Goal: Contribute content: Contribute content

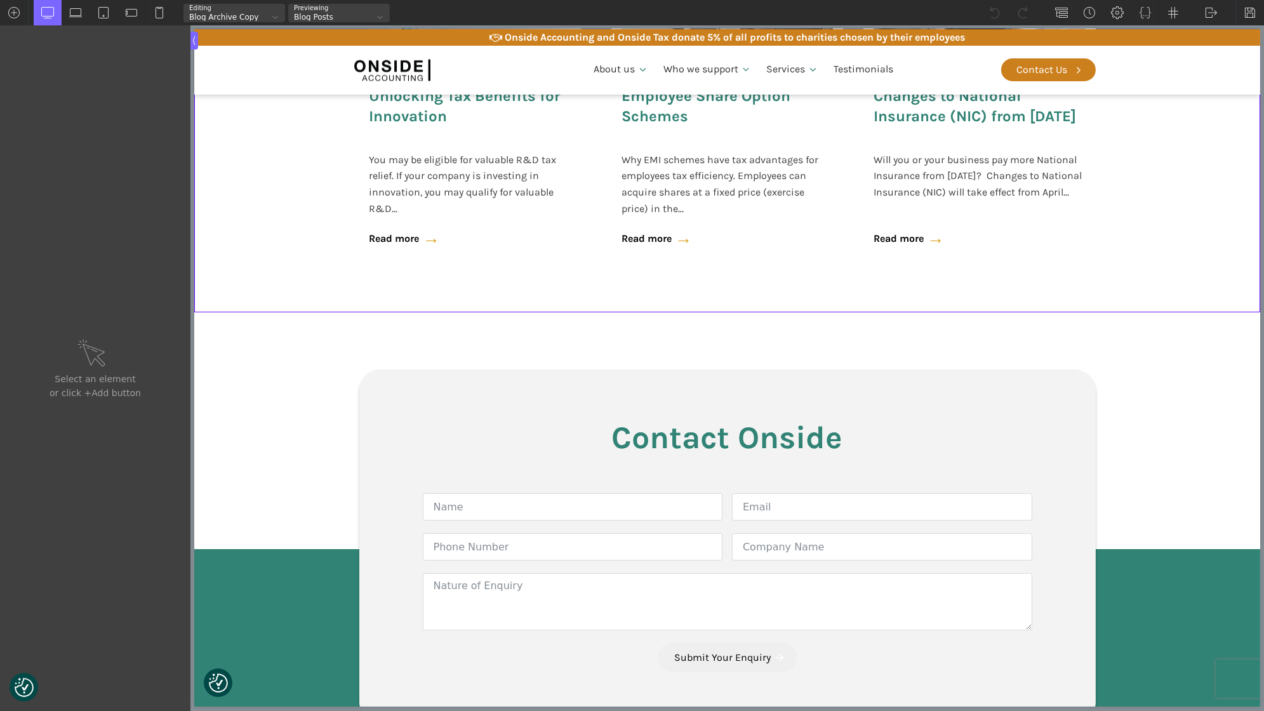
scroll to position [483, 0]
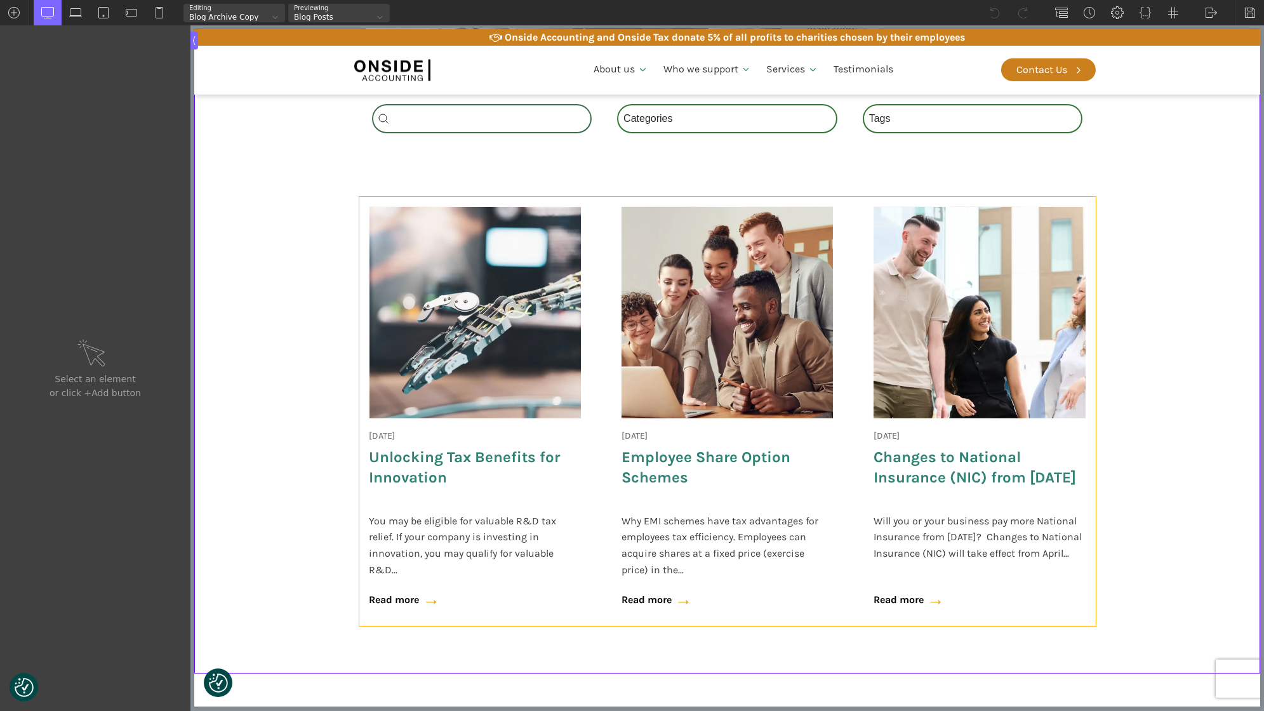
click at [602, 319] on div "[DATE] Onside Strategy Day Aligning people, purpose, and performance. As a full…" at bounding box center [727, 411] width 736 height 429
type input "wpgb-content-1"
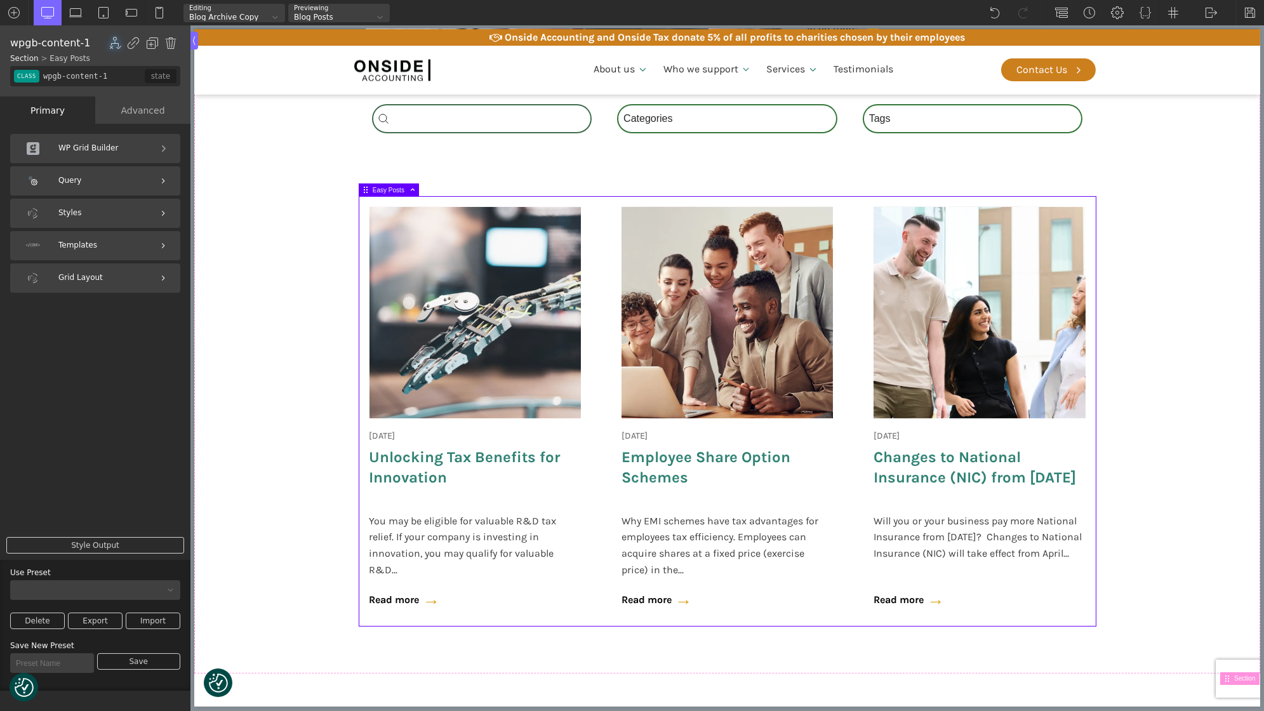
click at [140, 184] on div "Query" at bounding box center [95, 180] width 170 height 29
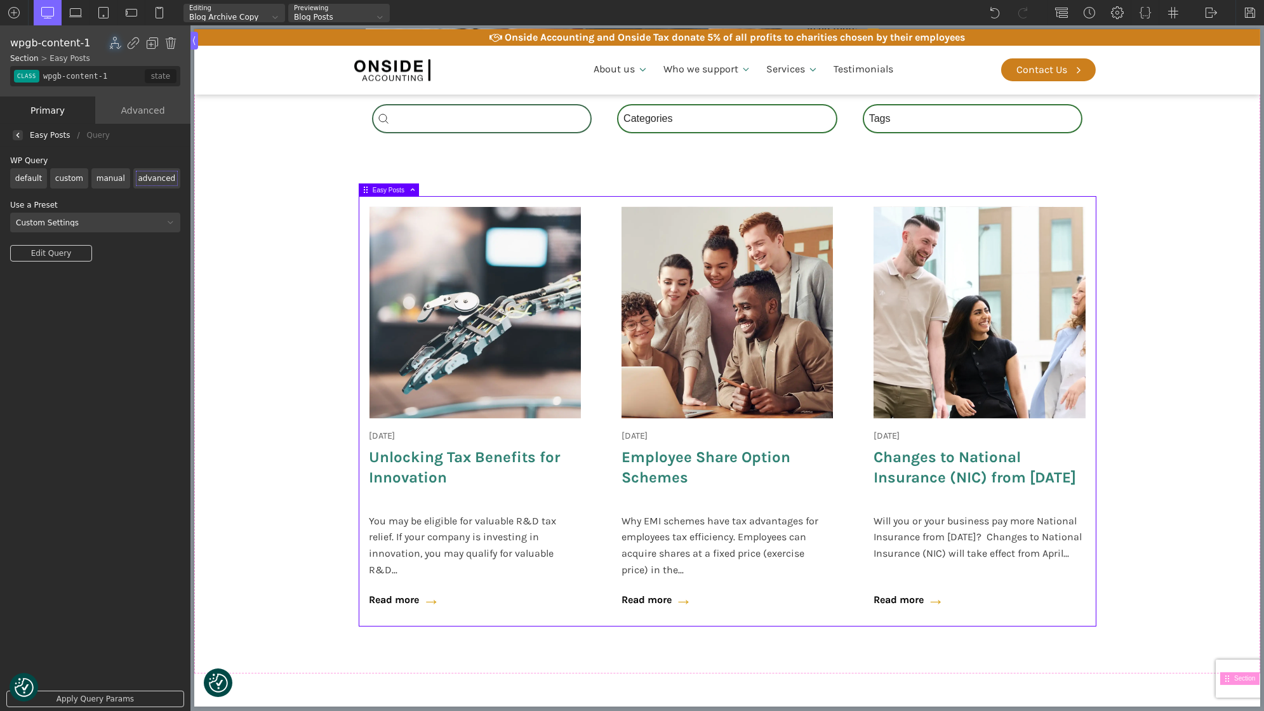
click at [98, 177] on label "manual" at bounding box center [110, 178] width 39 height 20
click at [0, 0] on input "manual" at bounding box center [0, 0] width 0 height 0
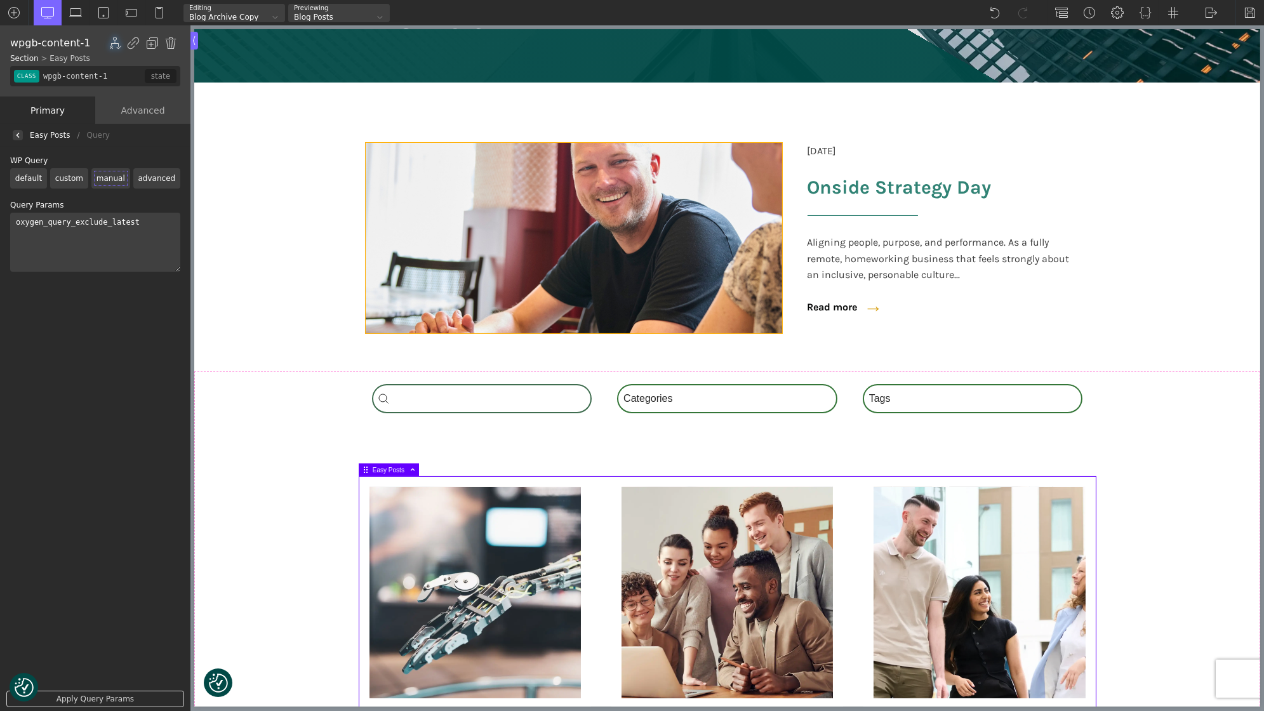
scroll to position [85, 0]
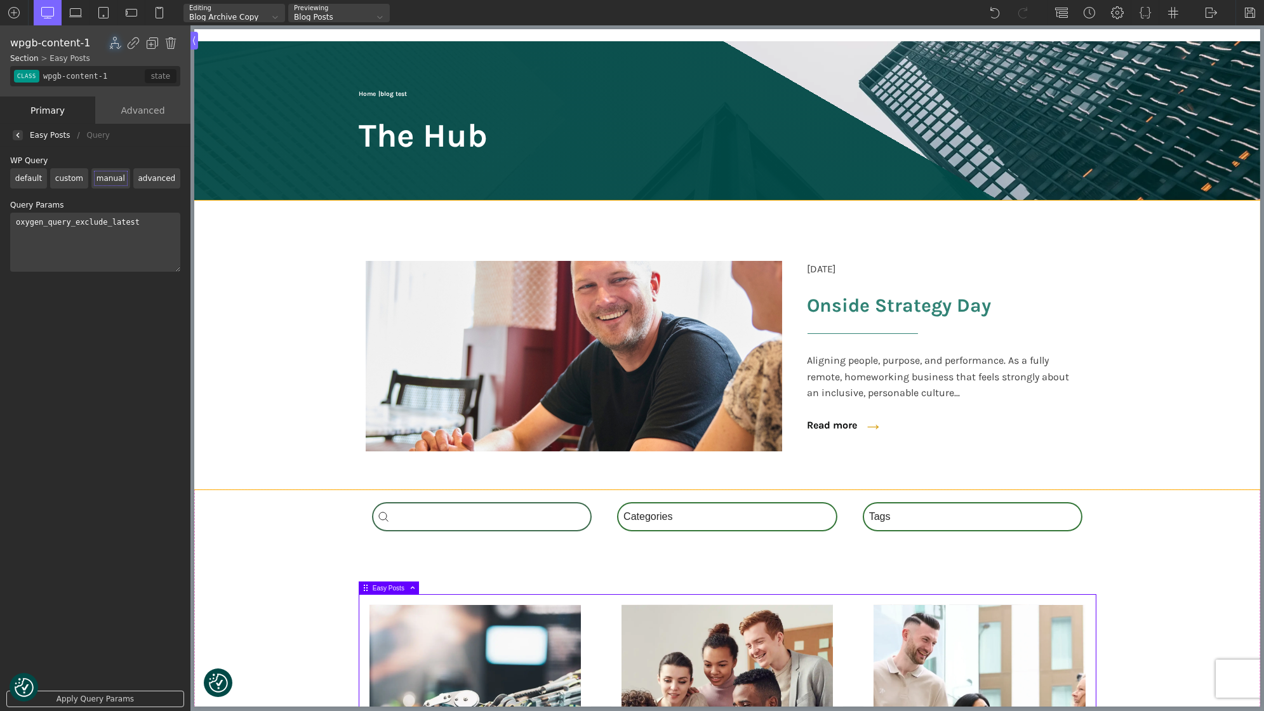
click at [327, 317] on section "[DATE] Onside Strategy Day Aligning people, purpose, and performance. As a full…" at bounding box center [727, 345] width 1066 height 289
type input "section-11-321"
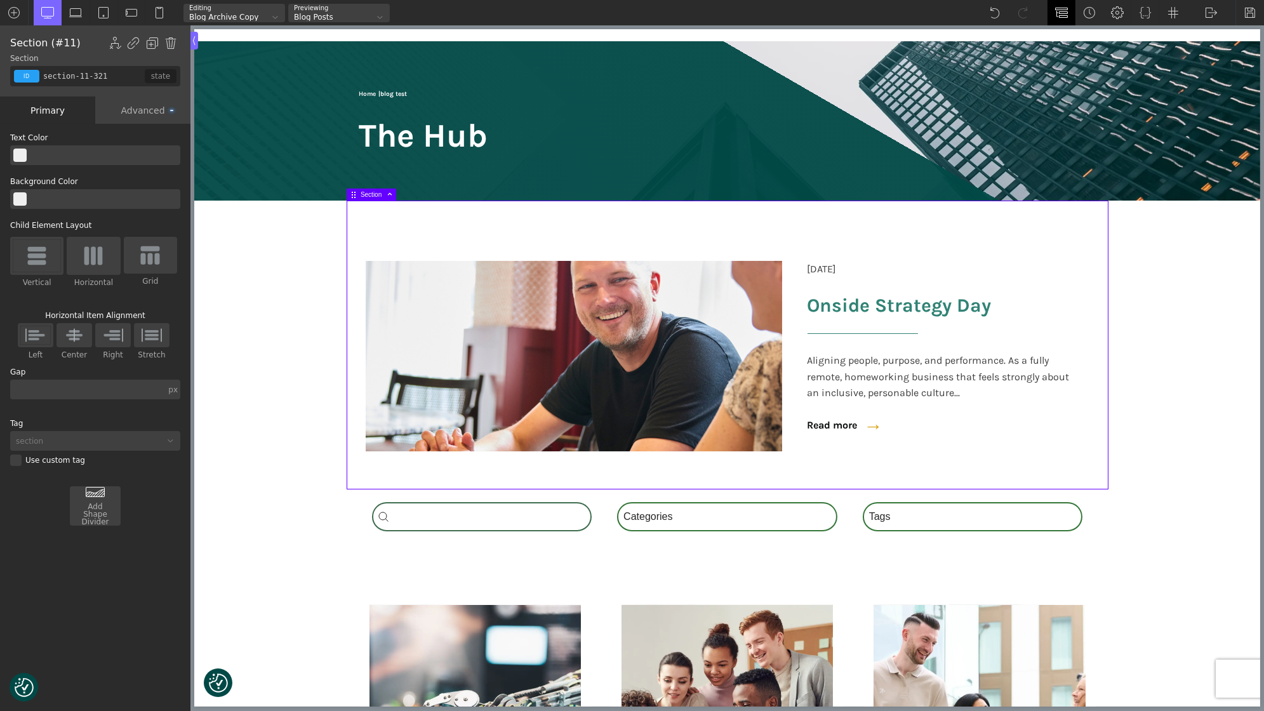
click at [1070, 10] on div at bounding box center [1061, 12] width 28 height 25
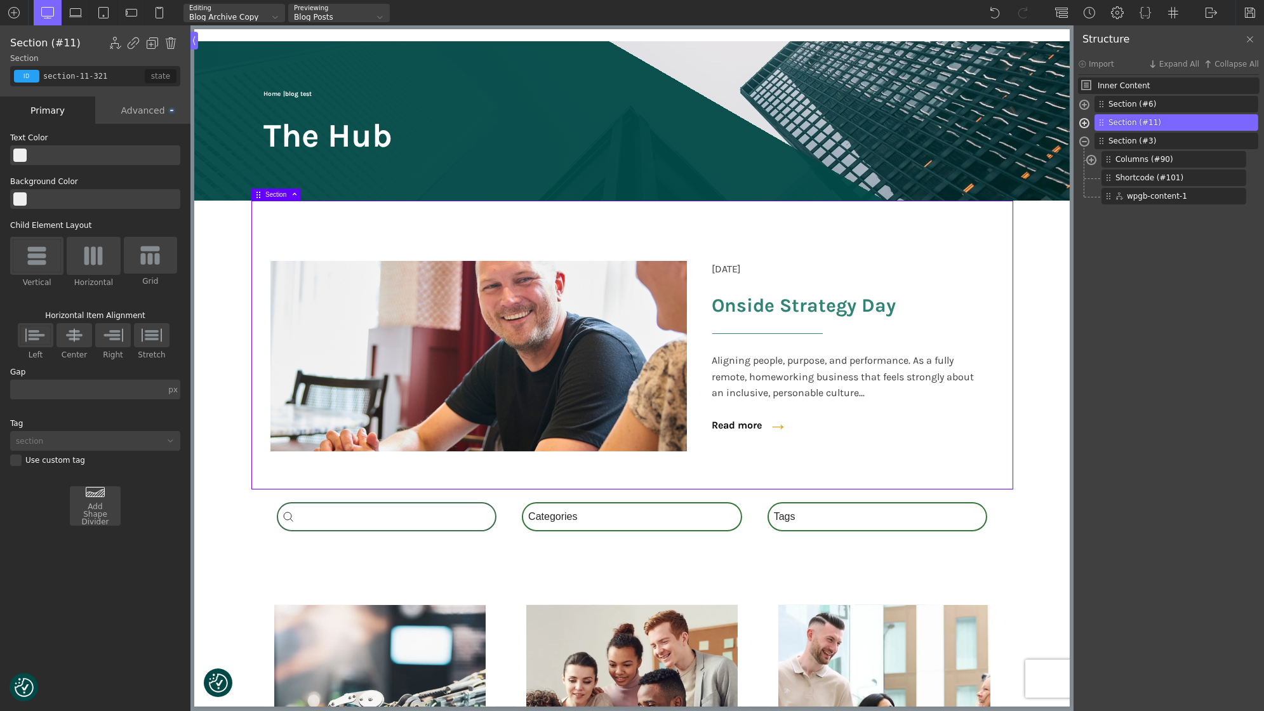
click at [1085, 126] on span at bounding box center [1084, 124] width 10 height 15
click at [1094, 145] on span at bounding box center [1091, 143] width 10 height 15
click at [1097, 162] on span at bounding box center [1098, 161] width 10 height 15
click at [1096, 192] on span at bounding box center [1098, 198] width 10 height 15
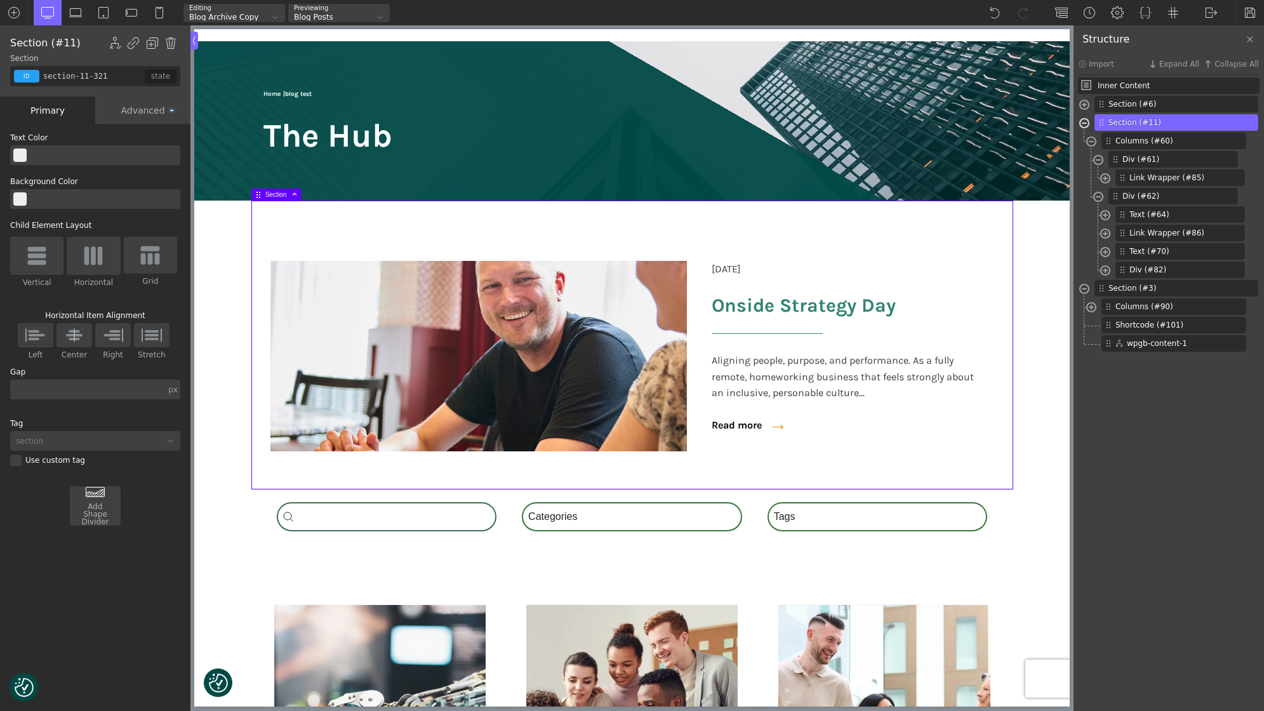
click at [1083, 122] on span at bounding box center [1084, 124] width 10 height 15
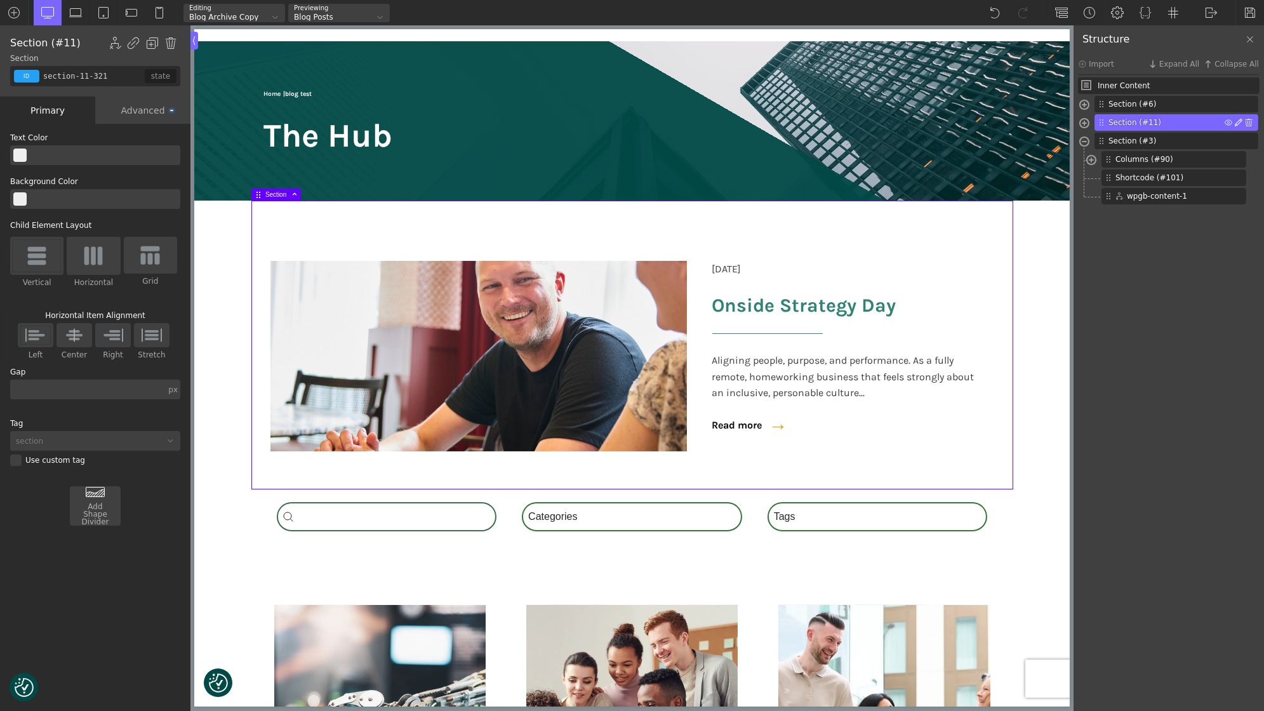
click at [1236, 122] on img at bounding box center [1238, 123] width 8 height 8
click at [1171, 198] on div "Rename" at bounding box center [1188, 203] width 107 height 17
type input "Post Spotlight"
click at [1238, 121] on img at bounding box center [1238, 123] width 8 height 8
click at [1201, 159] on div "Make Re-Usable" at bounding box center [1188, 155] width 107 height 17
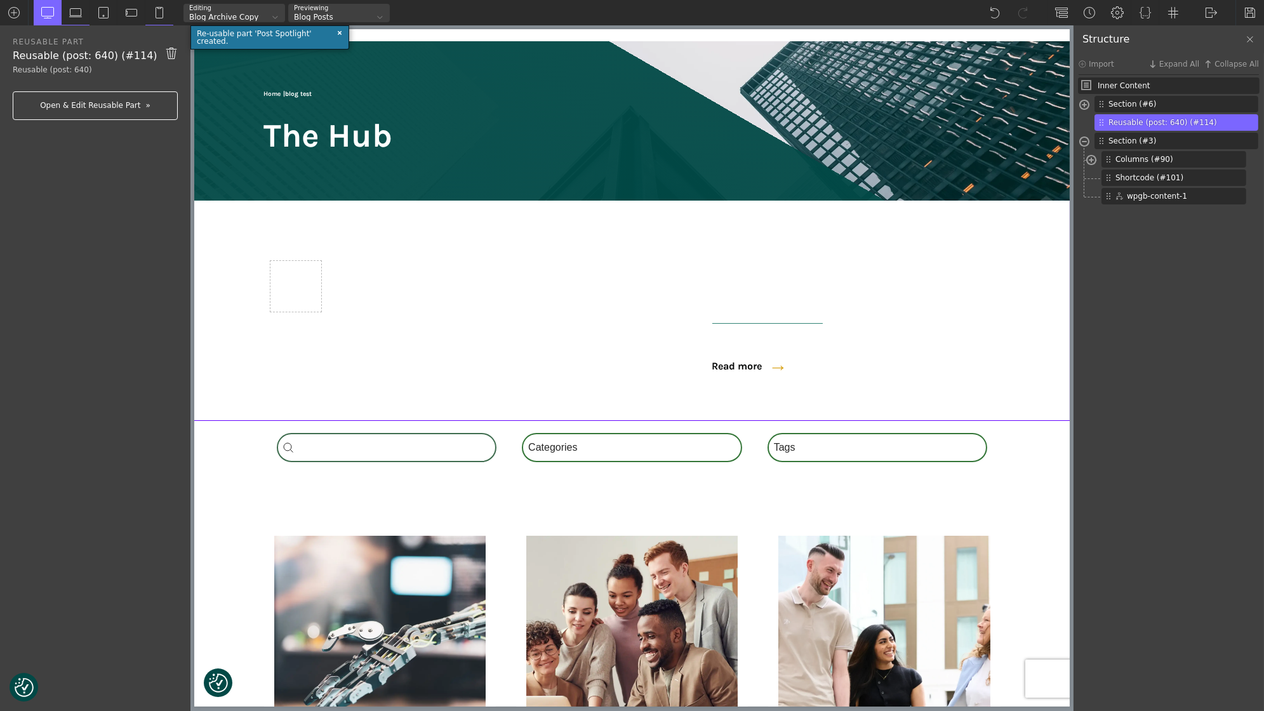
click at [132, 112] on link "Open & Edit Reusable Part" at bounding box center [95, 105] width 165 height 29
click at [991, 17] on img at bounding box center [995, 12] width 13 height 13
type input "section-11-321"
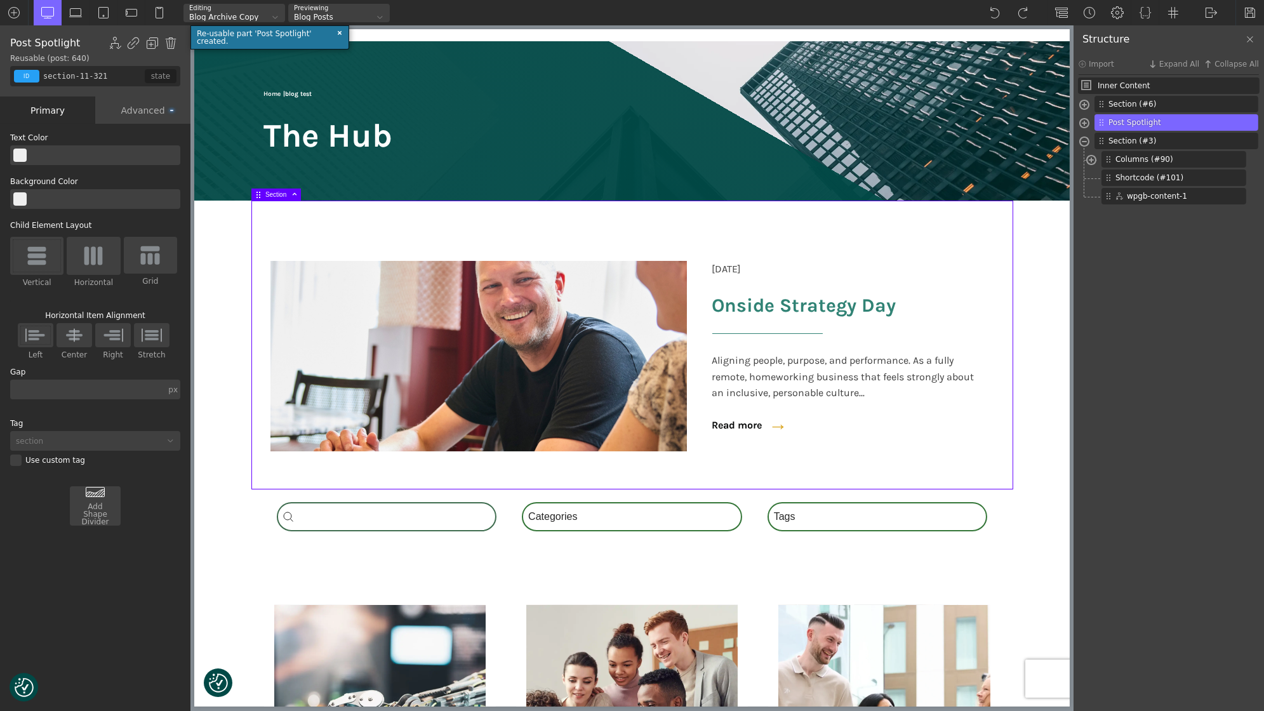
click at [1047, 345] on section "[DATE] Onside Strategy Day Aligning people, purpose, and performance. As a full…" at bounding box center [631, 345] width 875 height 289
click at [1003, 277] on div "[DATE] Onside Strategy Day Aligning people, purpose, and performance. As a full…" at bounding box center [632, 345] width 762 height 289
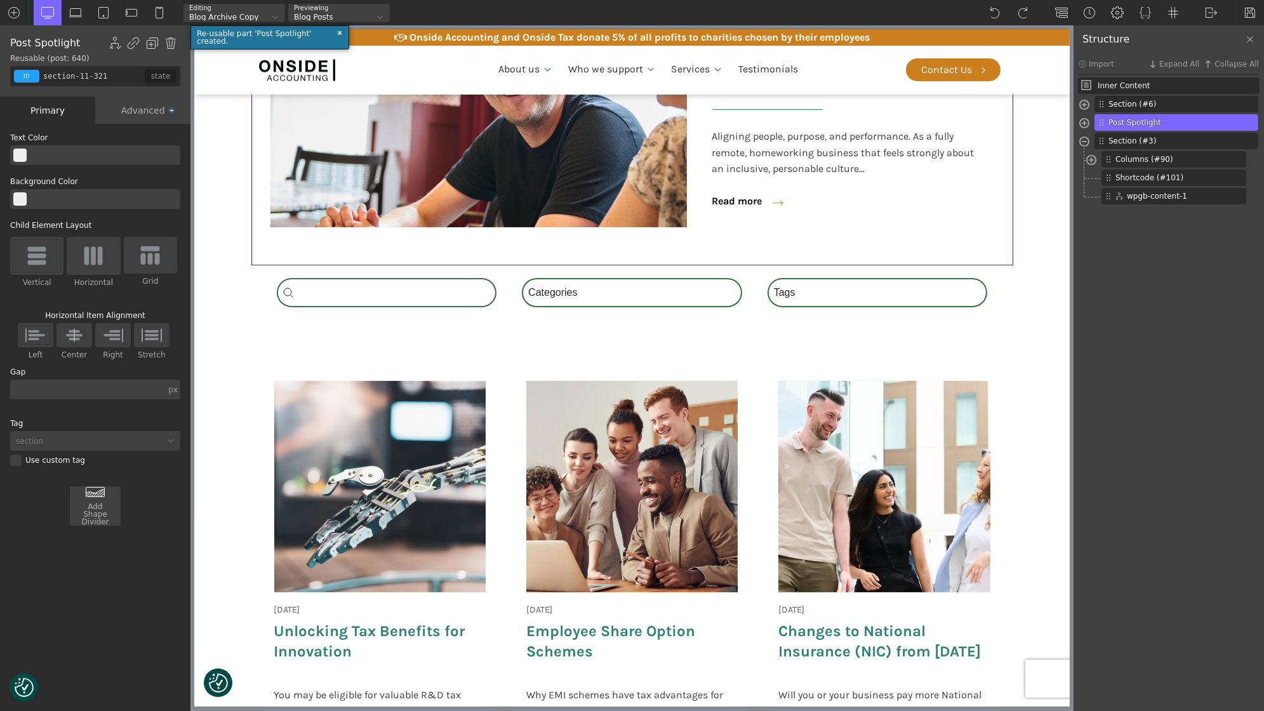
scroll to position [343, 0]
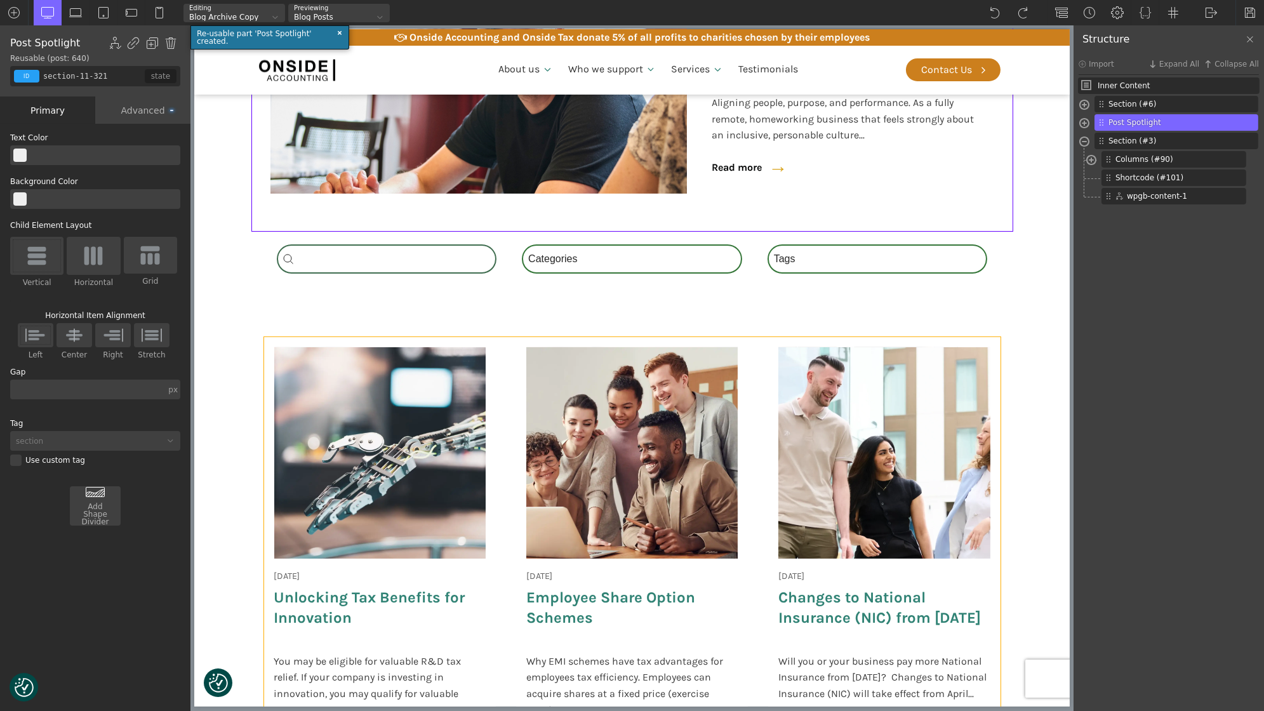
click at [760, 373] on div "[DATE] Onside Strategy Day Aligning people, purpose, and performance. As a full…" at bounding box center [631, 551] width 736 height 429
type input "wpgb-content-1"
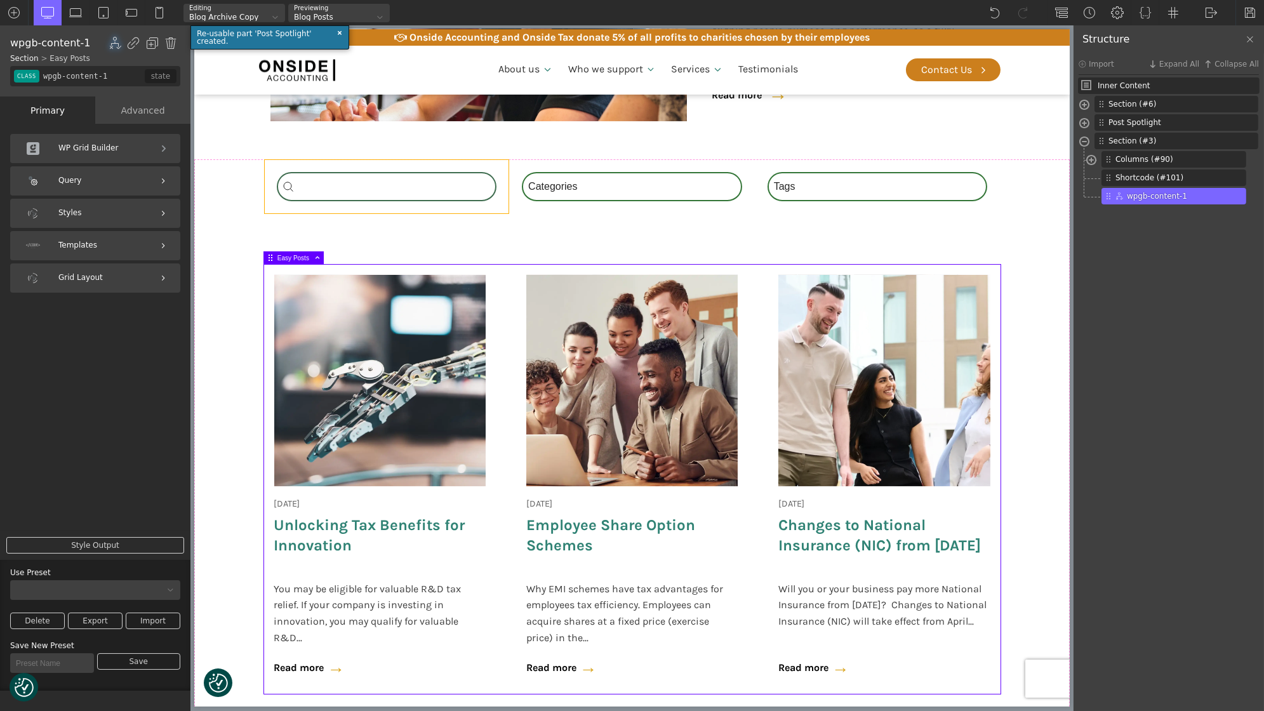
scroll to position [388, 0]
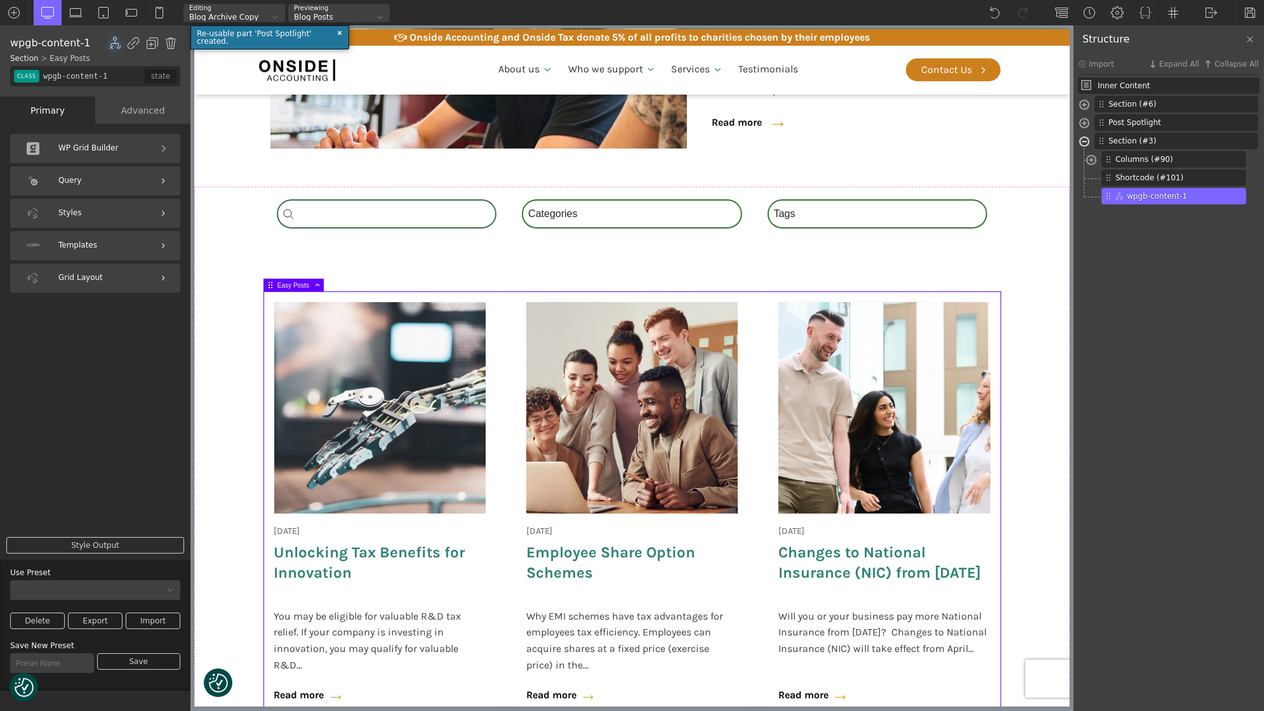
click at [1086, 142] on span at bounding box center [1084, 143] width 10 height 15
click at [1083, 143] on span at bounding box center [1084, 143] width 10 height 15
click at [1092, 161] on span at bounding box center [1091, 161] width 10 height 15
click at [1086, 156] on span at bounding box center [1091, 161] width 10 height 15
click at [1130, 162] on span "Columns (#90)" at bounding box center [1163, 159] width 97 height 11
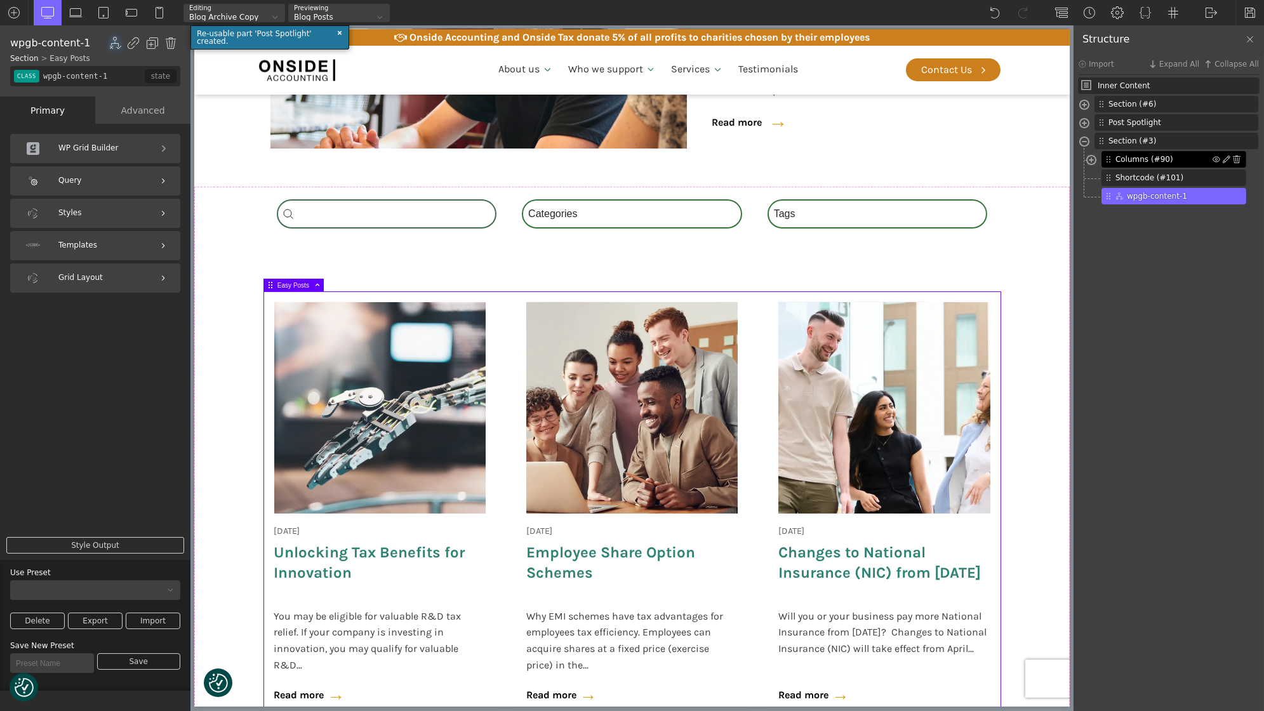
type input "new_columns-90-488"
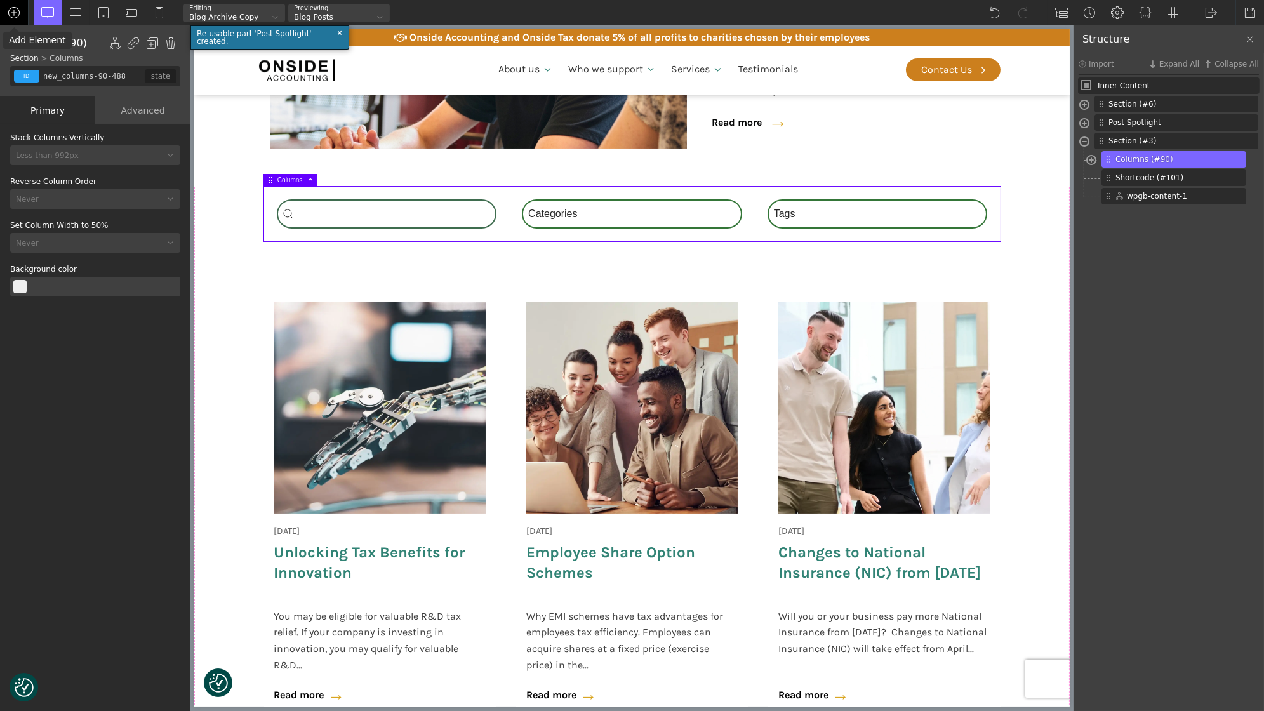
click at [18, 8] on img at bounding box center [14, 12] width 13 height 13
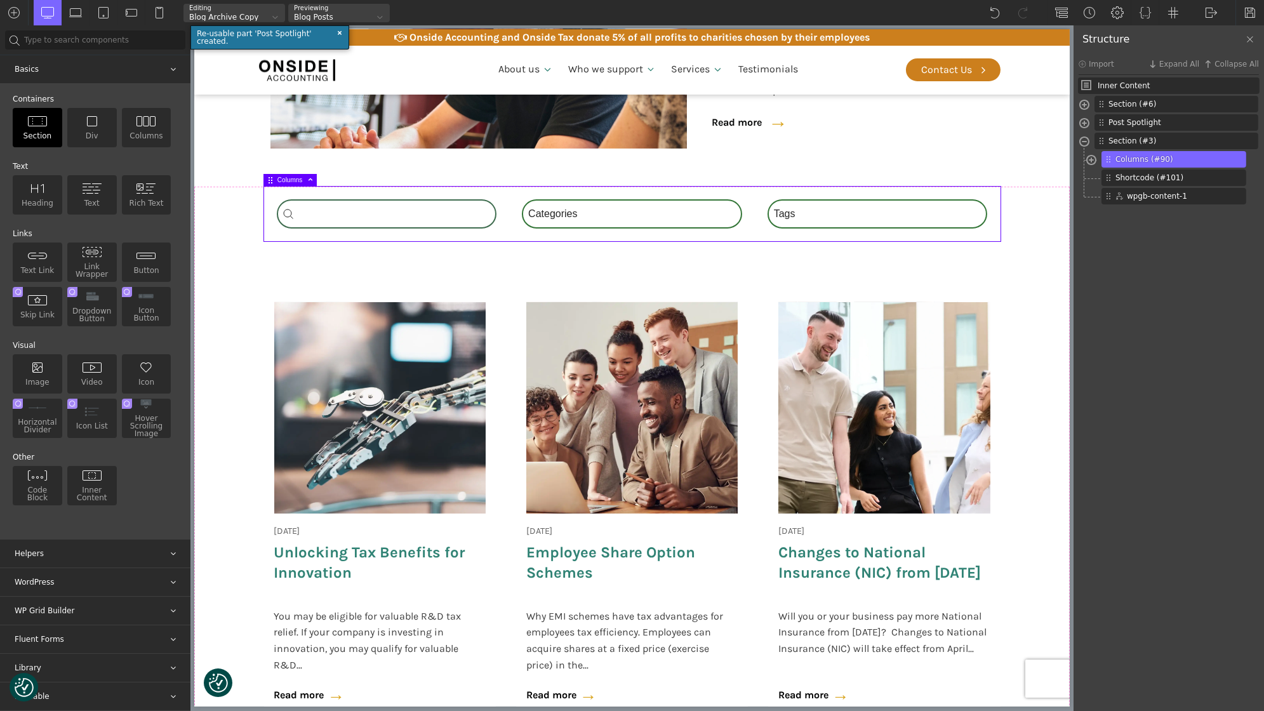
click at [37, 131] on div "Section" at bounding box center [38, 127] width 50 height 39
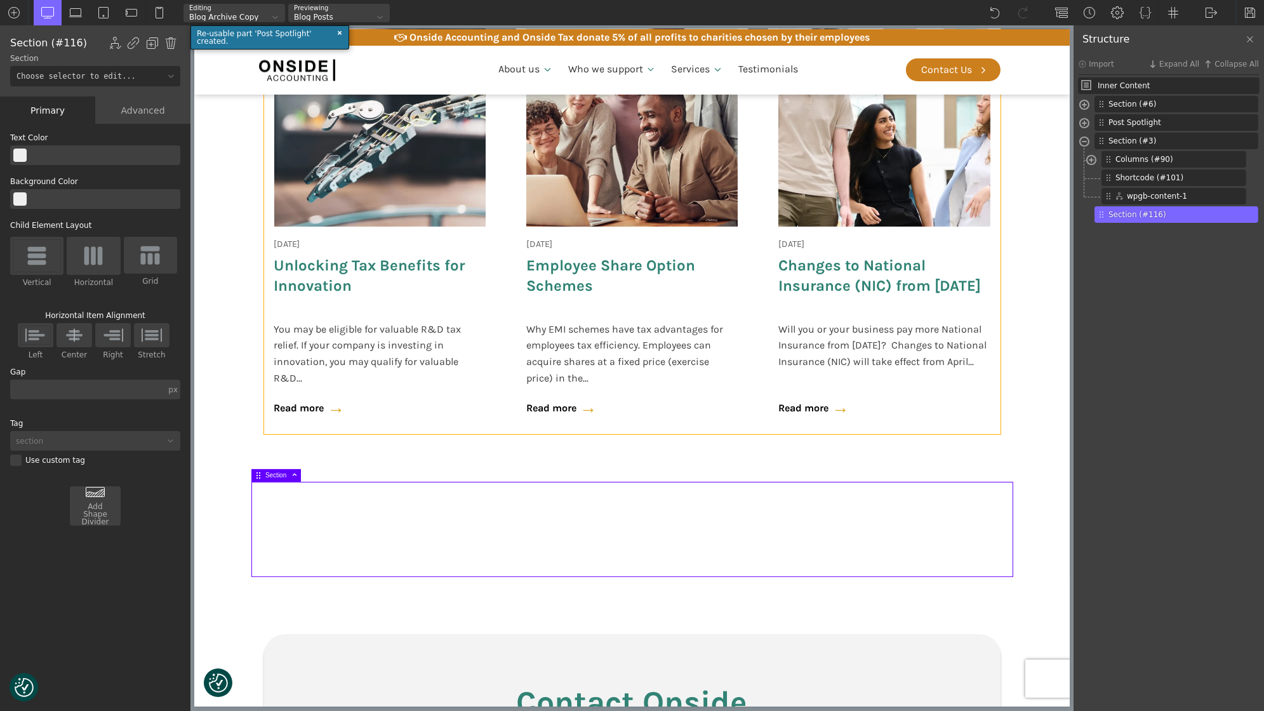
scroll to position [677, 0]
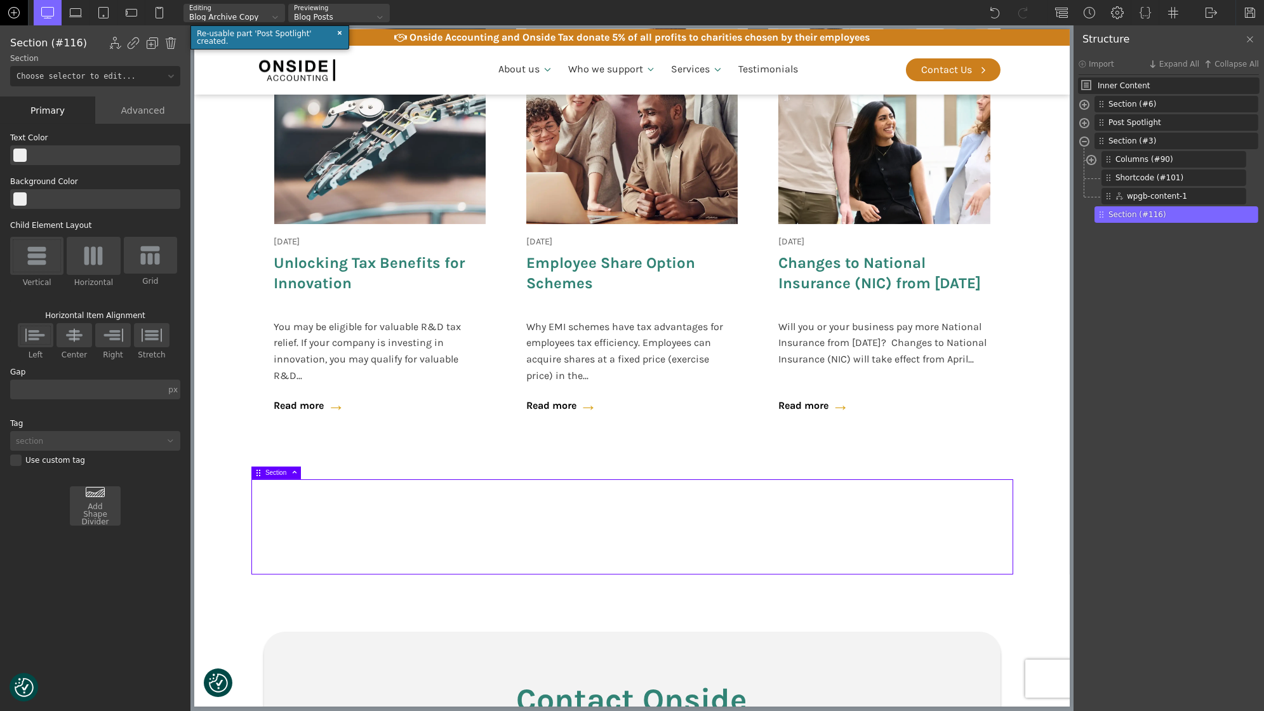
click at [19, 8] on img at bounding box center [14, 12] width 13 height 13
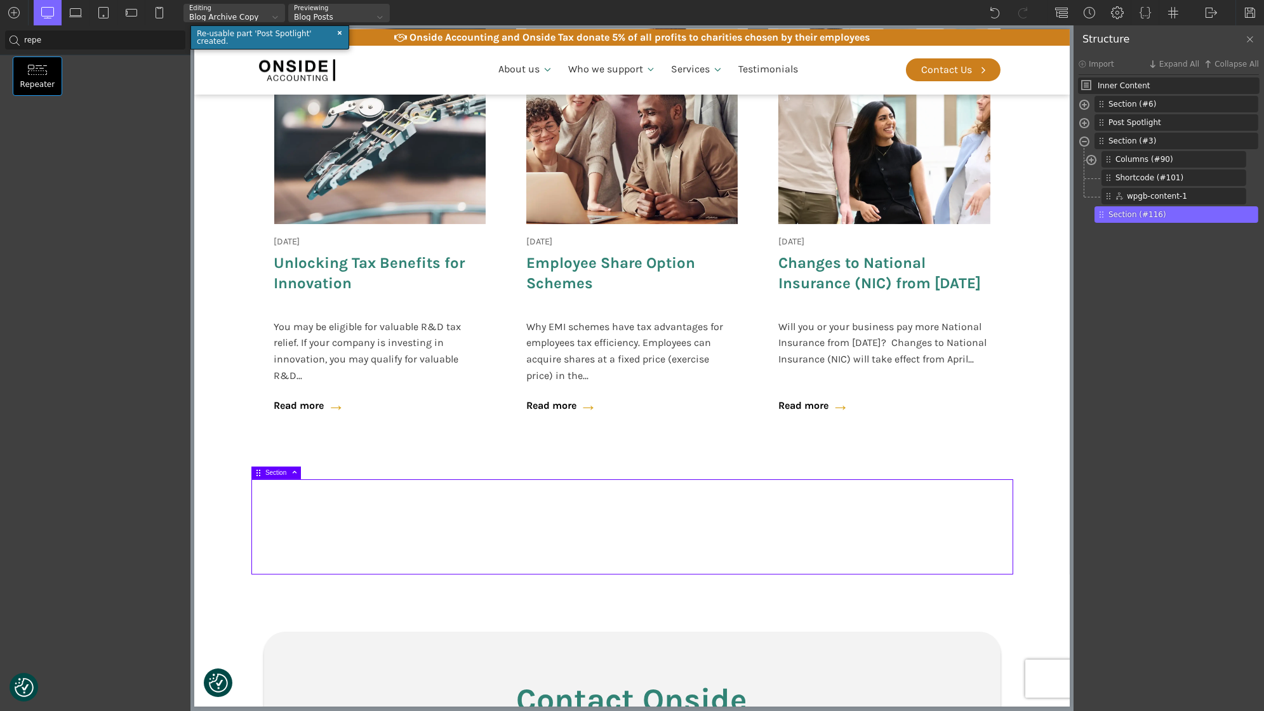
type input "repe"
click at [32, 73] on img at bounding box center [37, 69] width 20 height 11
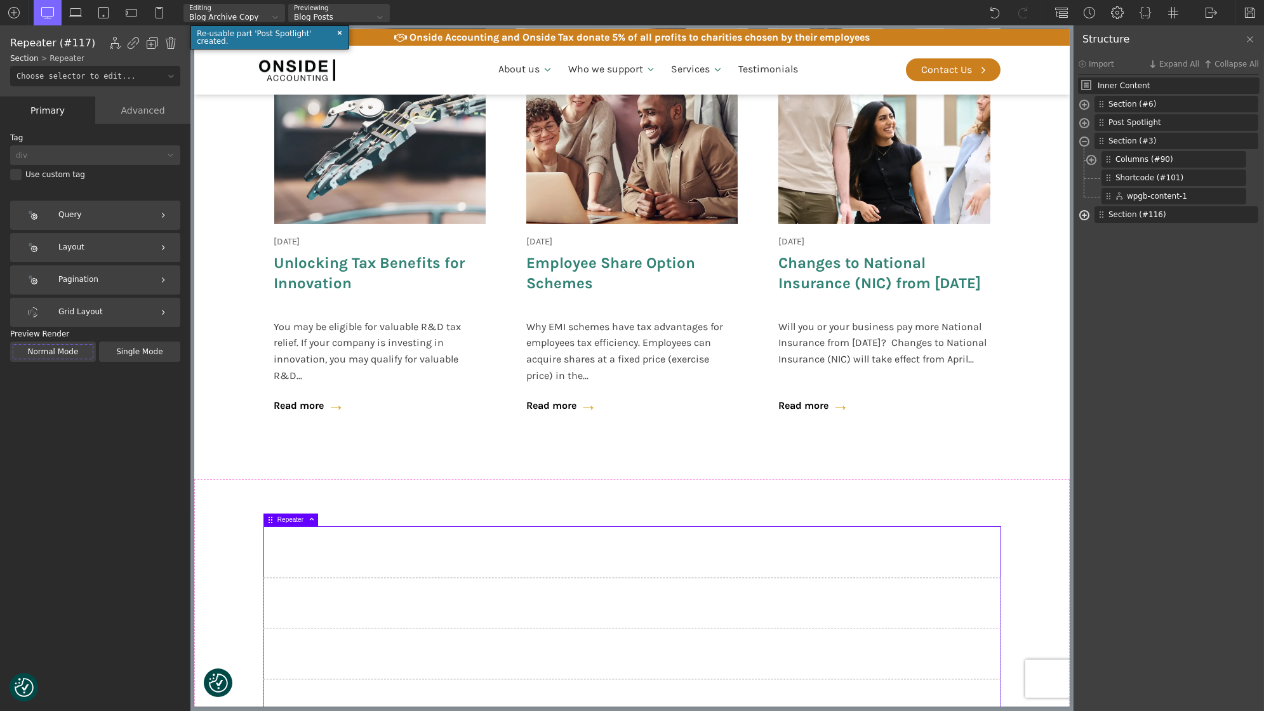
click at [1082, 213] on span at bounding box center [1084, 216] width 10 height 15
click at [1094, 234] on span at bounding box center [1091, 235] width 10 height 15
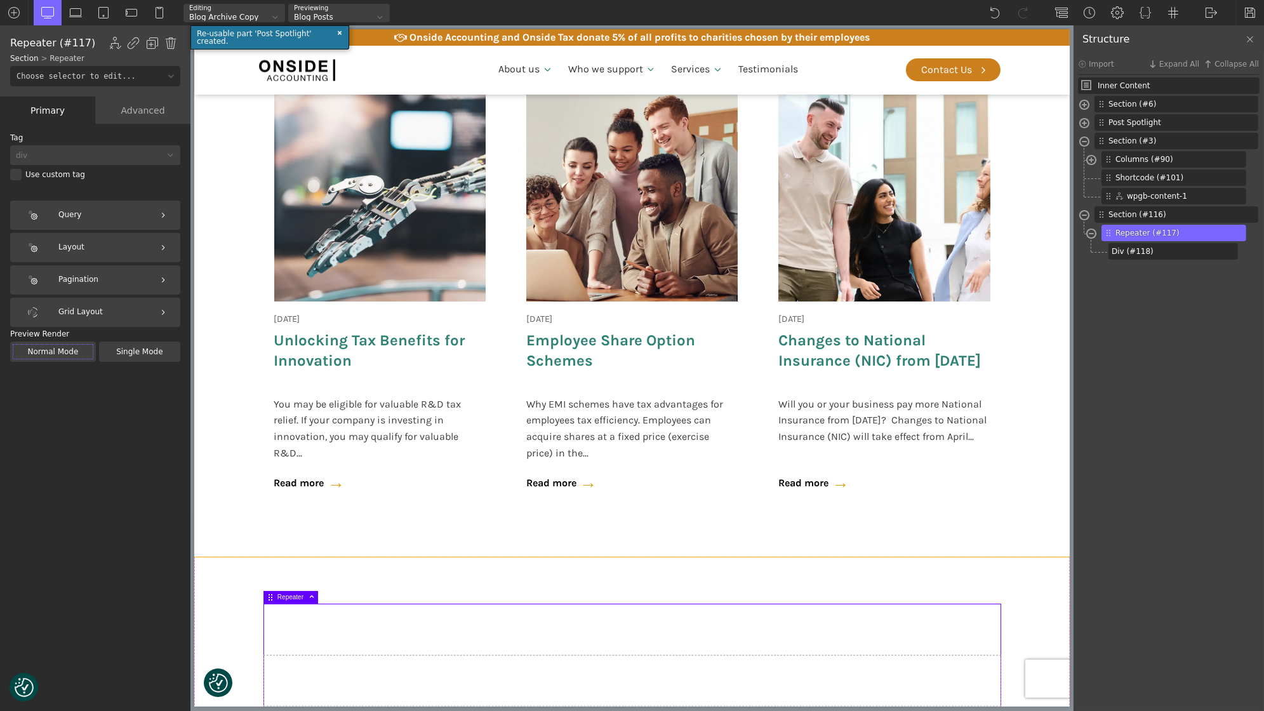
scroll to position [516, 0]
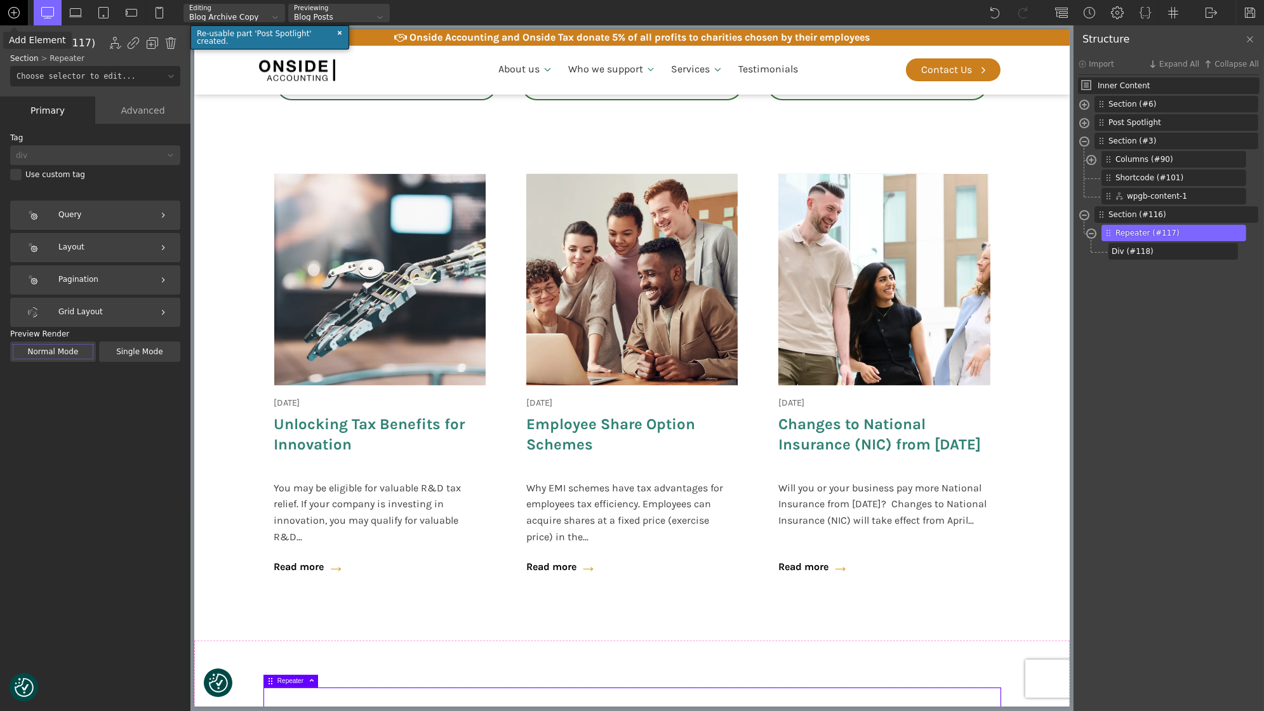
click at [10, 16] on img at bounding box center [14, 12] width 13 height 13
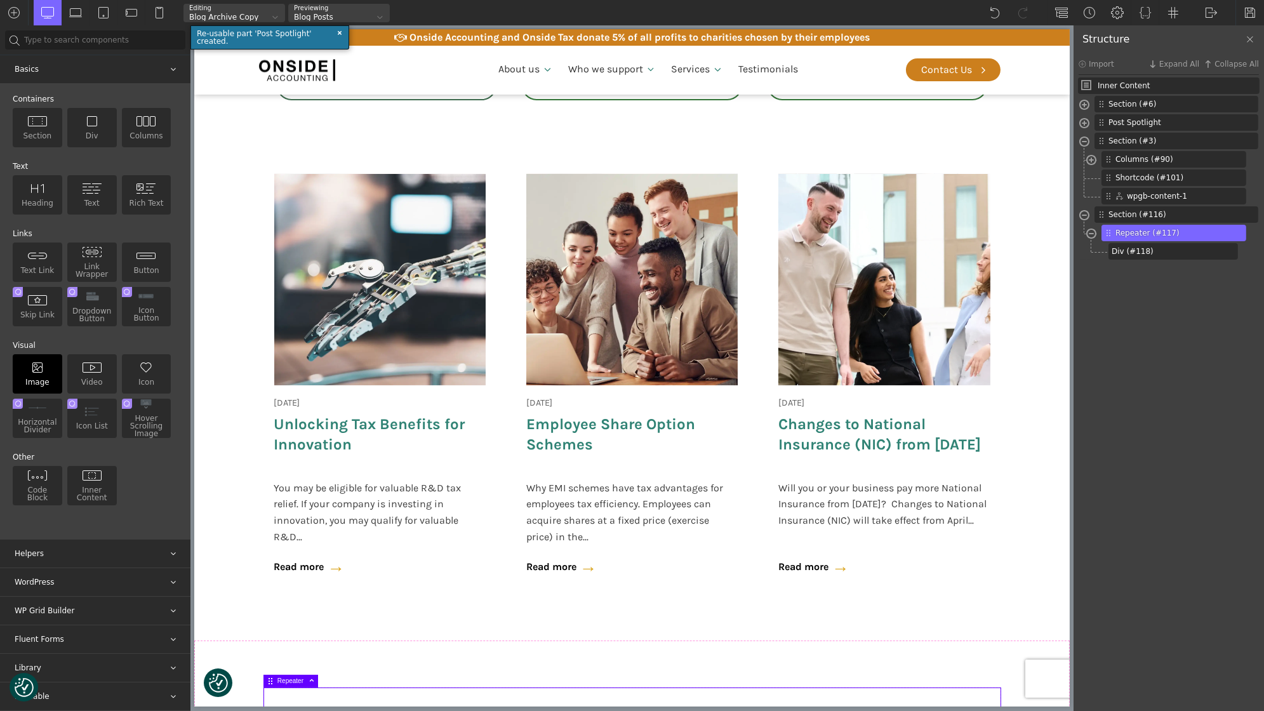
click at [41, 358] on div "Image" at bounding box center [38, 373] width 50 height 39
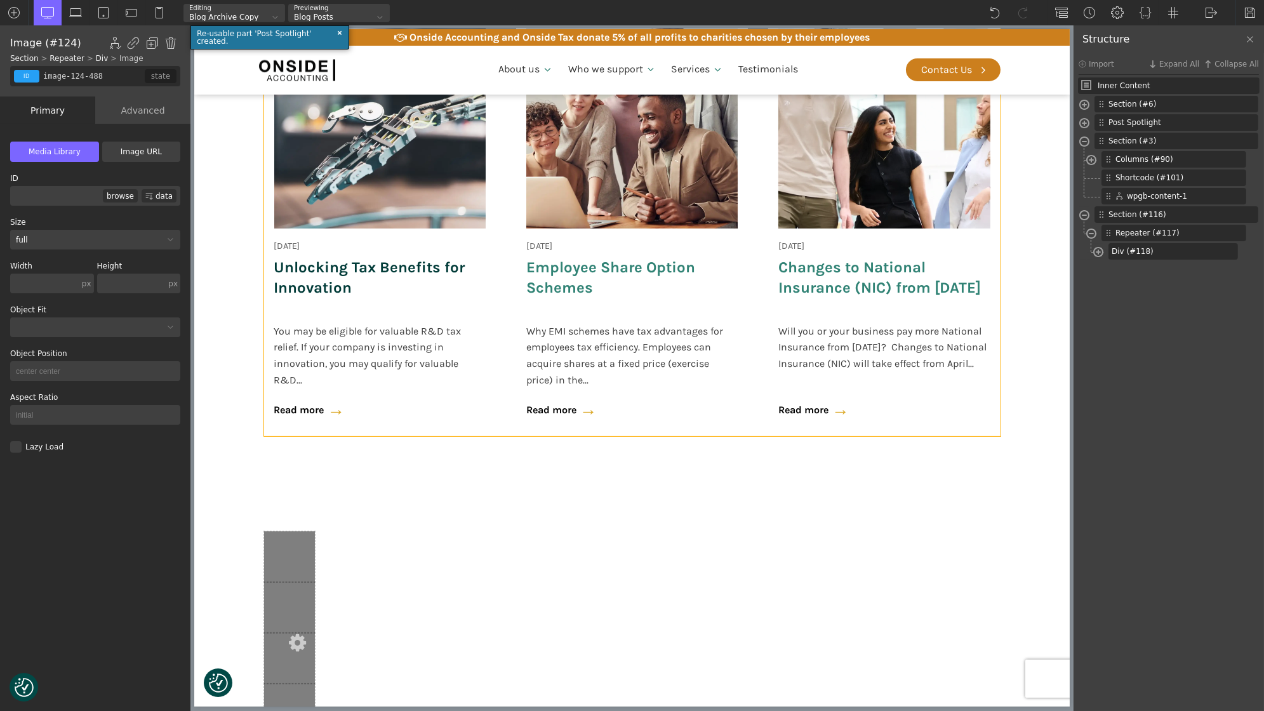
scroll to position [693, 0]
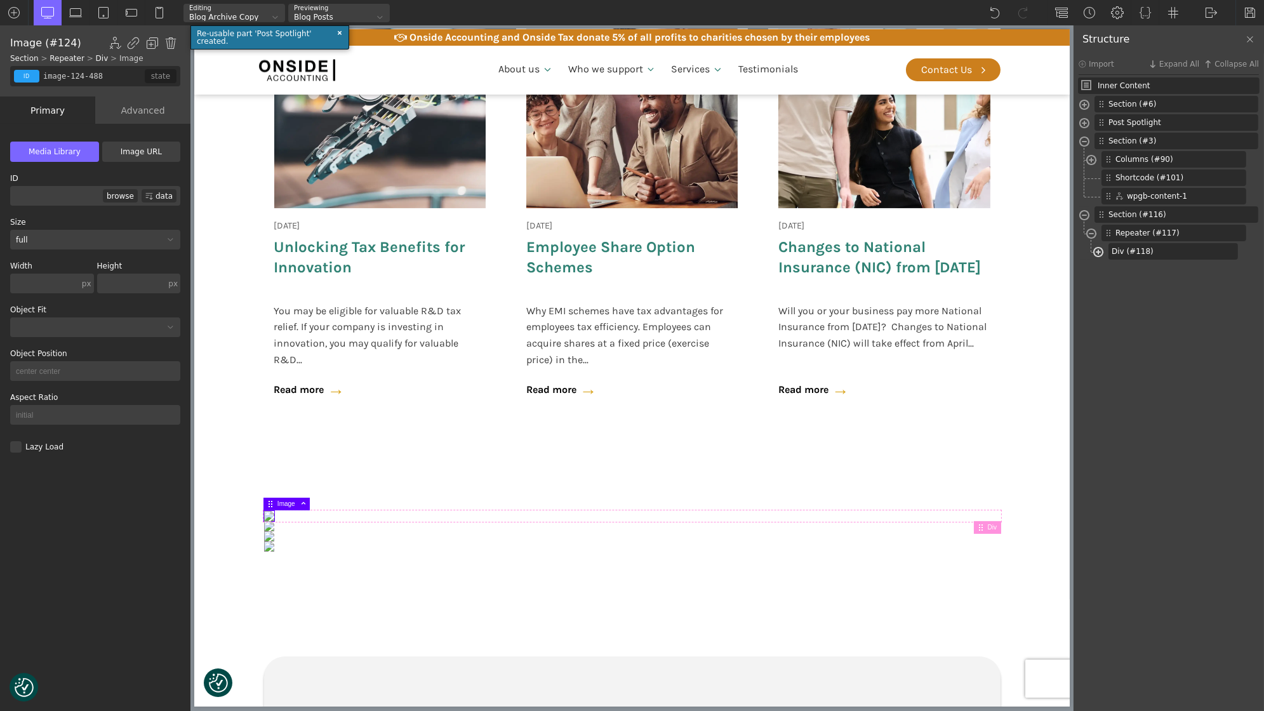
click at [1099, 254] on span at bounding box center [1098, 253] width 10 height 15
click at [12, 18] on img at bounding box center [14, 12] width 13 height 13
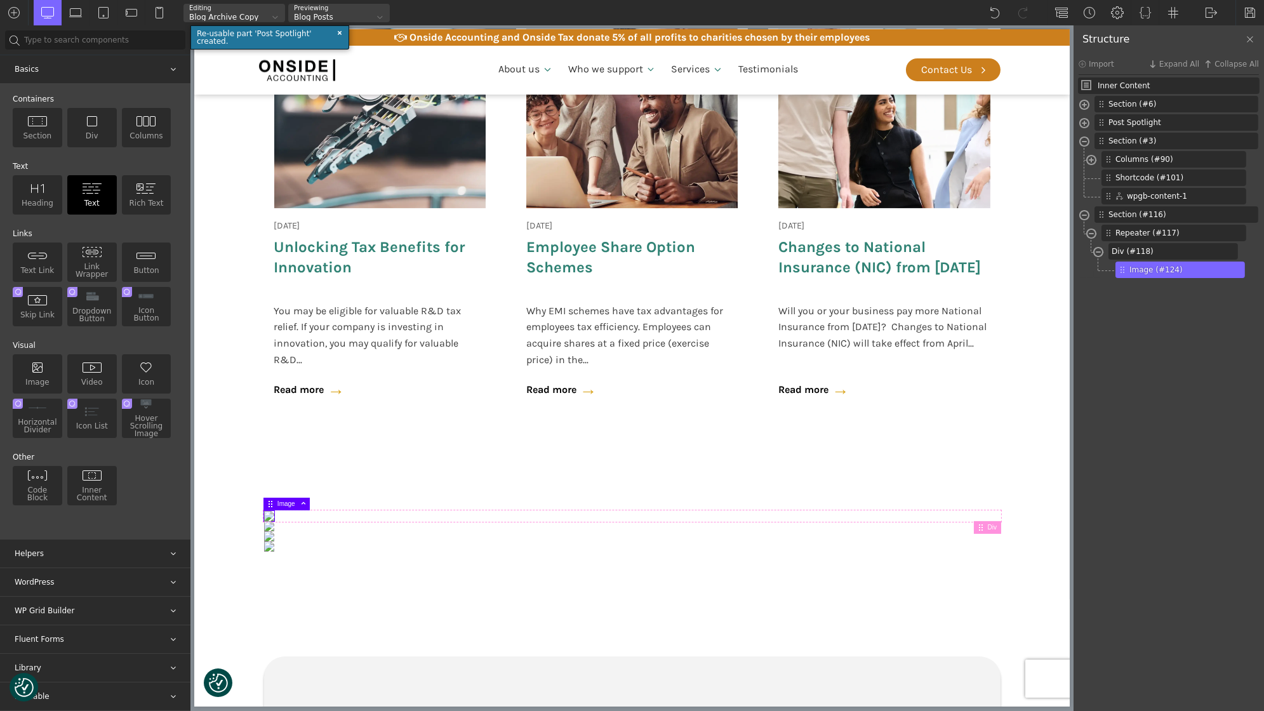
click at [83, 200] on div "Text" at bounding box center [92, 194] width 50 height 39
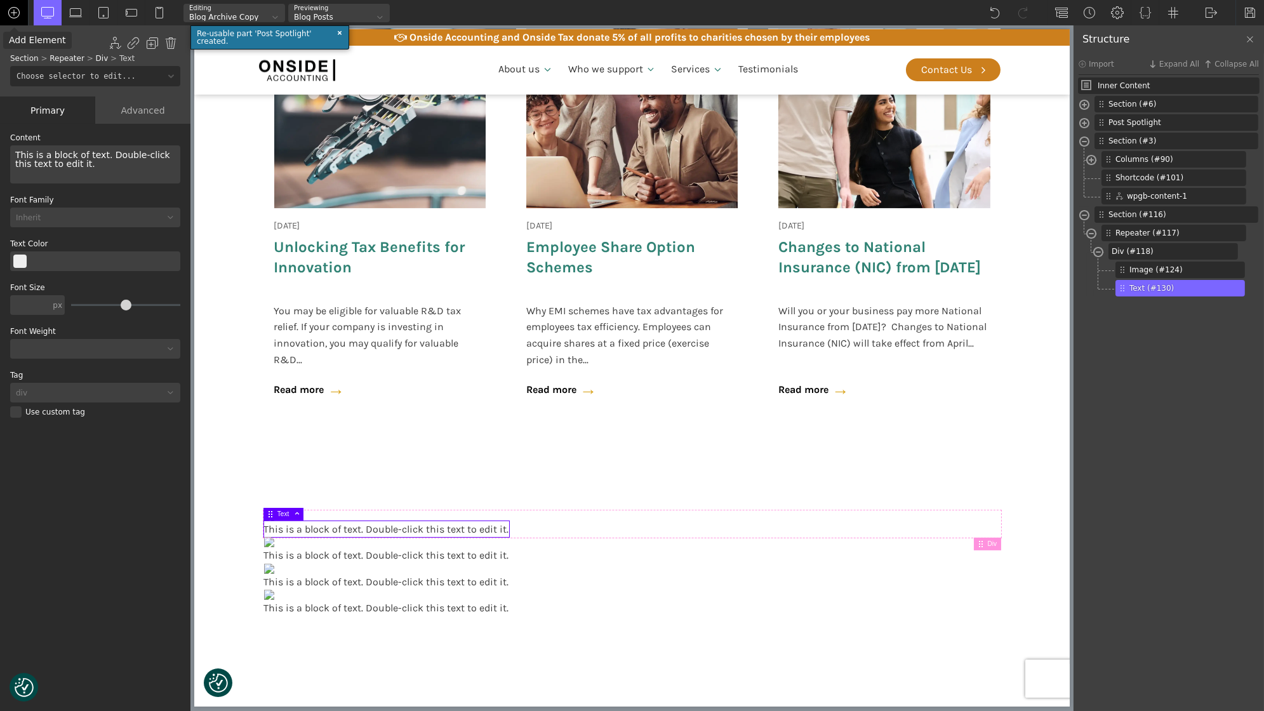
click at [17, 18] on img at bounding box center [14, 12] width 13 height 13
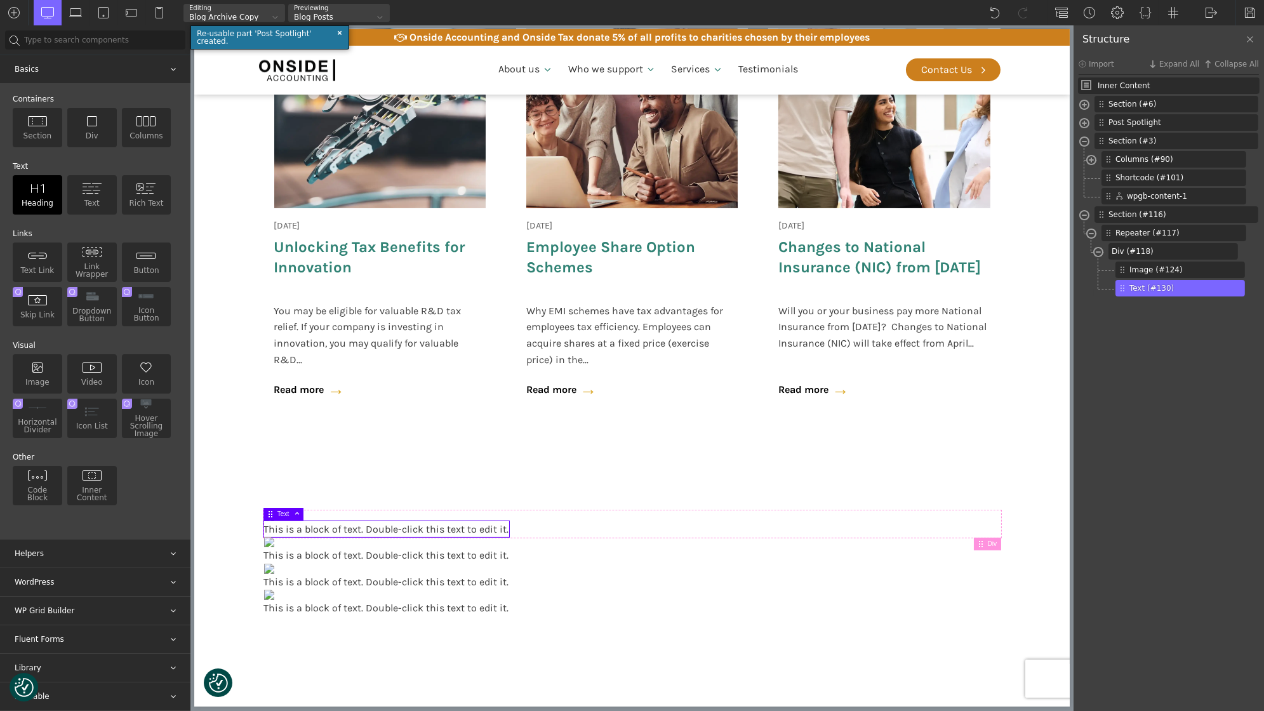
click at [41, 180] on div "Heading" at bounding box center [38, 194] width 50 height 39
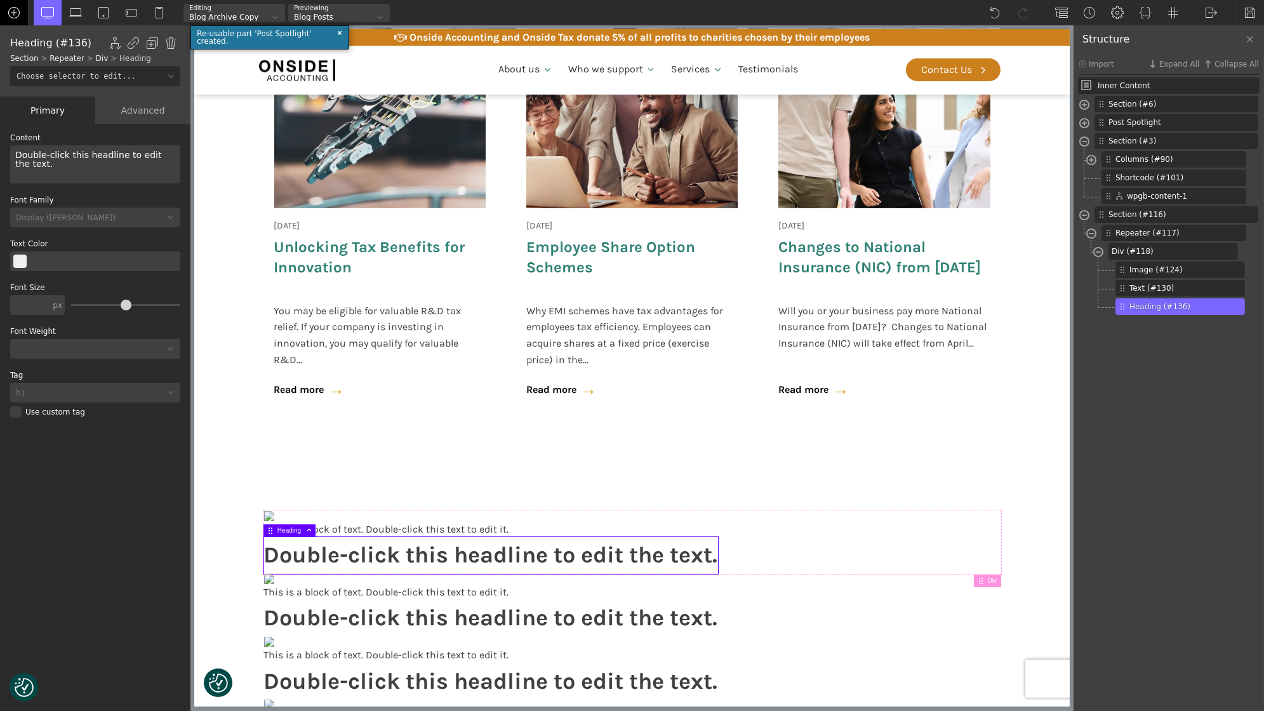
click at [15, 20] on div at bounding box center [14, 12] width 29 height 25
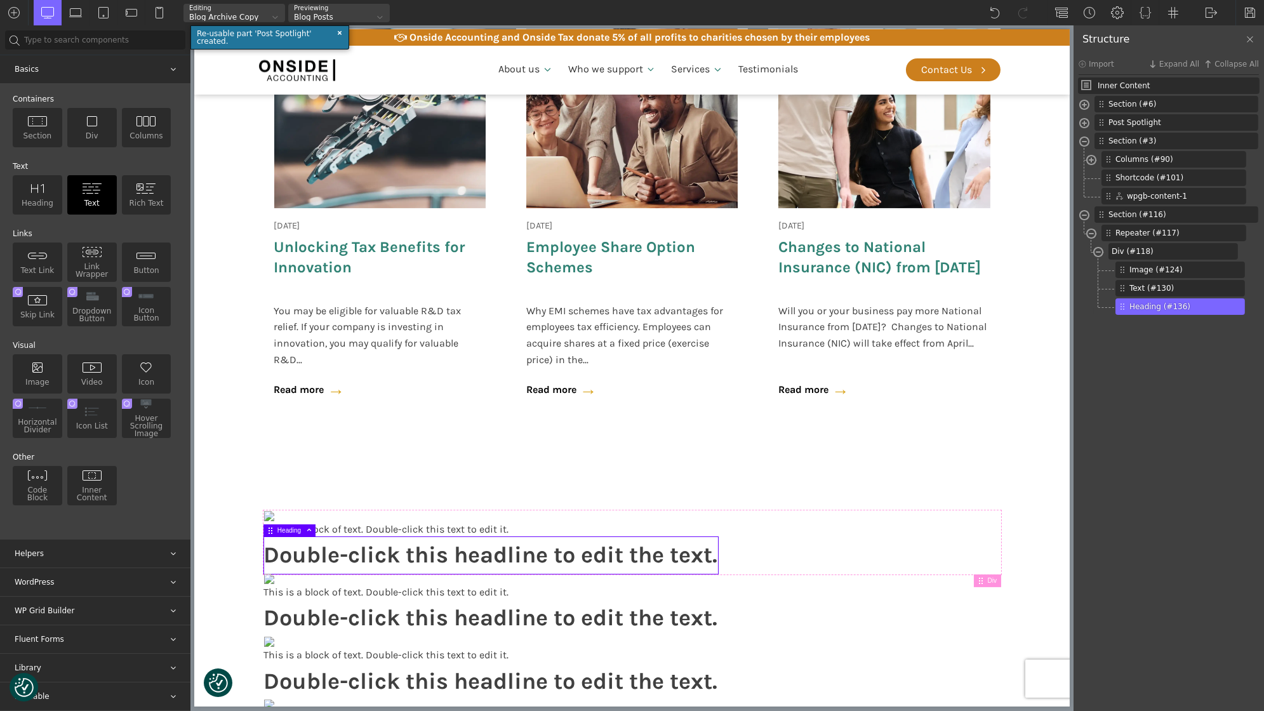
click at [96, 188] on img at bounding box center [92, 188] width 20 height 11
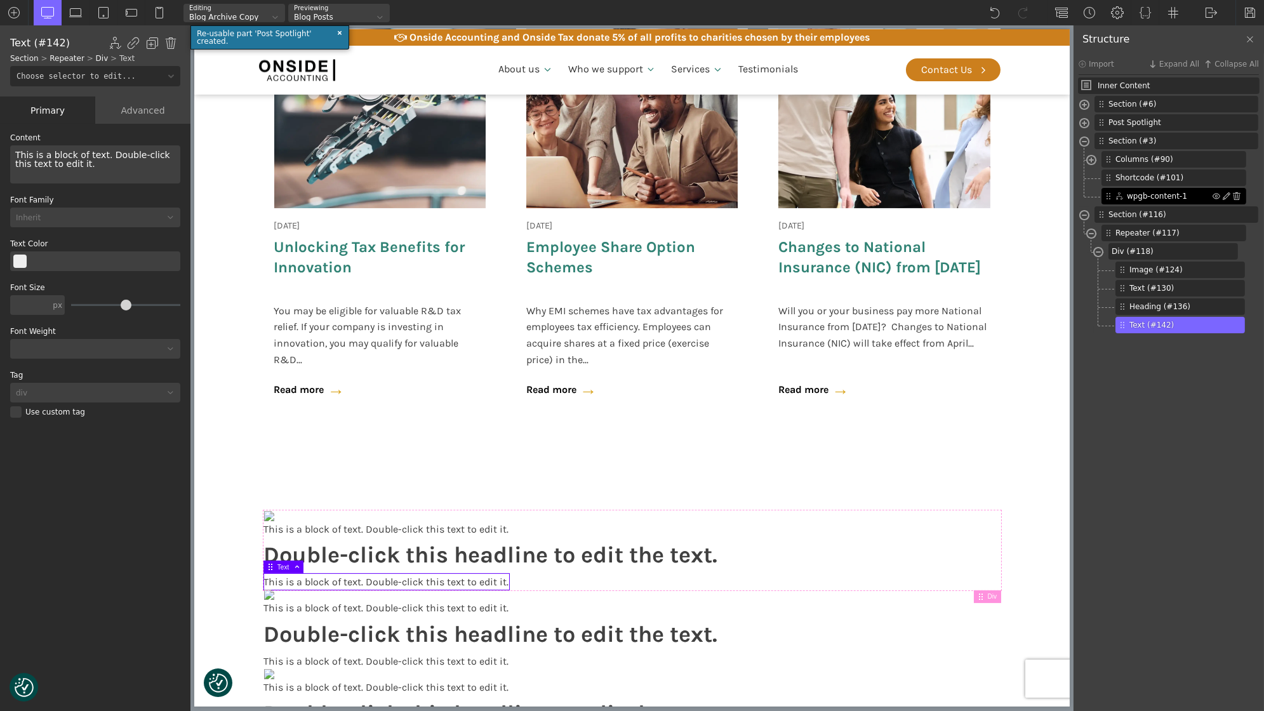
click at [1139, 192] on span "wpgb-content-1" at bounding box center [1170, 195] width 86 height 11
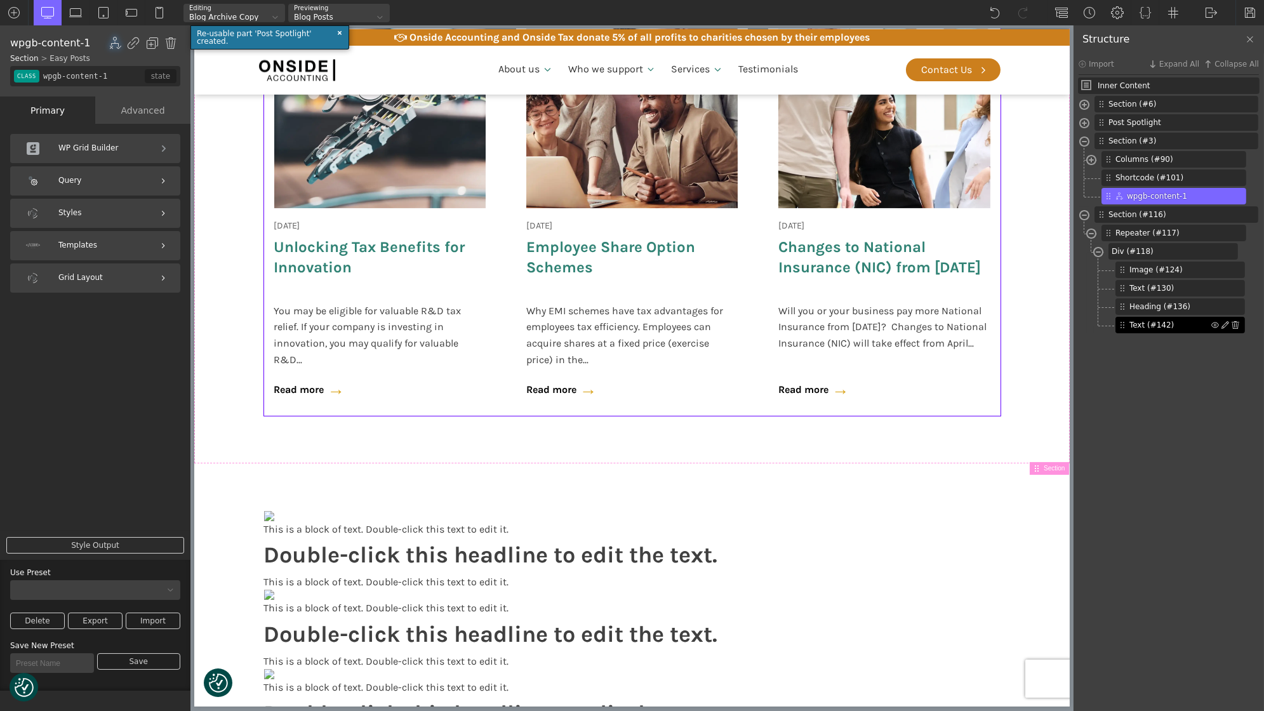
click at [1144, 324] on span "Text (#142)" at bounding box center [1170, 324] width 82 height 11
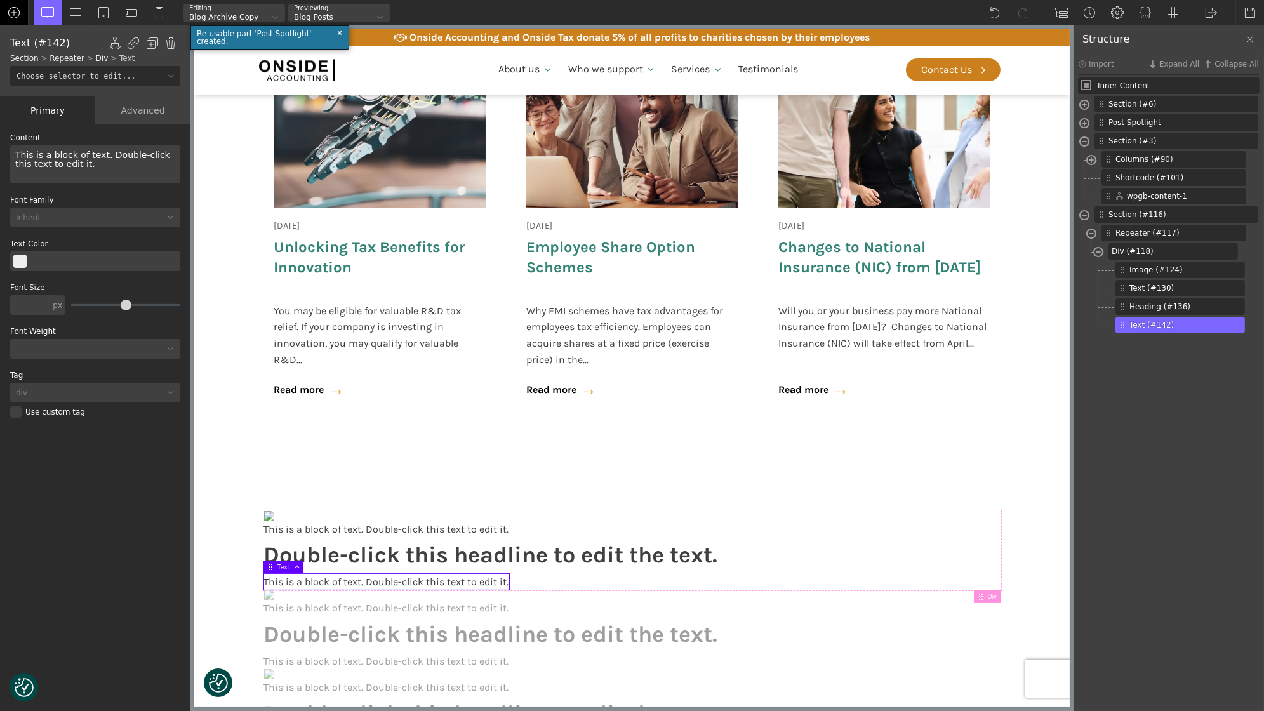
click at [20, 12] on img at bounding box center [14, 12] width 13 height 13
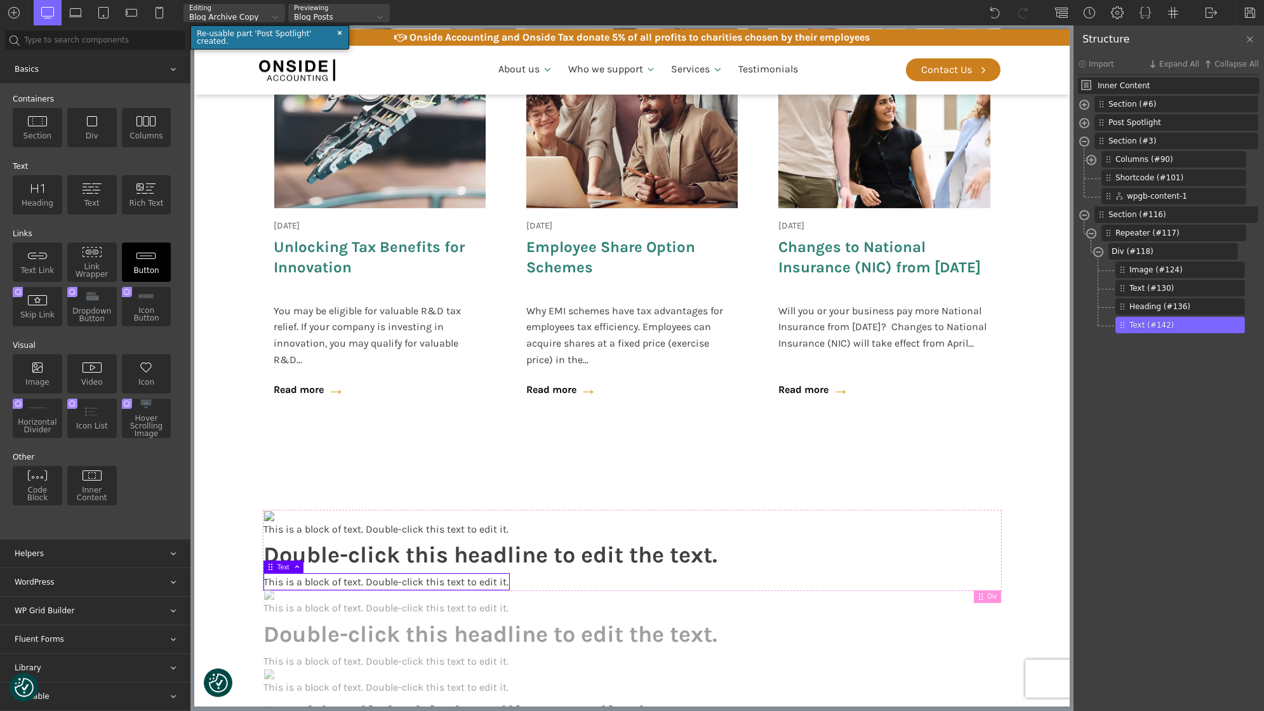
click at [150, 253] on img at bounding box center [146, 255] width 20 height 11
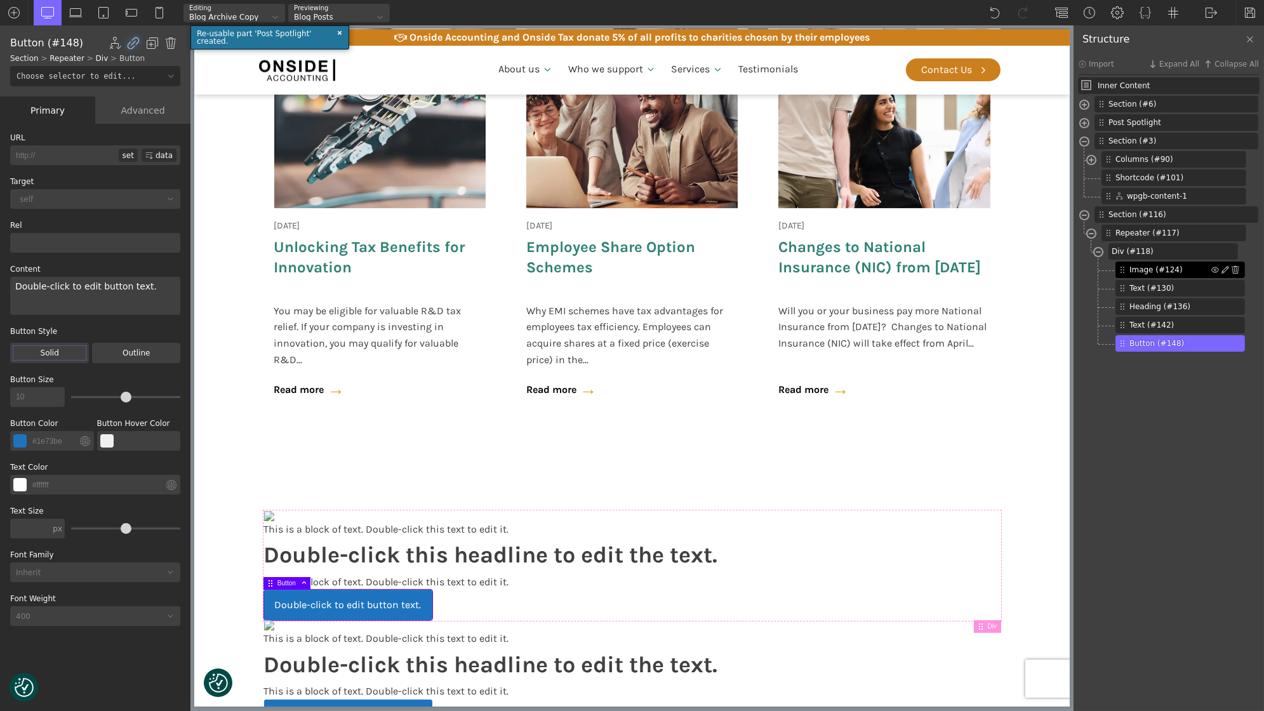
click at [1156, 268] on span "Image (#124)" at bounding box center [1170, 269] width 82 height 11
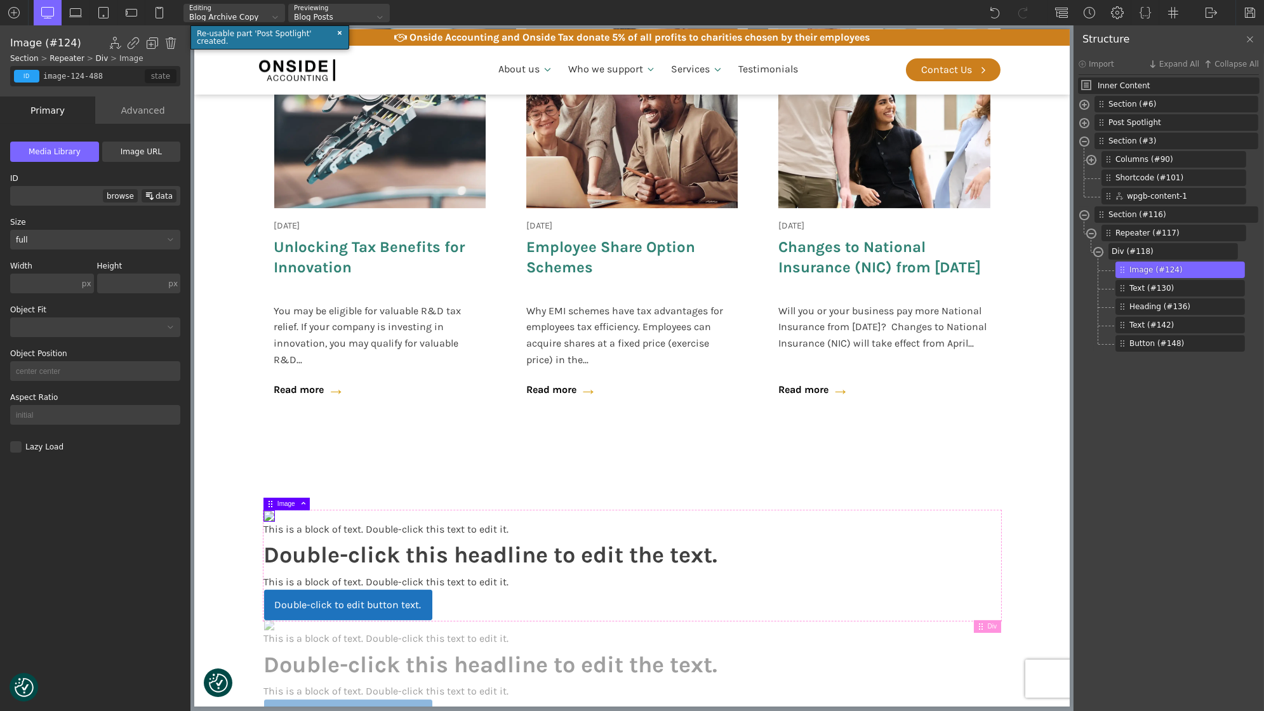
click at [156, 194] on div "data" at bounding box center [159, 195] width 35 height 13
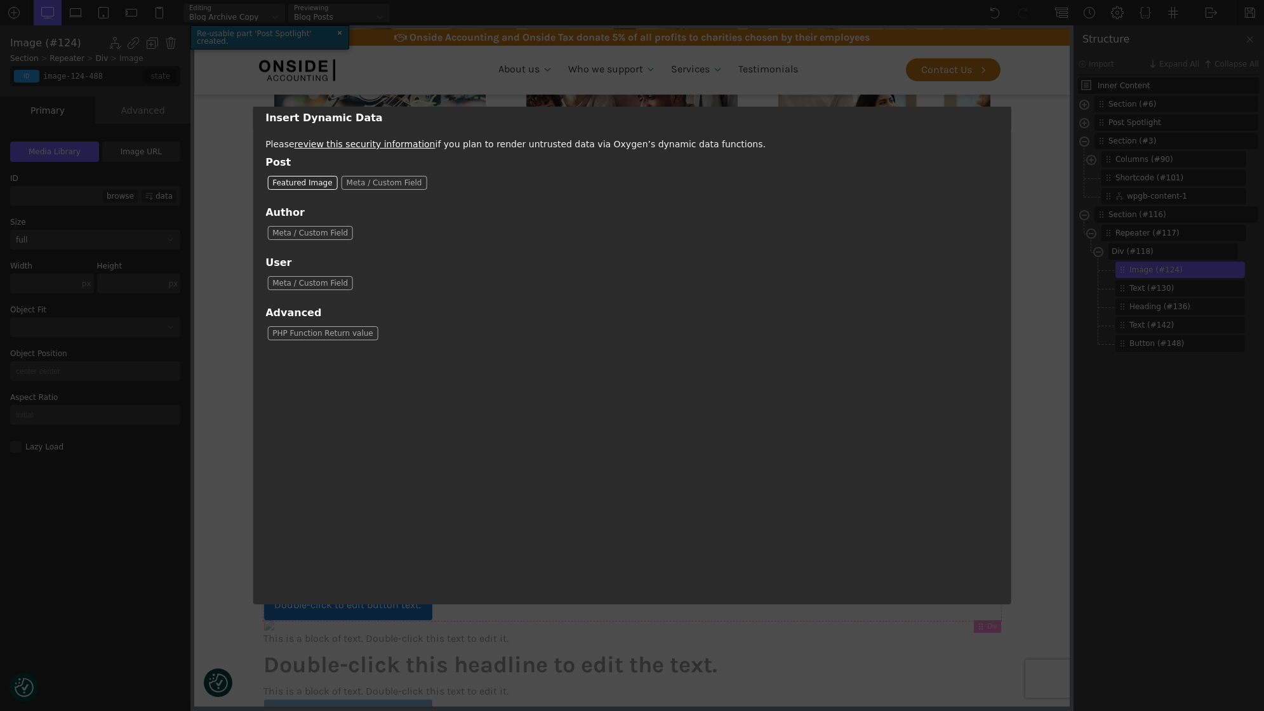
type input "[oxygen data='featured_image_id']"
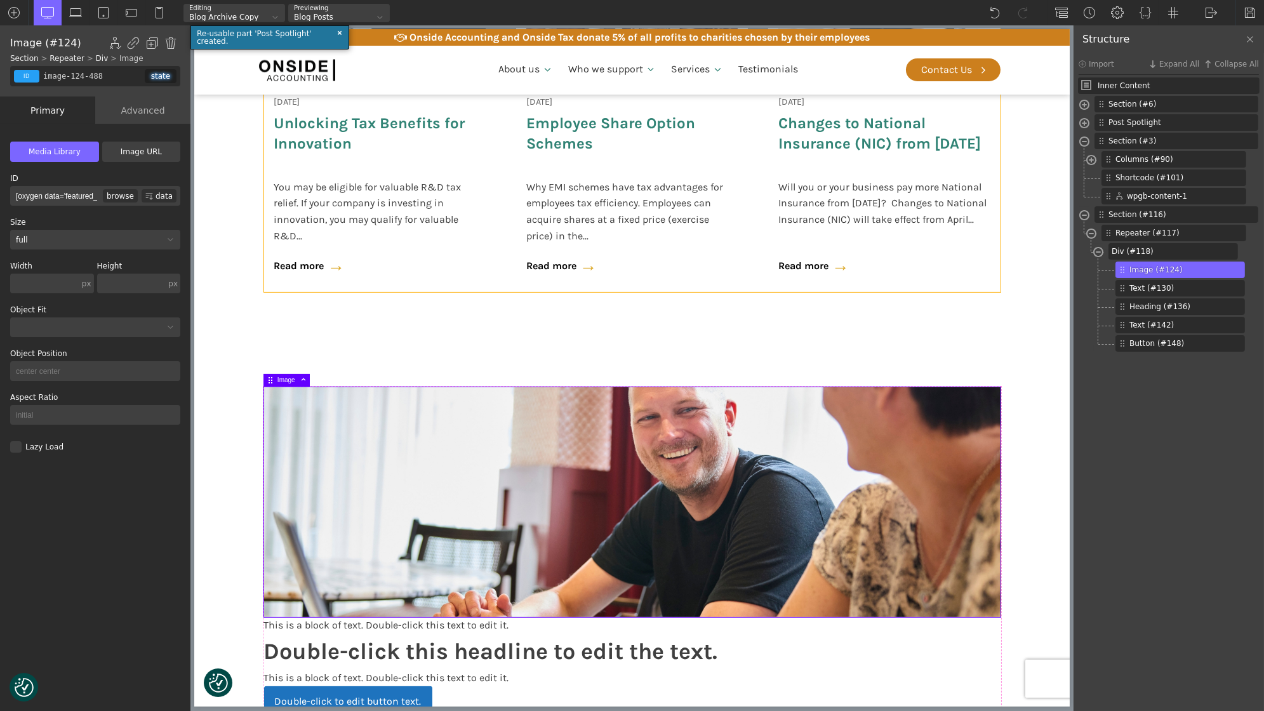
scroll to position [940, 0]
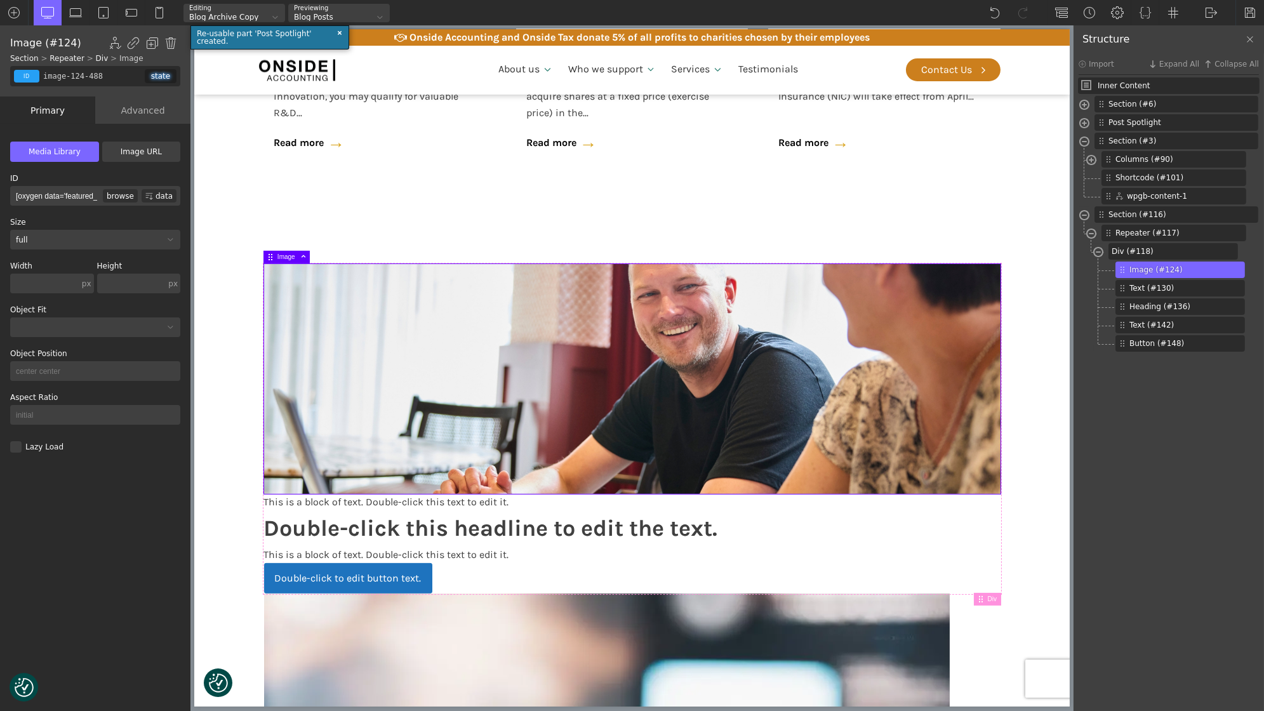
click at [46, 284] on input "text" at bounding box center [44, 284] width 69 height 20
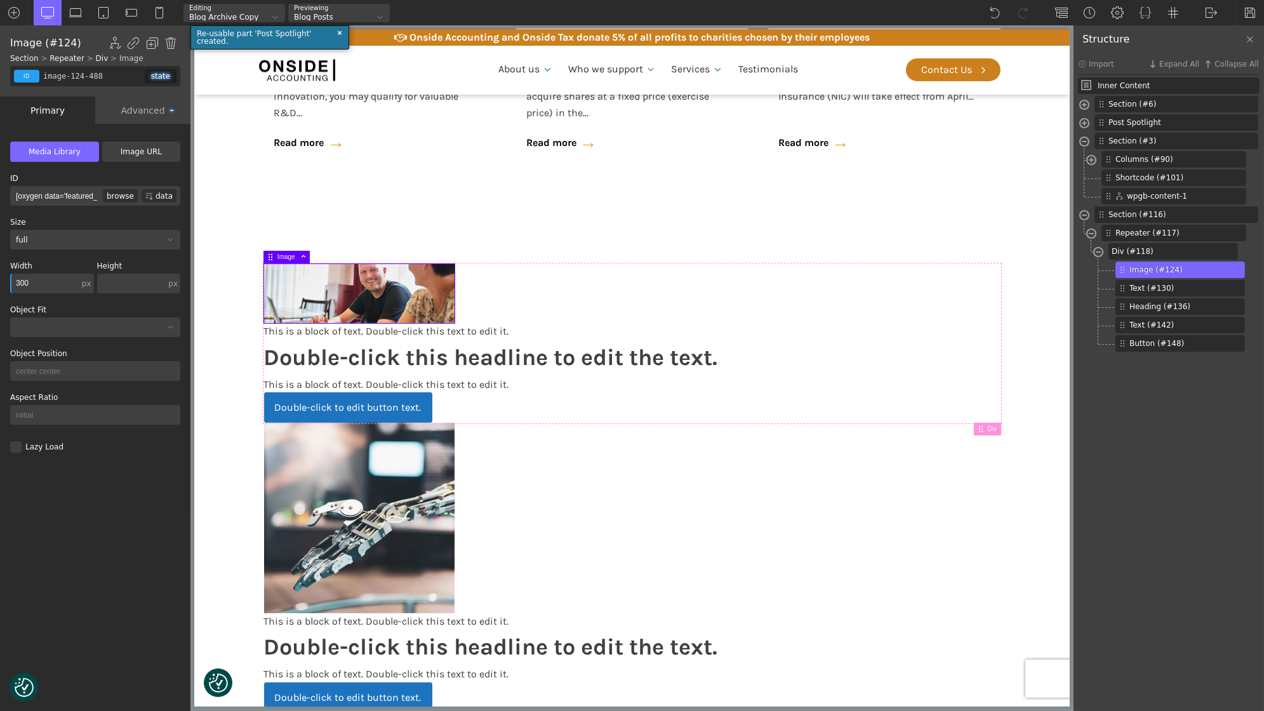
type input "300"
click at [128, 283] on input "text" at bounding box center [131, 284] width 69 height 20
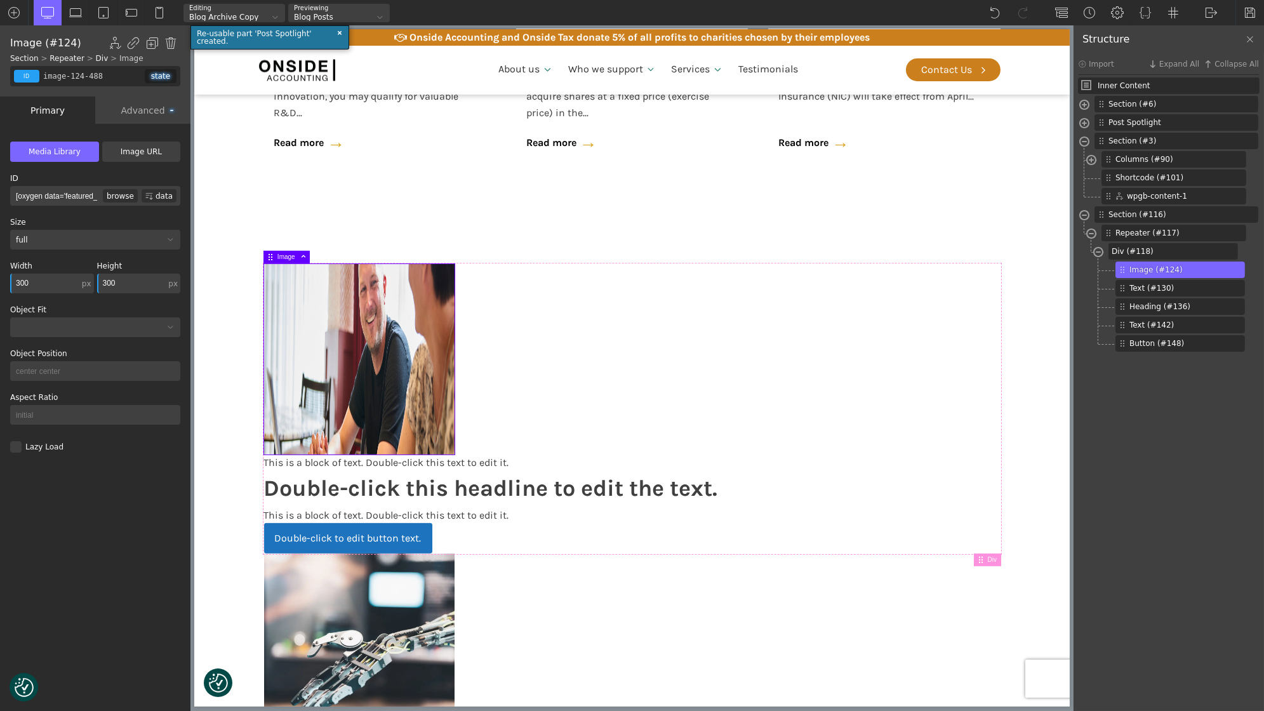
type input "300"
click at [82, 320] on div at bounding box center [95, 327] width 170 height 20
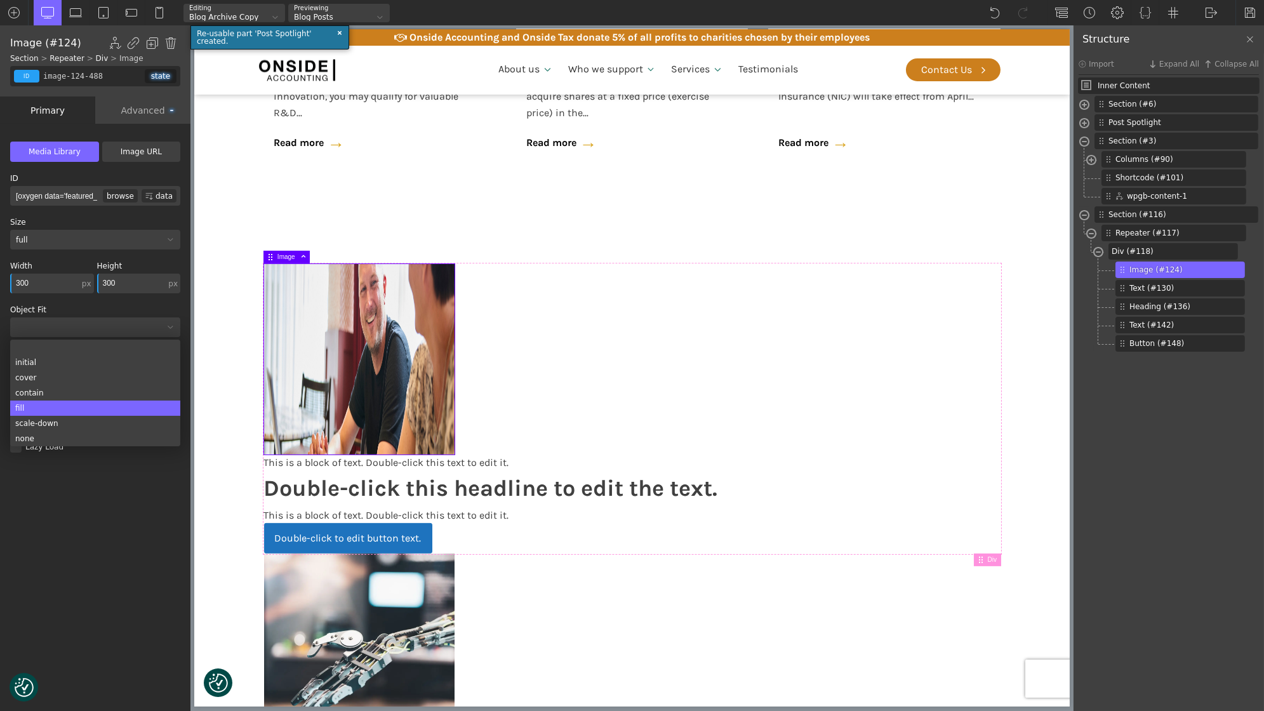
click at [48, 404] on div "fill" at bounding box center [95, 407] width 170 height 15
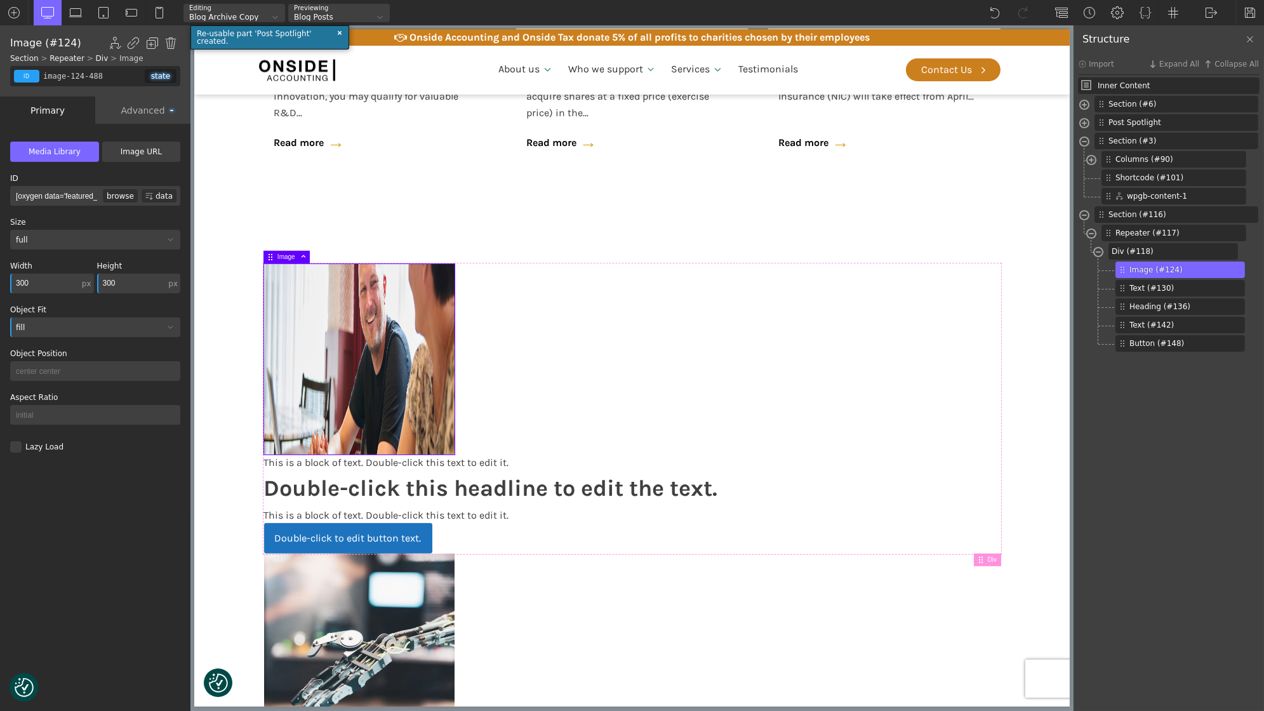
click at [51, 325] on div "fill" at bounding box center [87, 328] width 154 height 8
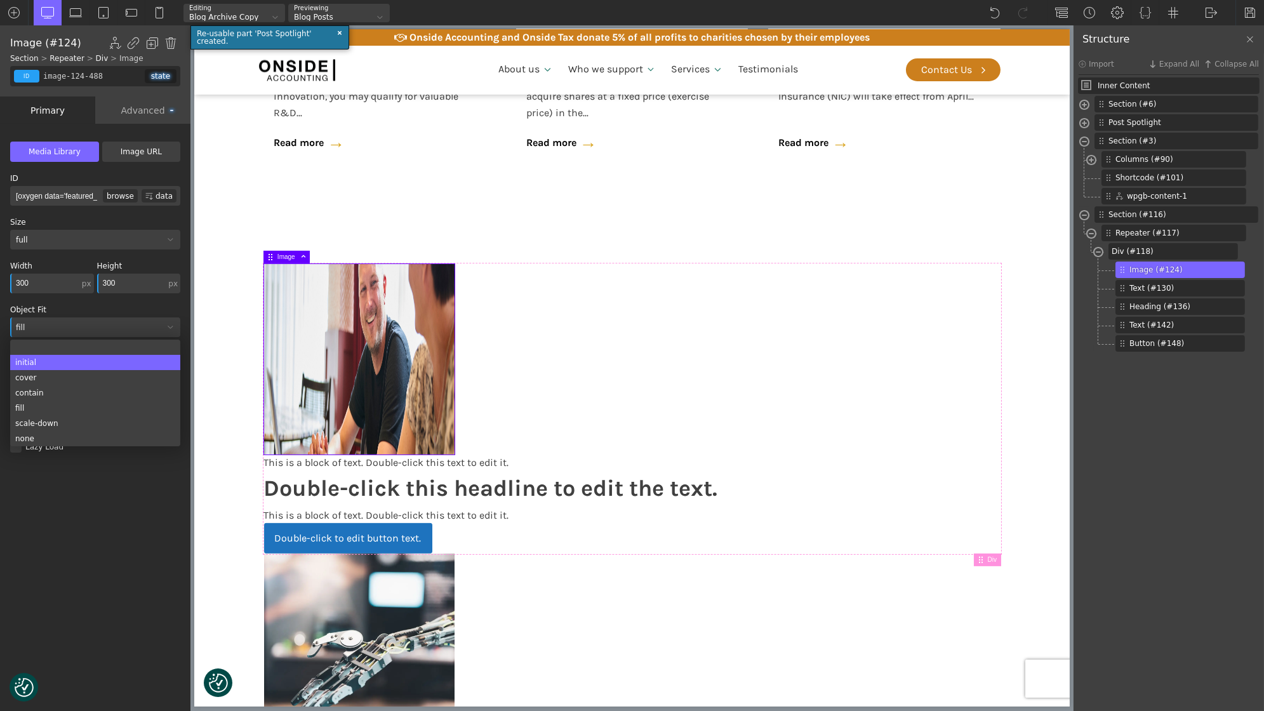
click at [59, 363] on div "initial" at bounding box center [95, 362] width 170 height 15
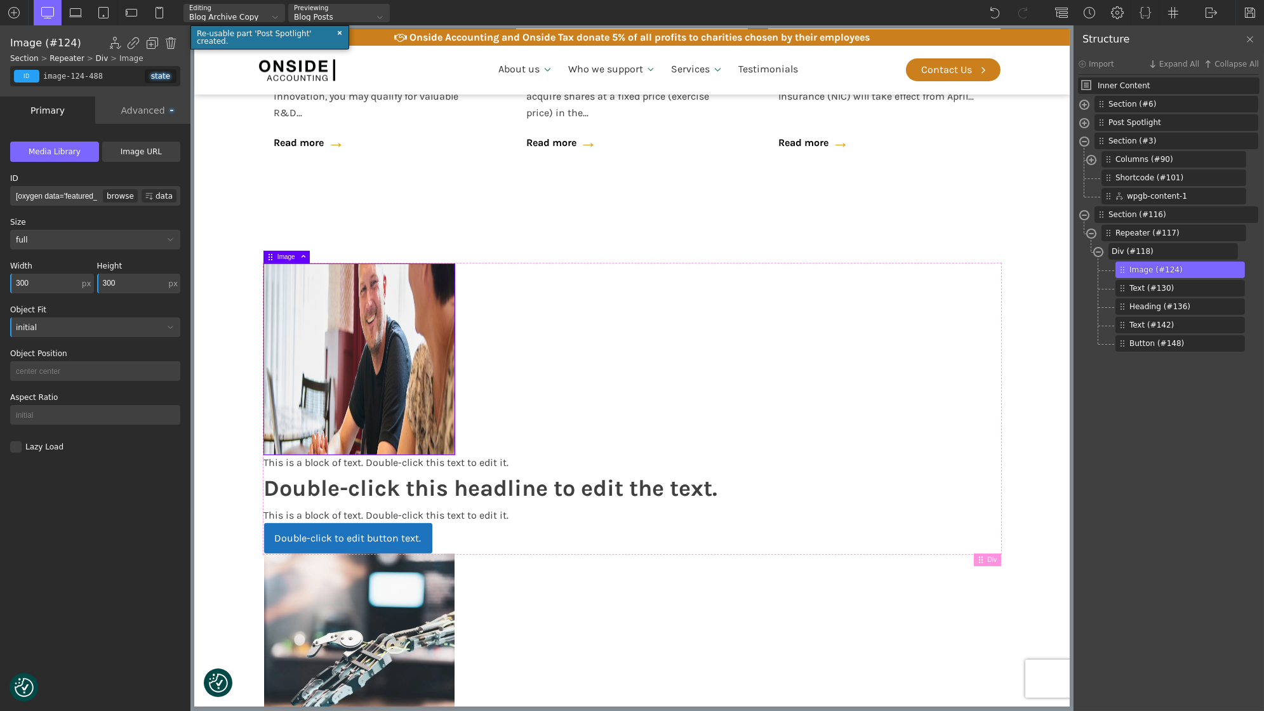
click at [55, 324] on div "initial" at bounding box center [87, 328] width 154 height 8
click at [136, 279] on input "300" at bounding box center [131, 284] width 69 height 20
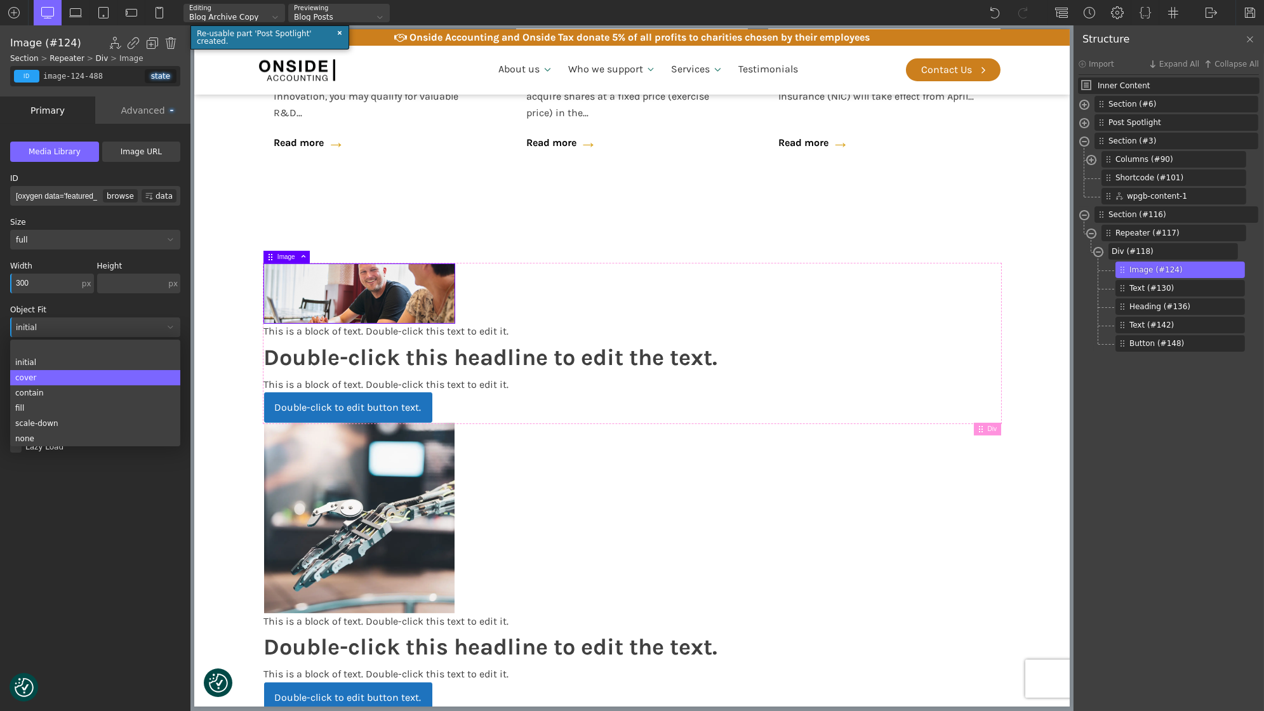
click at [59, 374] on div "cover" at bounding box center [95, 377] width 170 height 15
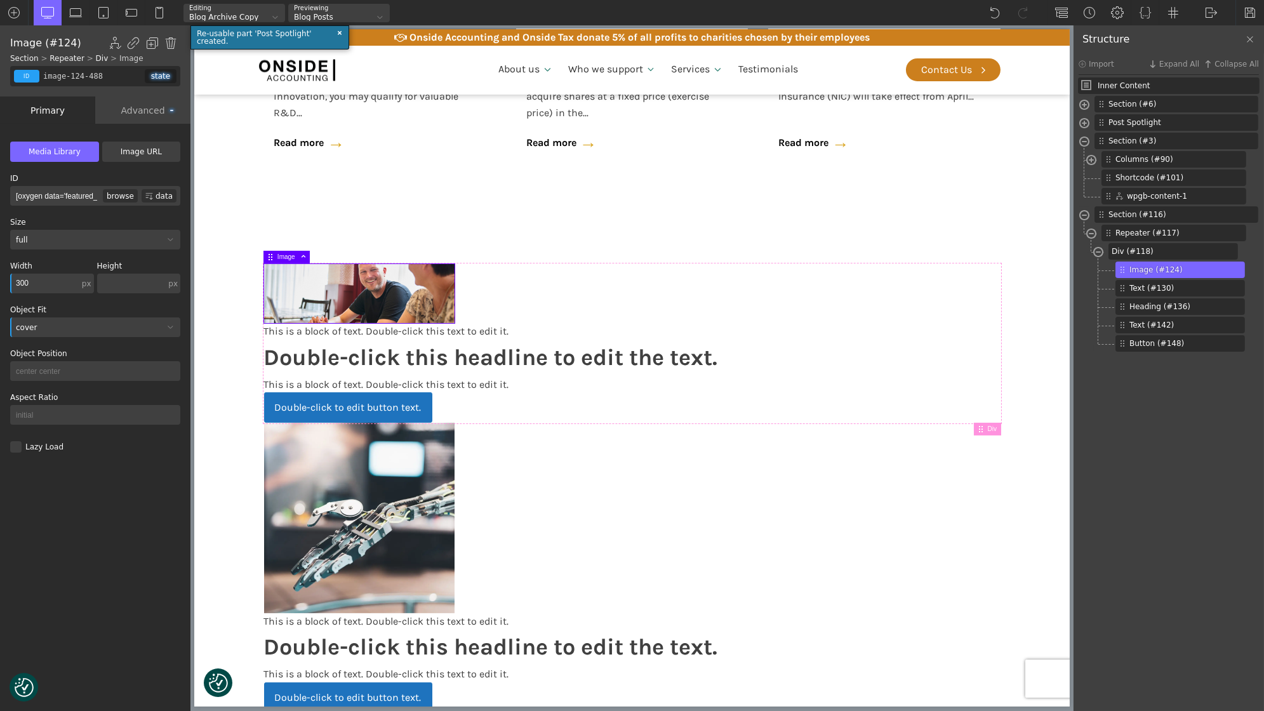
click at [57, 335] on div "cover" at bounding box center [95, 327] width 170 height 20
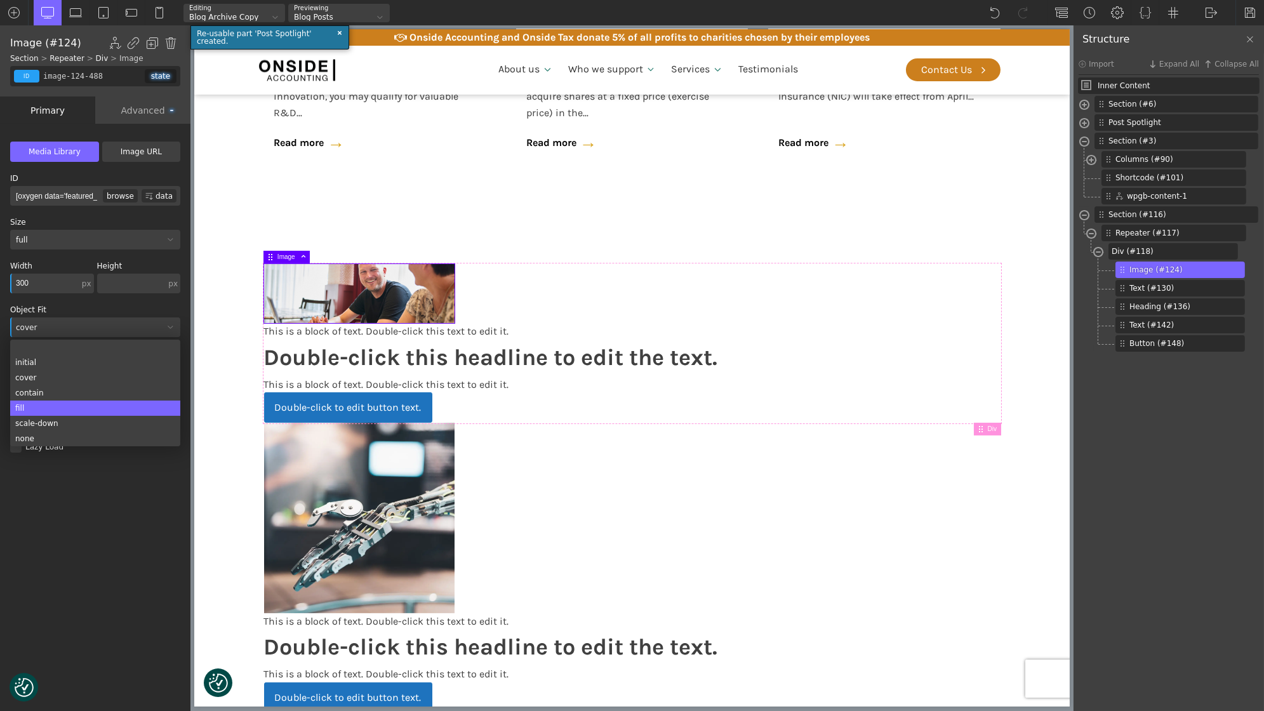
click at [54, 409] on div "fill" at bounding box center [95, 407] width 170 height 15
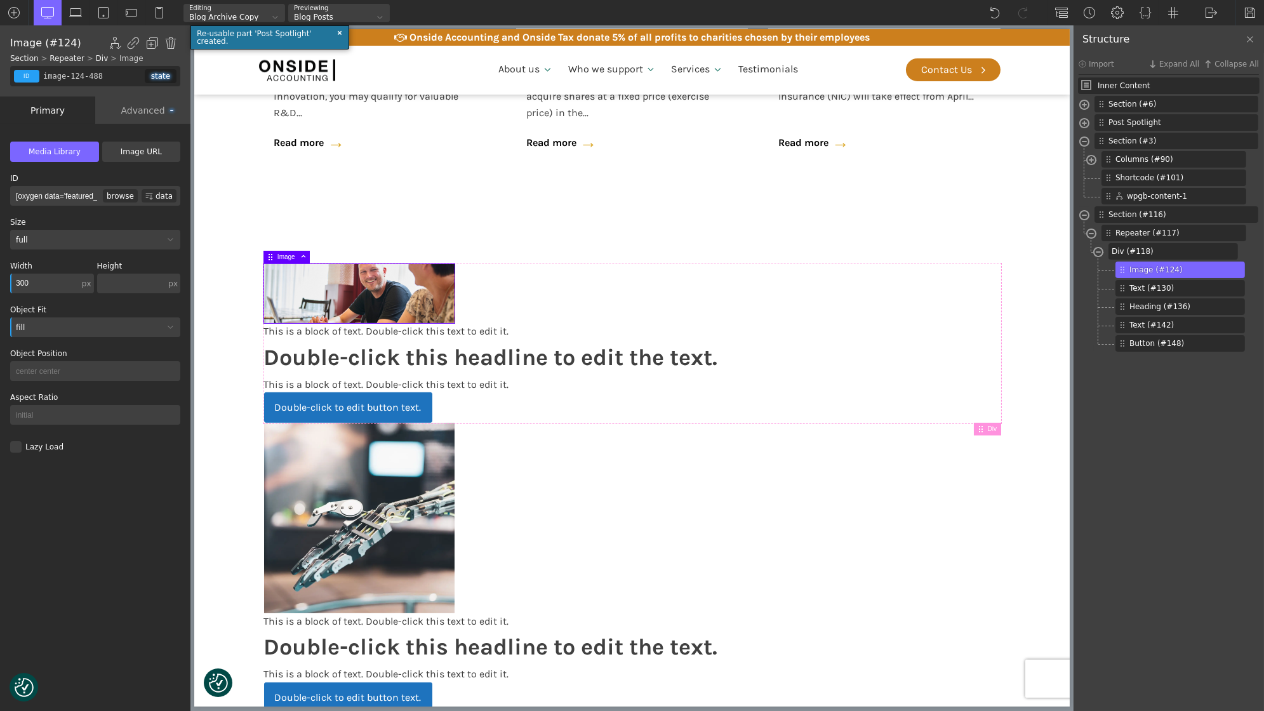
click at [112, 284] on input "text" at bounding box center [131, 284] width 69 height 20
click at [73, 241] on div "full" at bounding box center [87, 240] width 154 height 8
click at [111, 284] on input "text" at bounding box center [131, 284] width 69 height 20
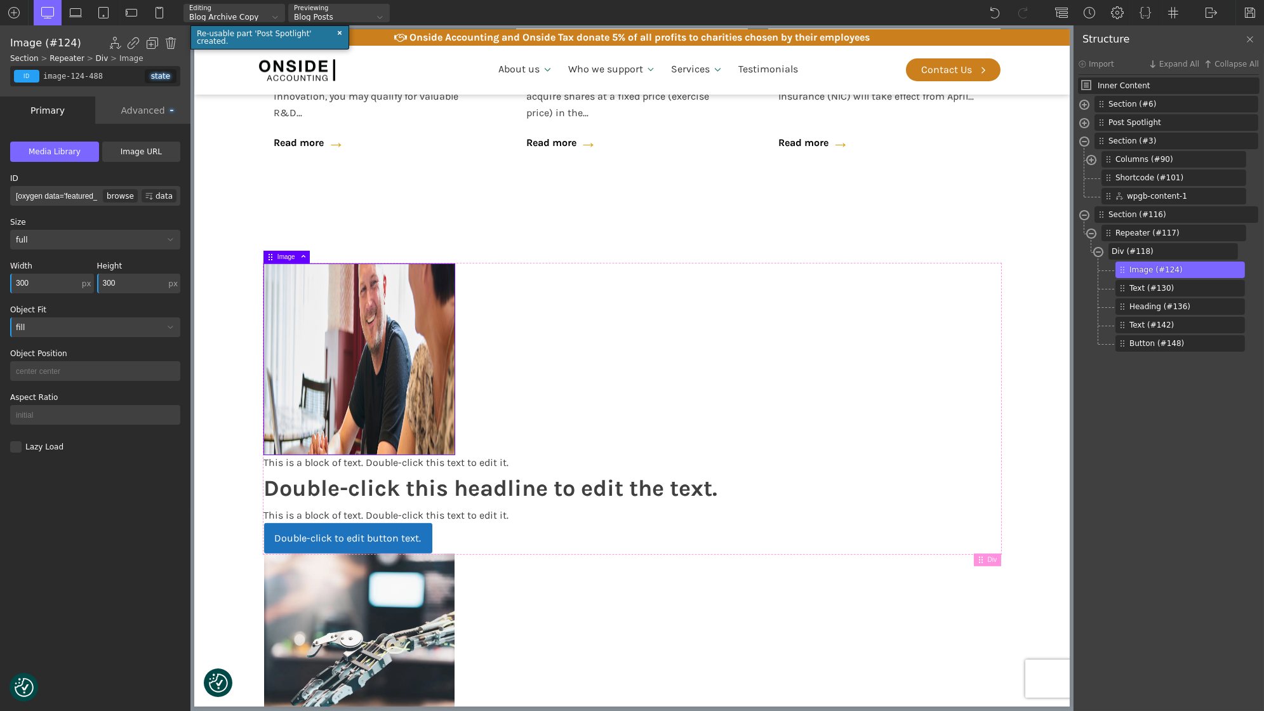
type input "300"
click at [103, 326] on div "fill" at bounding box center [87, 328] width 154 height 8
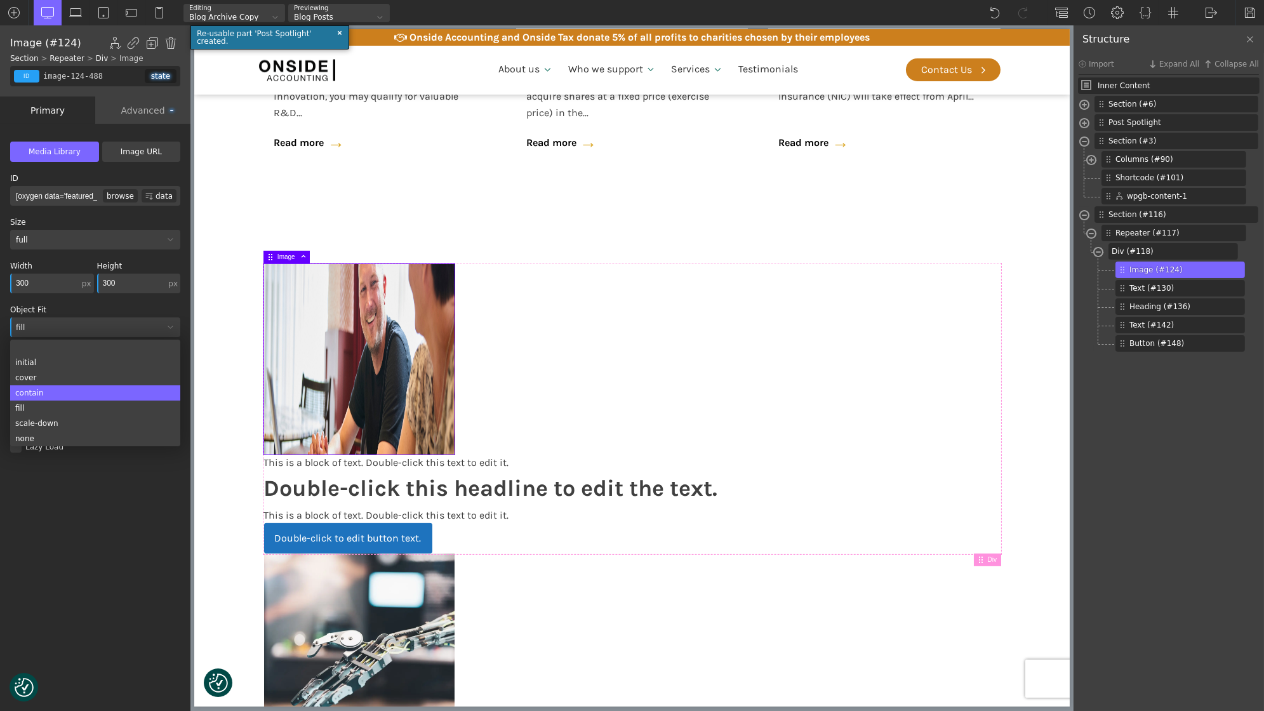
click at [50, 392] on div "contain" at bounding box center [95, 392] width 170 height 15
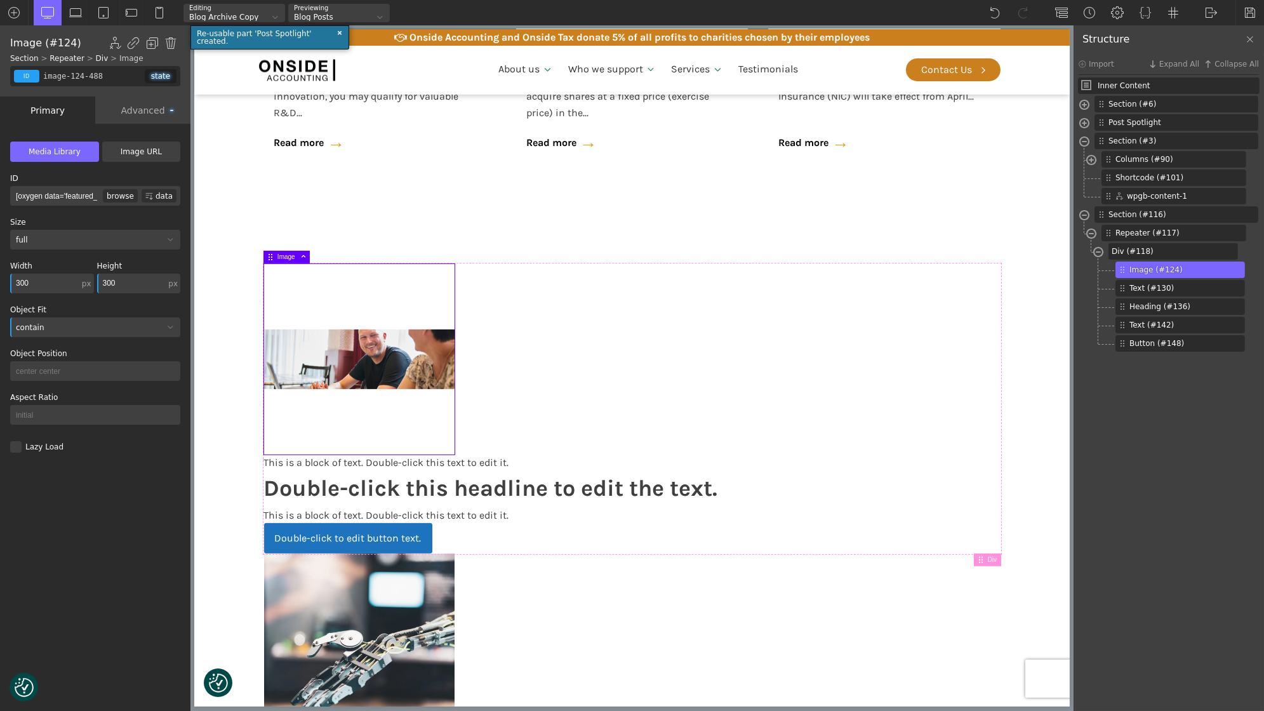
click at [70, 322] on div "contain" at bounding box center [95, 327] width 170 height 20
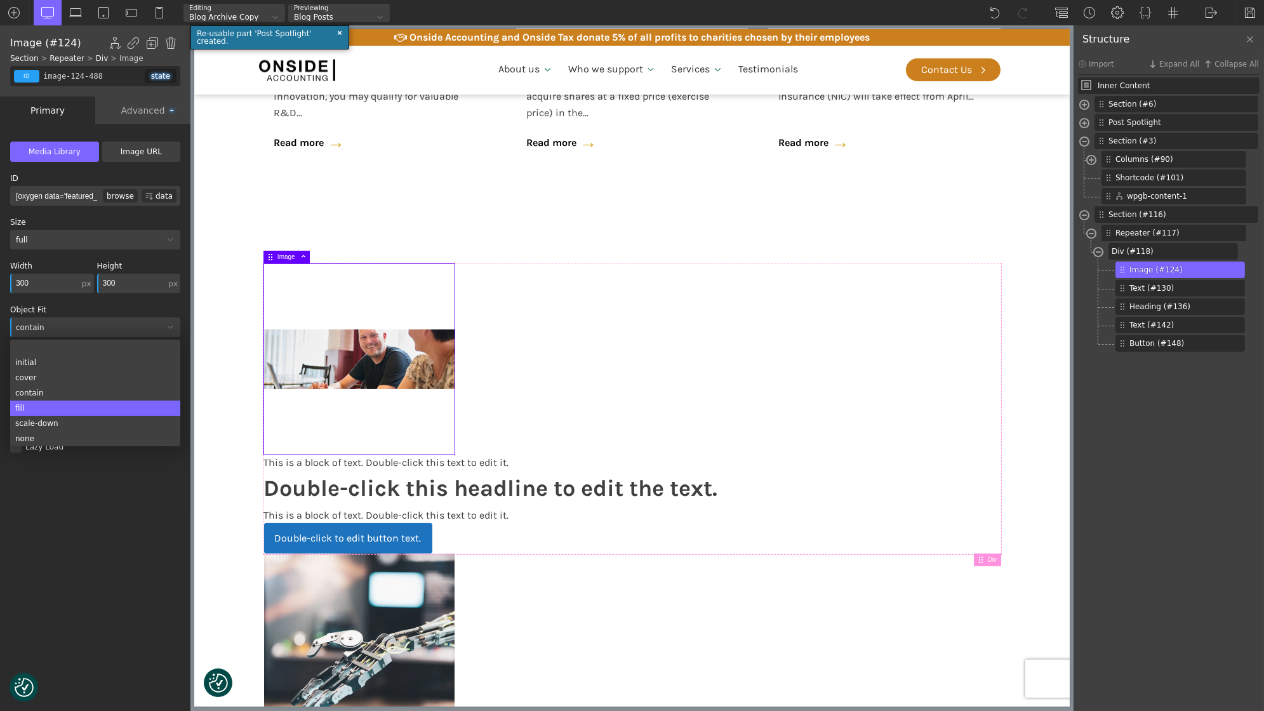
click at [57, 403] on div "fill" at bounding box center [95, 407] width 170 height 15
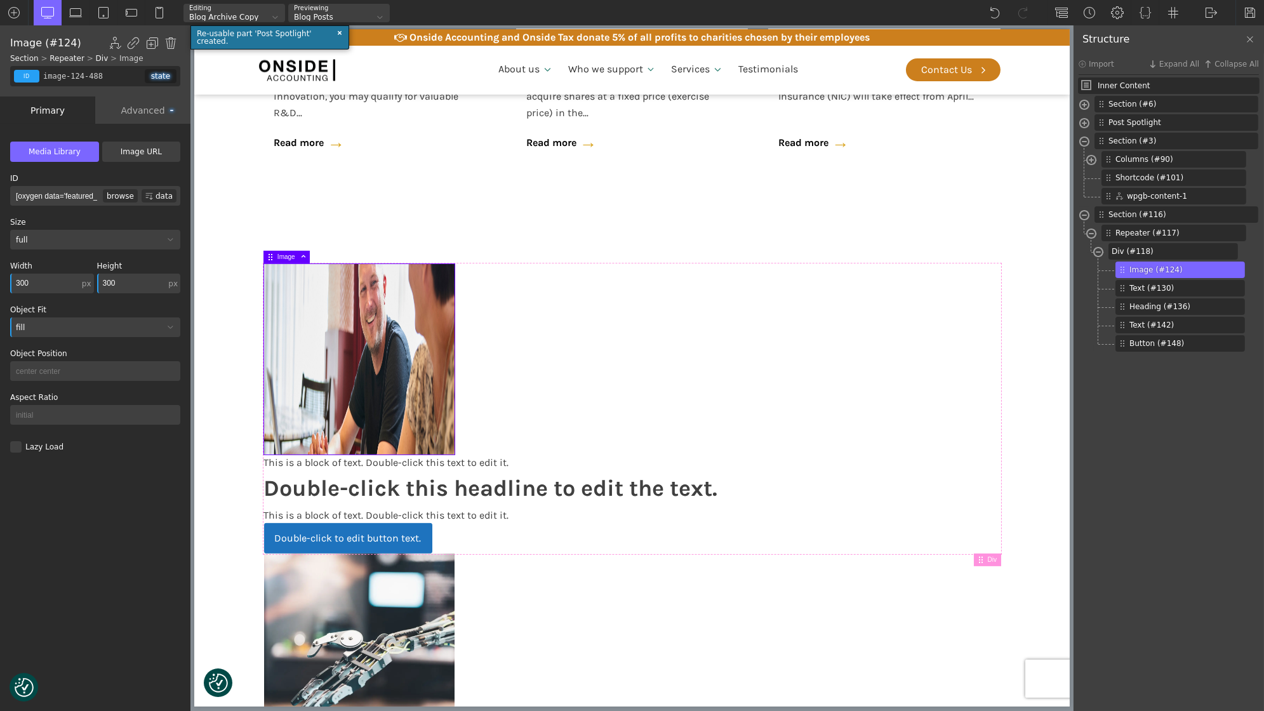
click at [61, 329] on div "fill" at bounding box center [87, 328] width 154 height 8
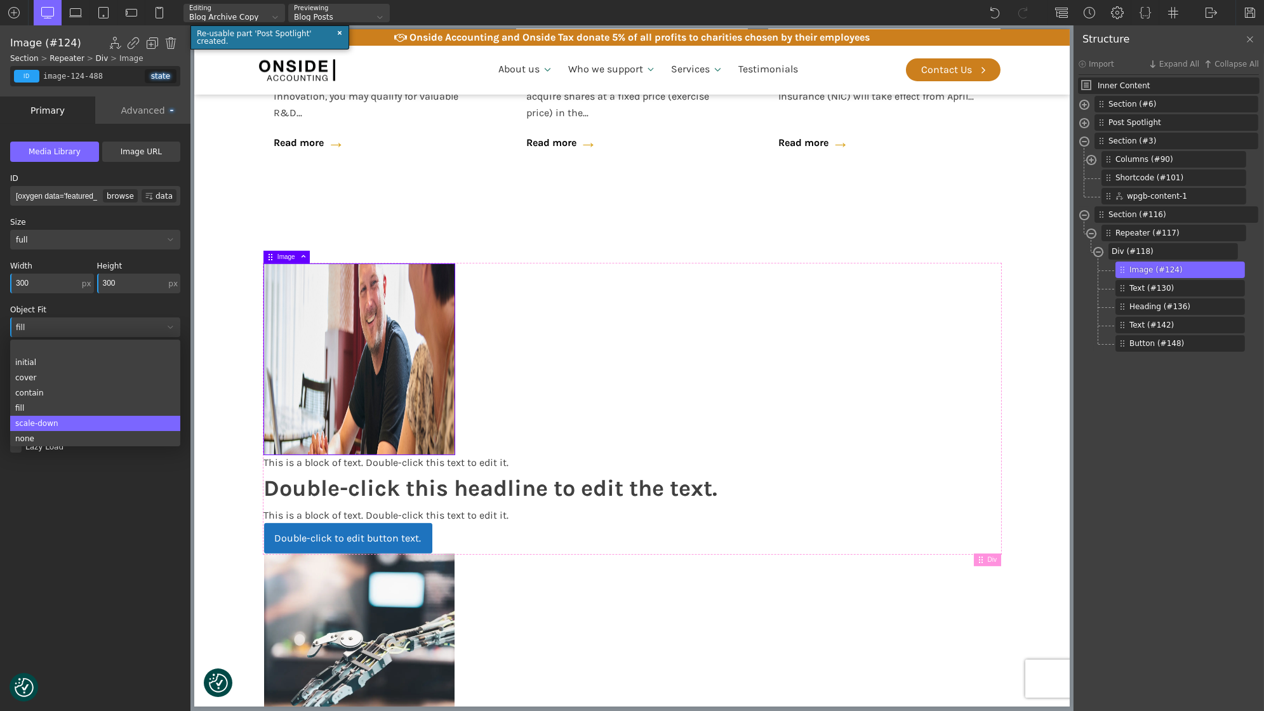
click at [55, 421] on div "scale-down" at bounding box center [95, 423] width 170 height 15
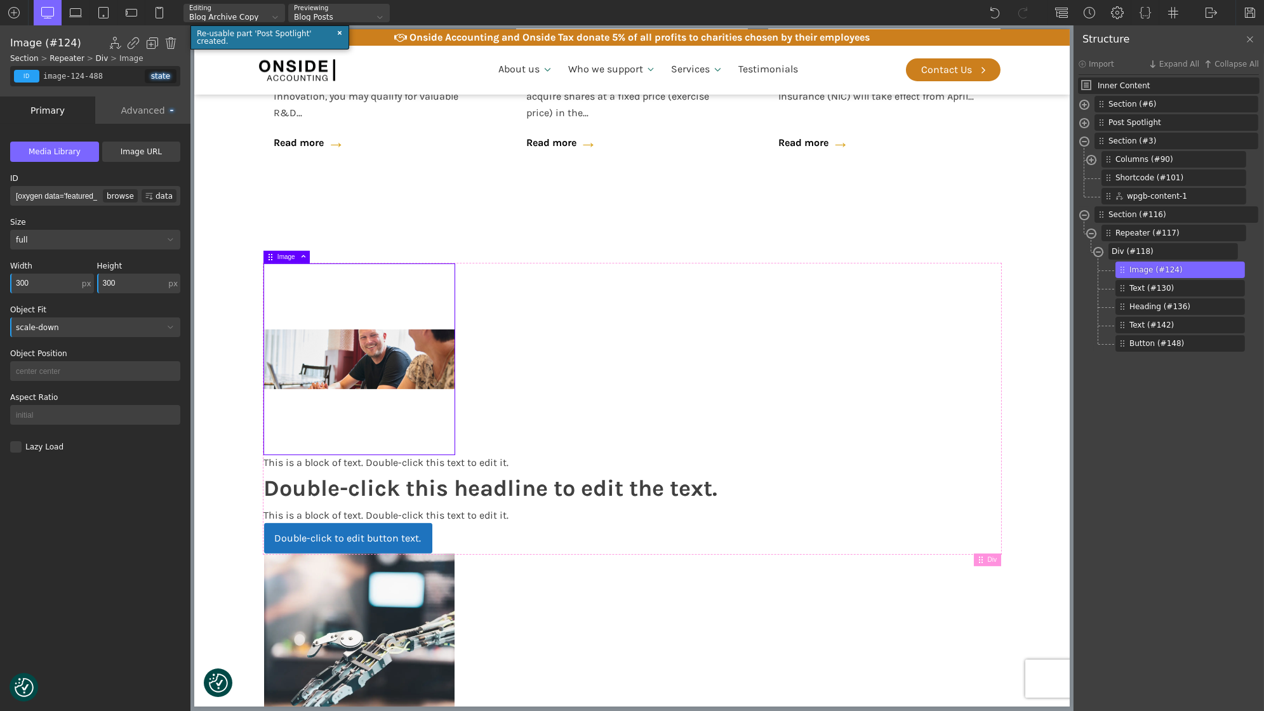
click at [47, 324] on div "scale-down" at bounding box center [87, 328] width 154 height 8
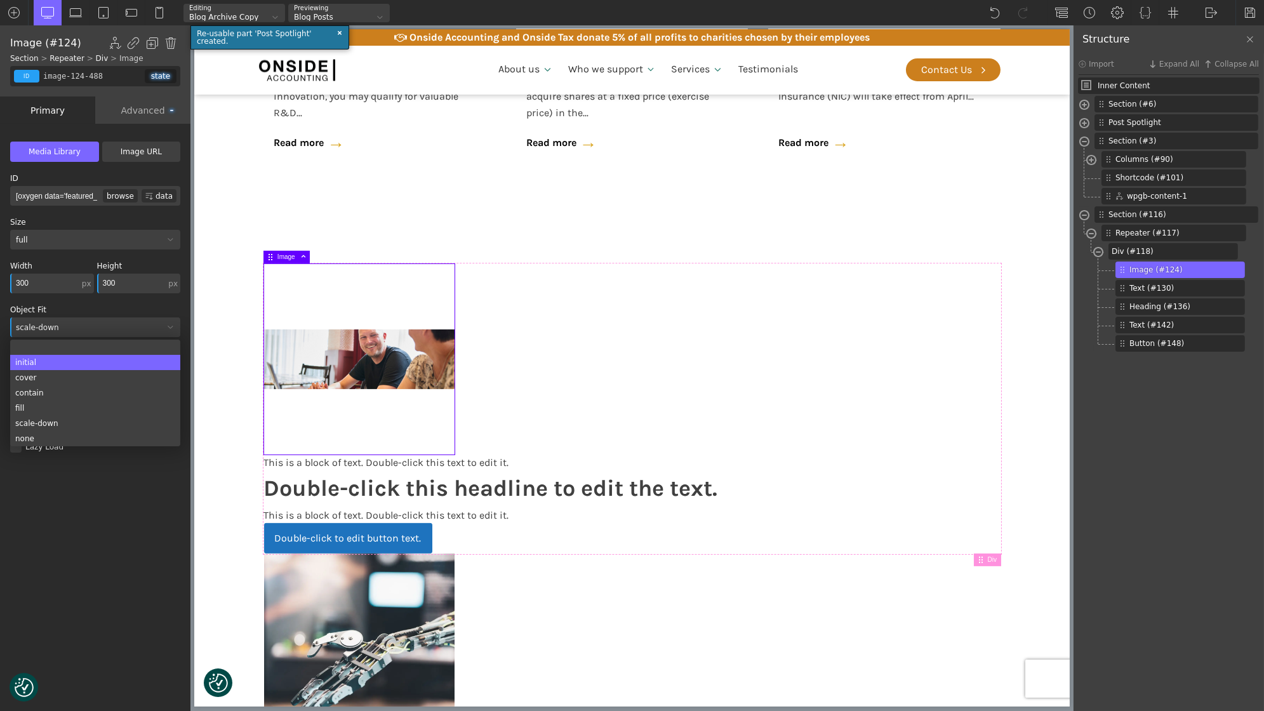
click at [43, 364] on div "initial" at bounding box center [95, 362] width 170 height 15
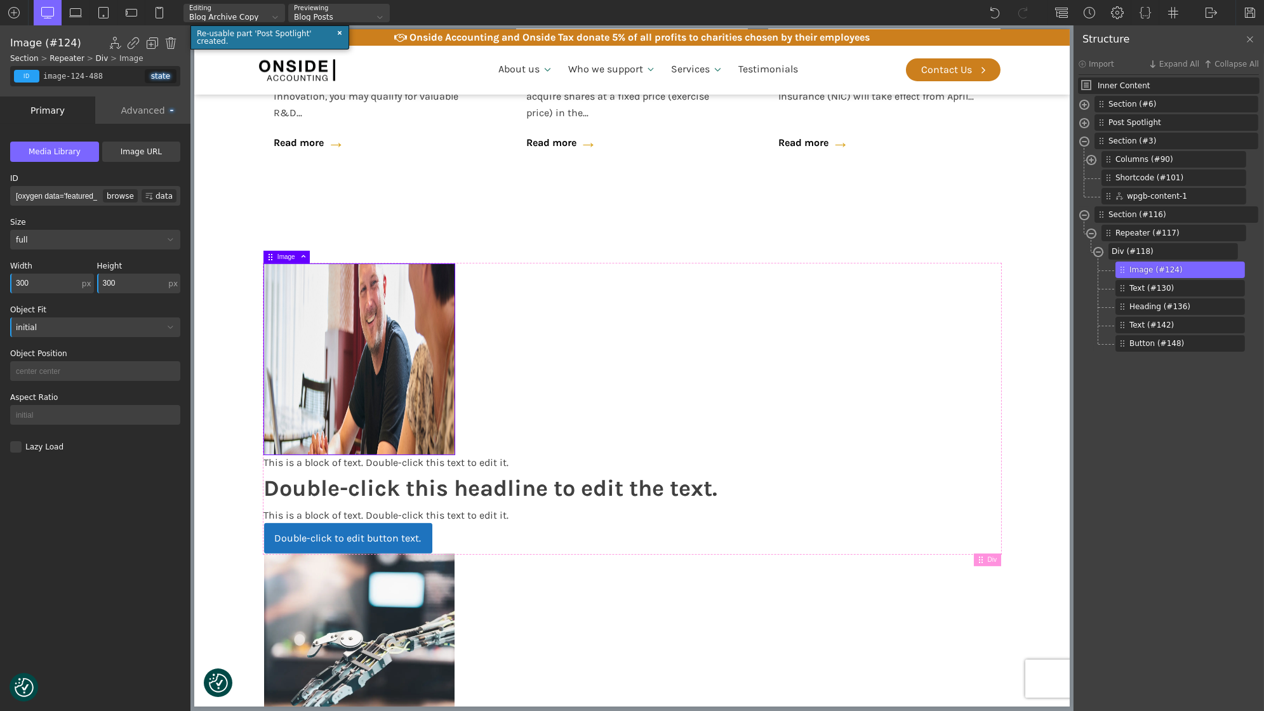
click at [44, 320] on div "initial" at bounding box center [95, 327] width 170 height 20
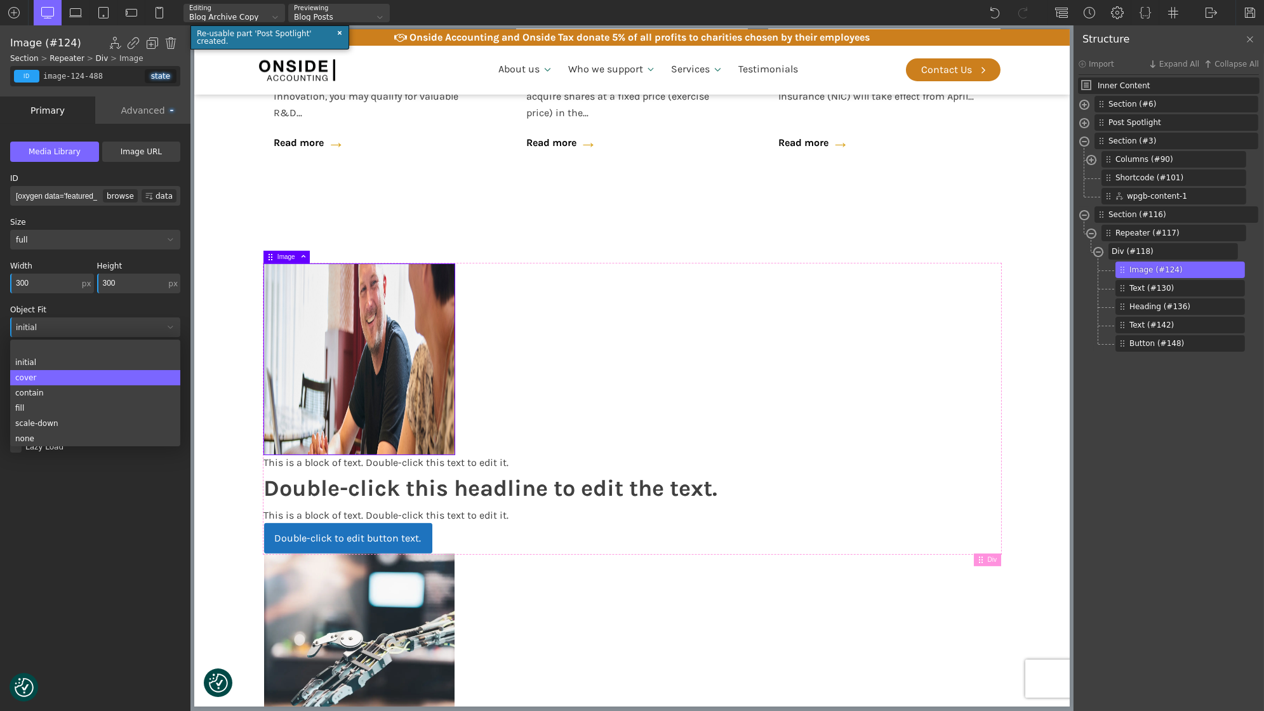
click at [51, 377] on div "cover" at bounding box center [95, 377] width 170 height 15
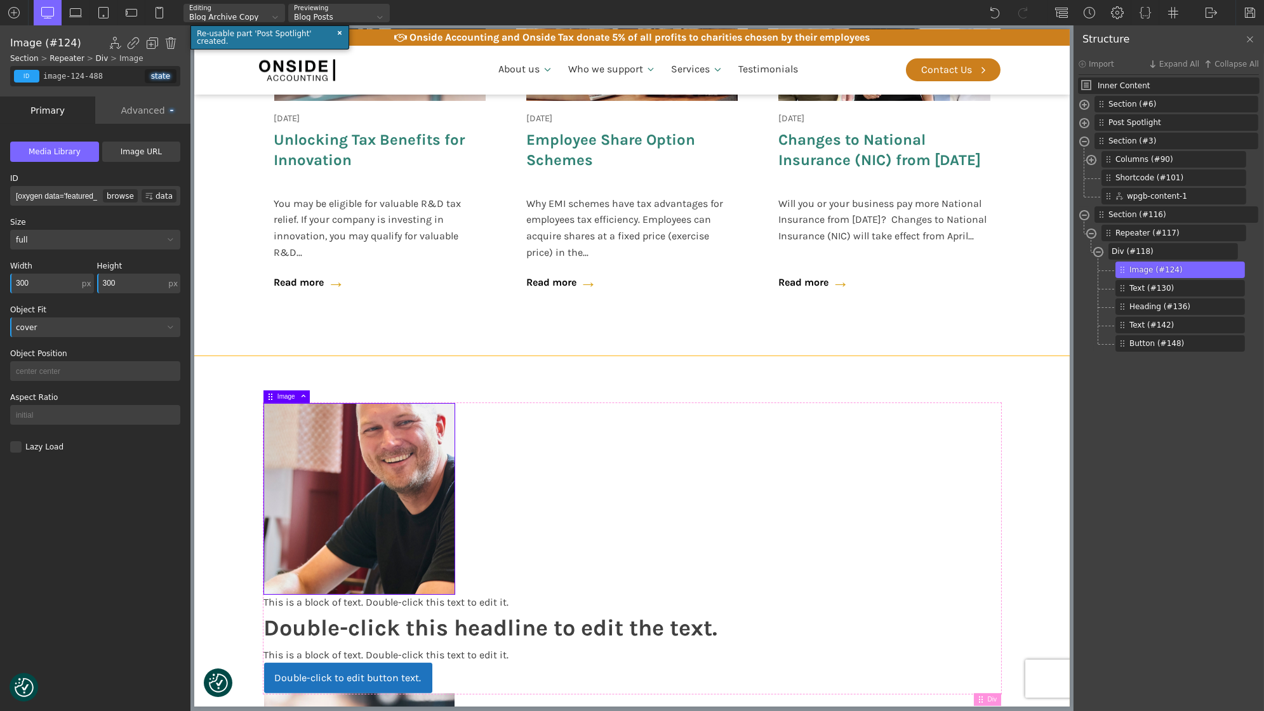
scroll to position [797, 0]
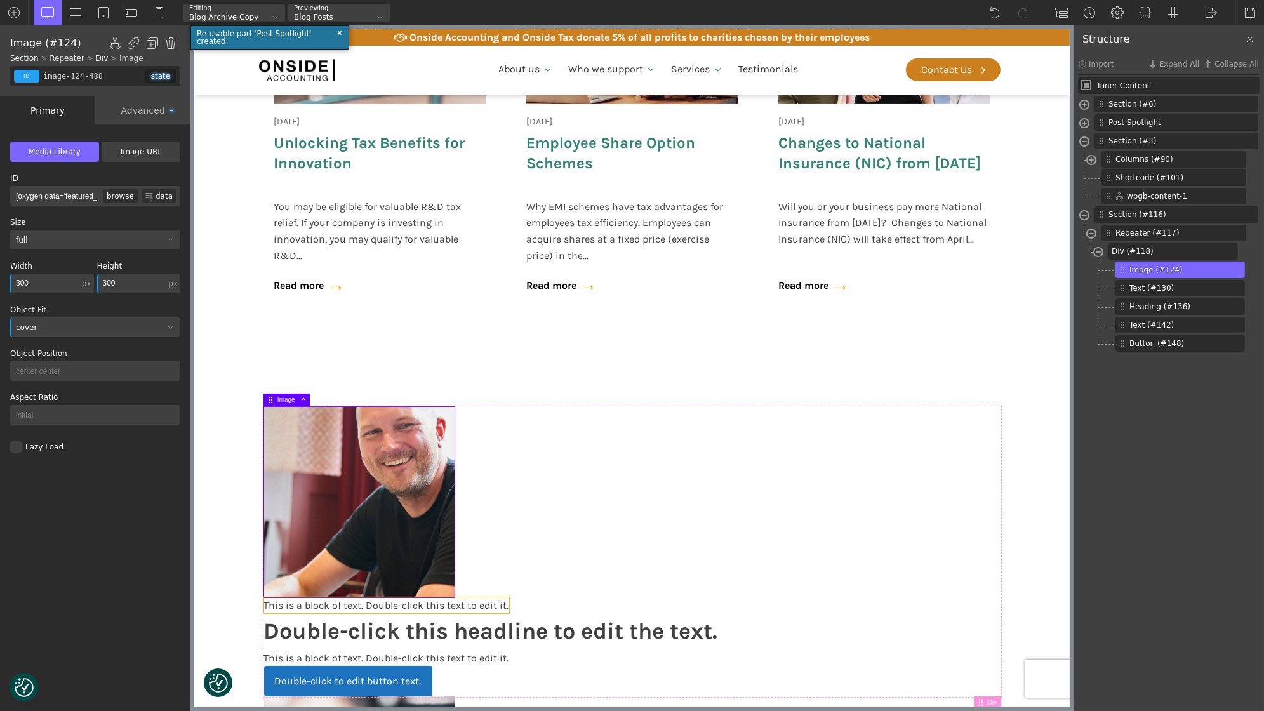
click at [332, 607] on div "This is a block of text. Double-click this text to edit it." at bounding box center [385, 605] width 245 height 17
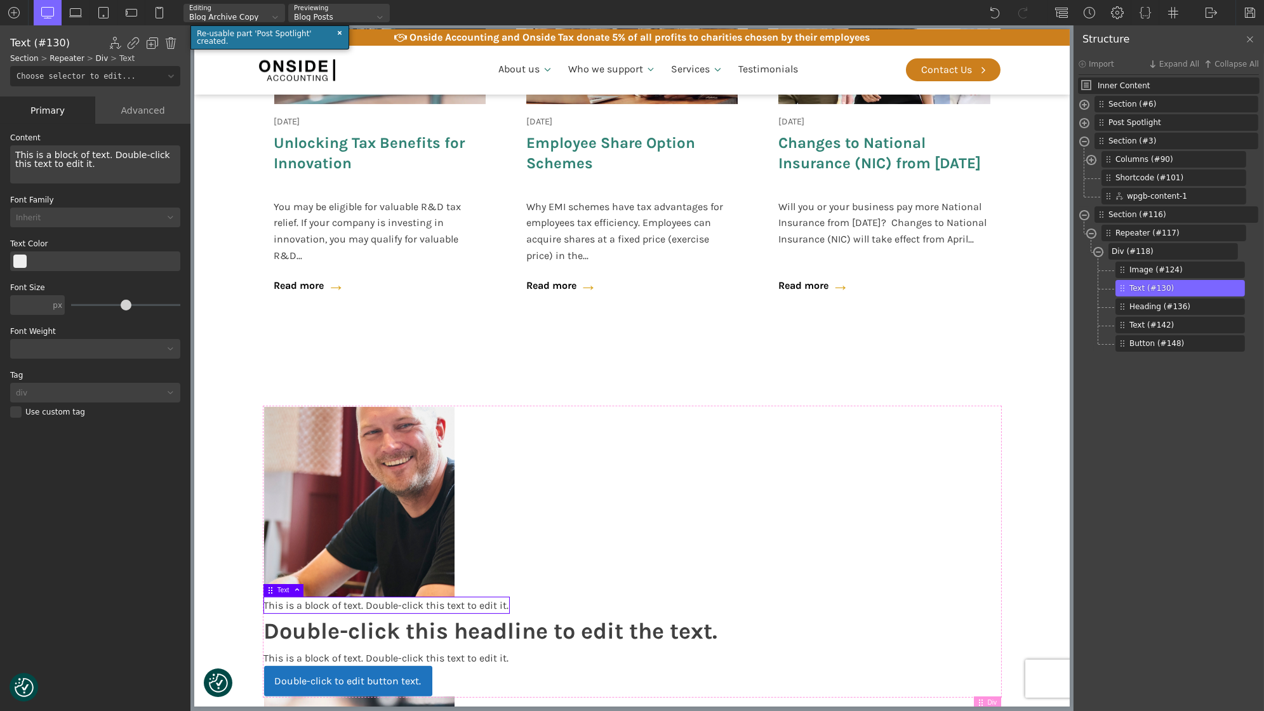
click at [373, 605] on div "This is a block of text. Double-click this text to edit it." at bounding box center [385, 605] width 245 height 17
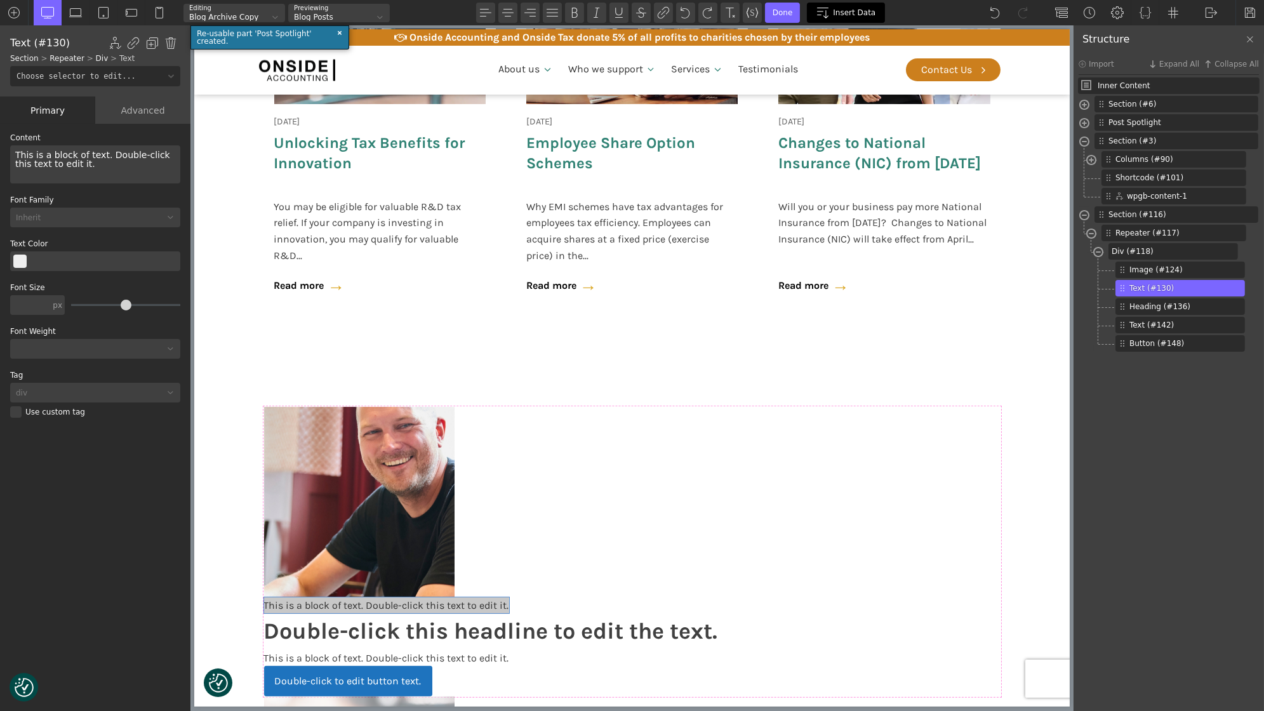
click at [850, 6] on div "Insert Data" at bounding box center [846, 13] width 78 height 20
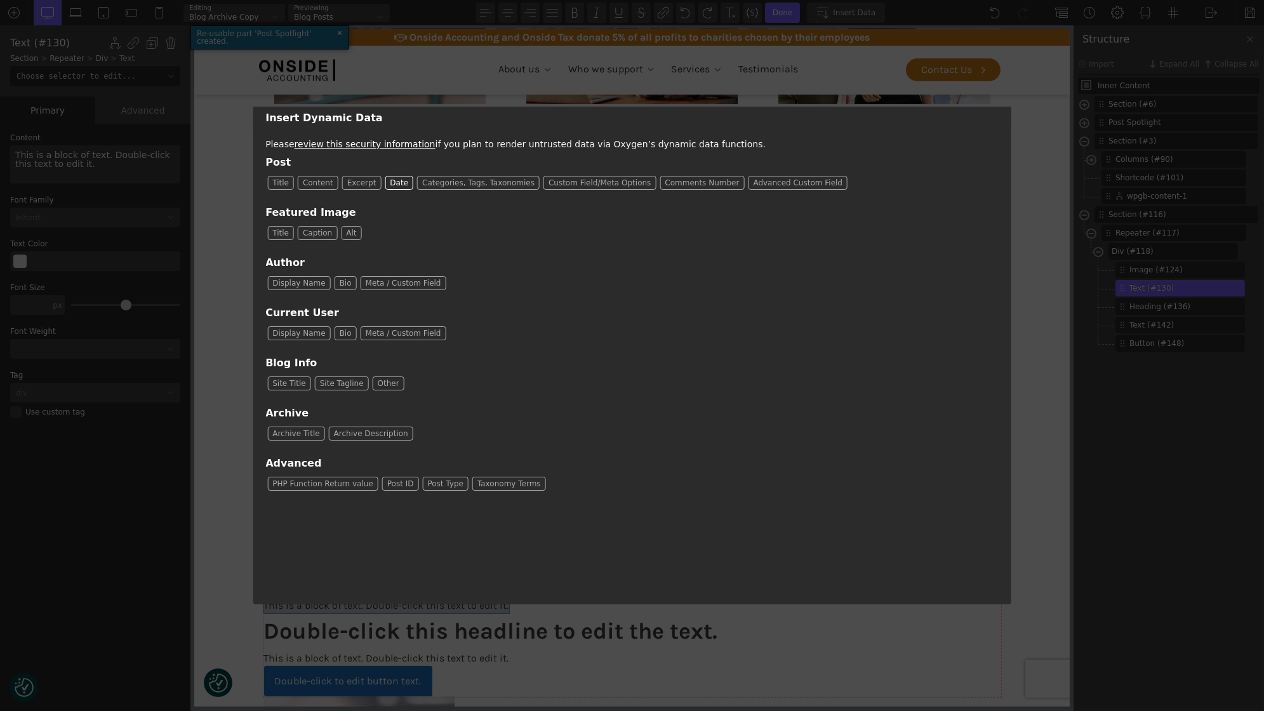
click at [389, 185] on span "Date" at bounding box center [398, 182] width 27 height 13
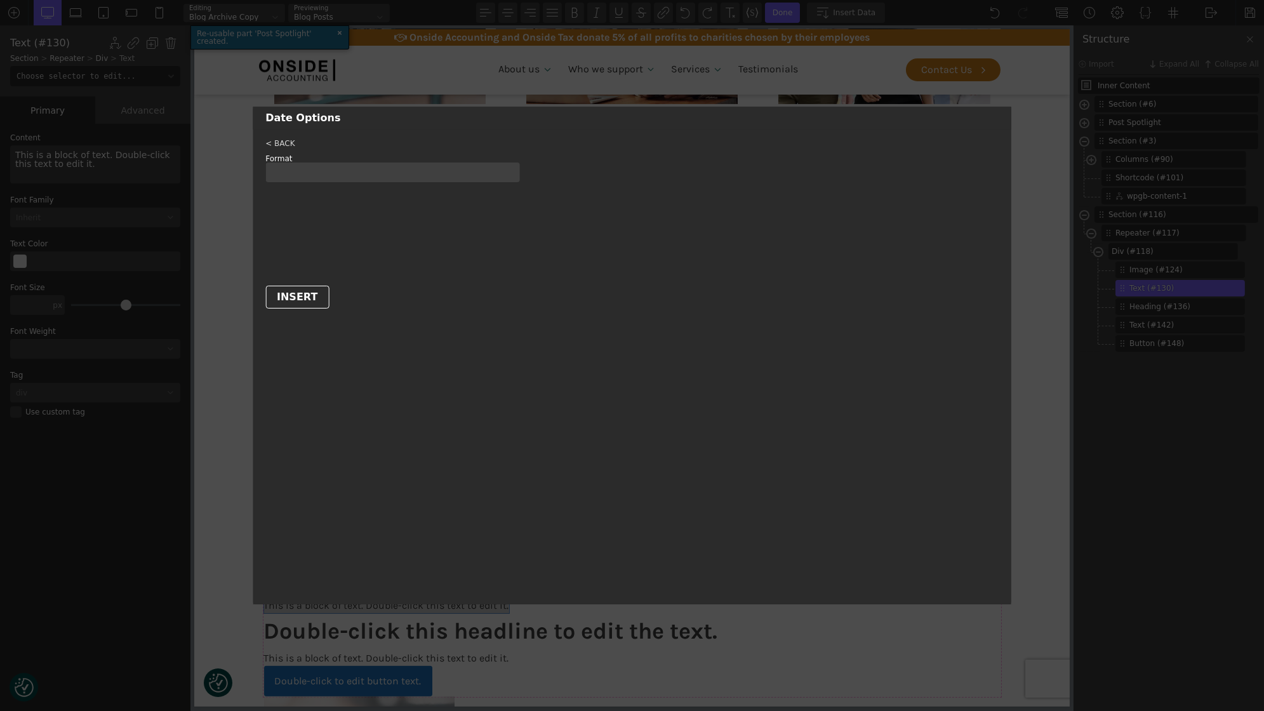
click at [312, 173] on input "text" at bounding box center [392, 172] width 254 height 20
click at [304, 211] on div "< BACK Format" at bounding box center [631, 203] width 733 height 127
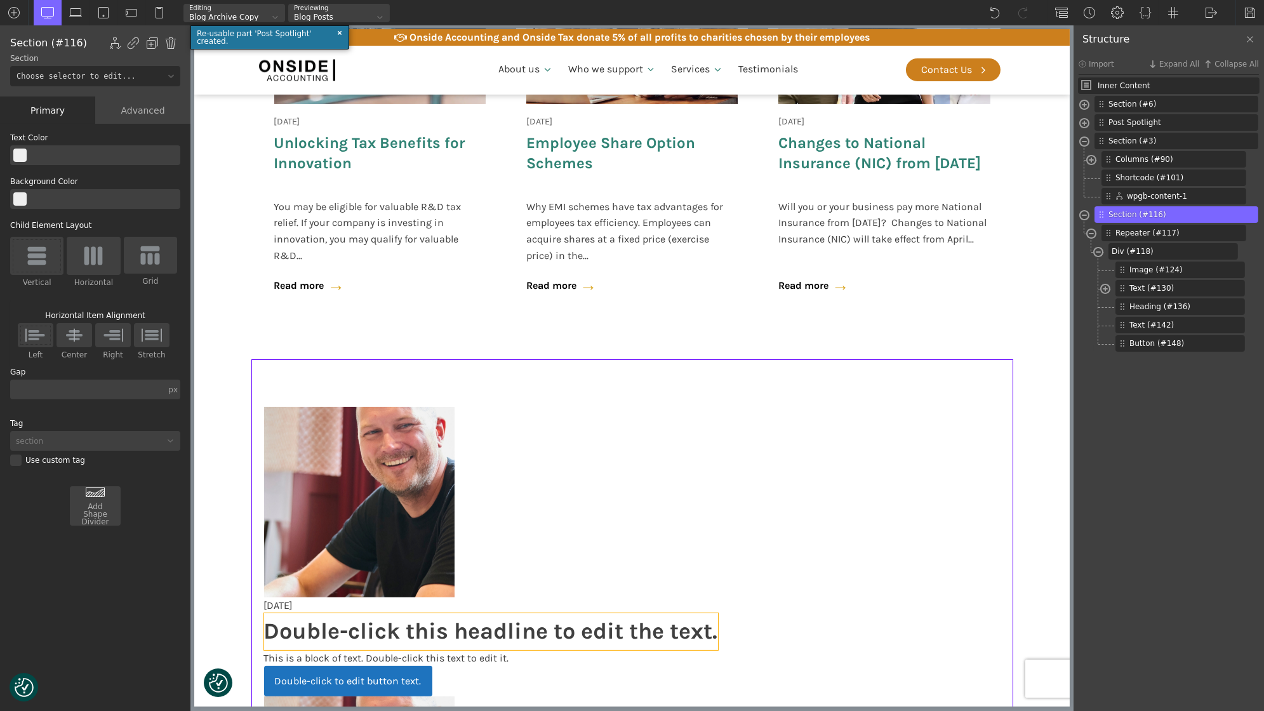
click at [364, 628] on h1 "Double-click this headline to edit the text." at bounding box center [490, 631] width 454 height 37
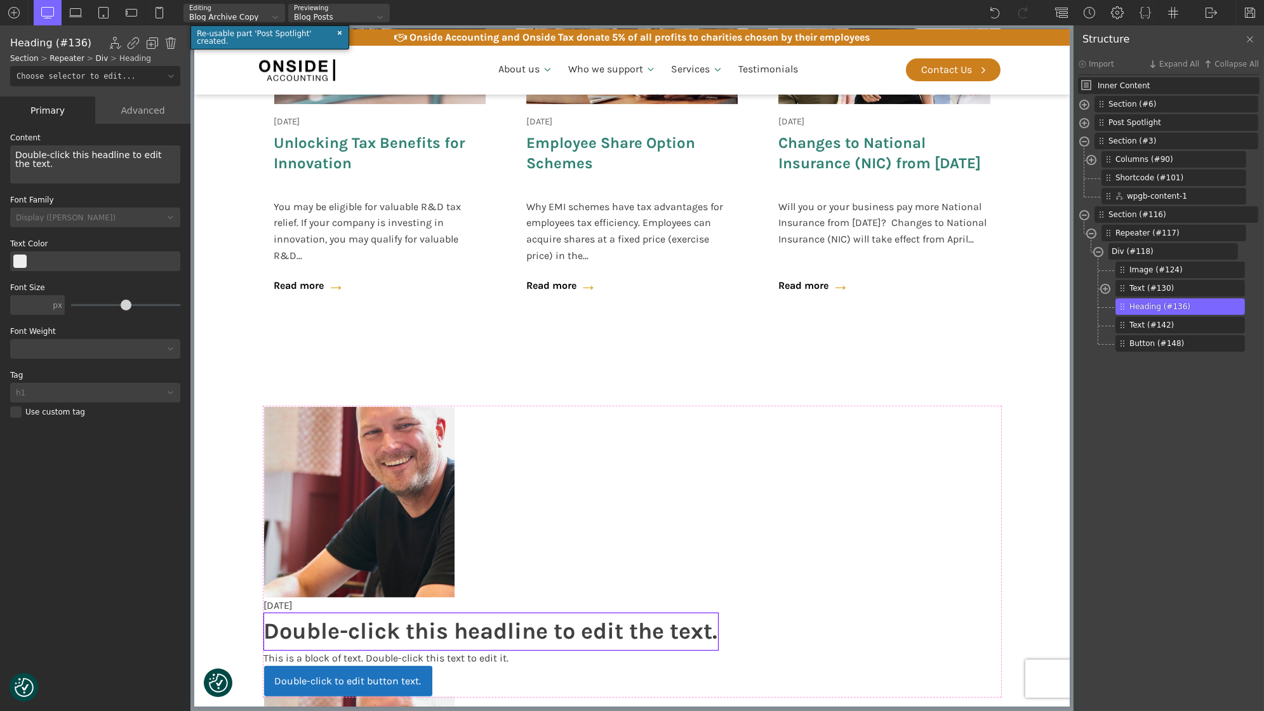
click at [364, 628] on h1 "Double-click this headline to edit the text." at bounding box center [490, 631] width 454 height 37
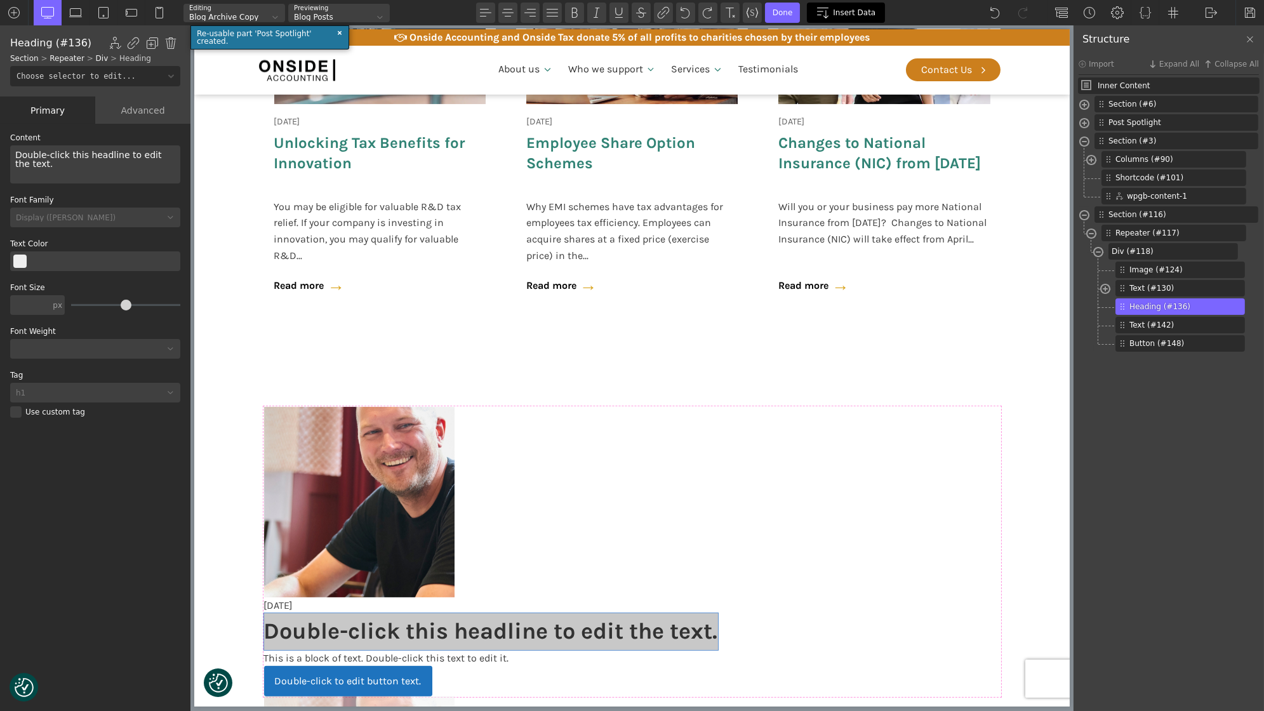
click at [834, 7] on div "Insert Data" at bounding box center [846, 13] width 78 height 20
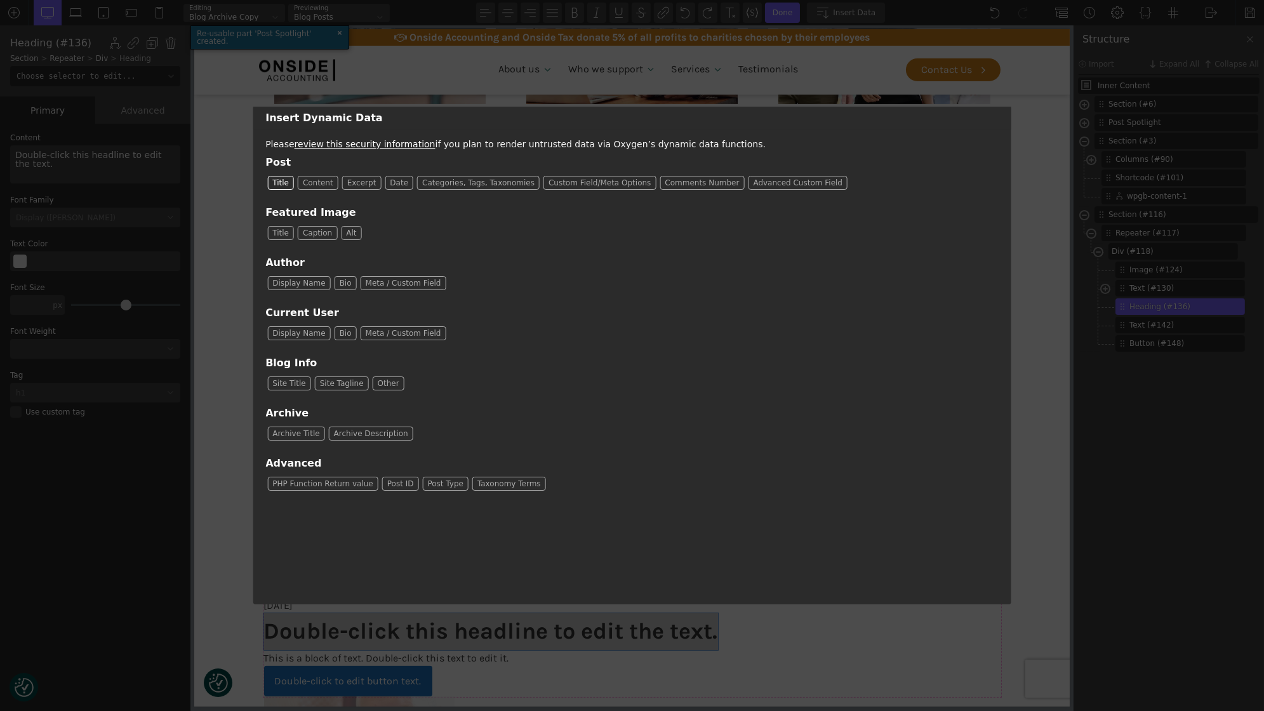
click at [284, 186] on span "Title" at bounding box center [280, 182] width 25 height 13
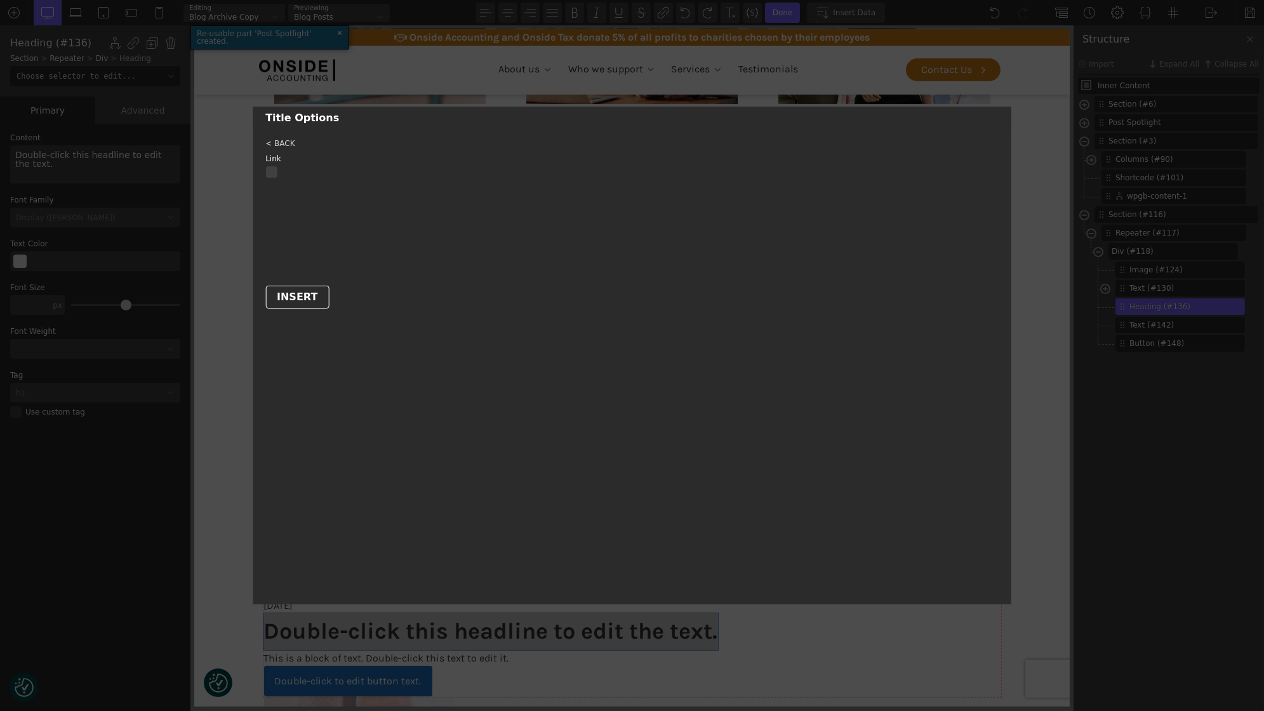
click at [274, 177] on div at bounding box center [392, 171] width 254 height 11
click at [0, 0] on input "Link" at bounding box center [0, 0] width 0 height 0
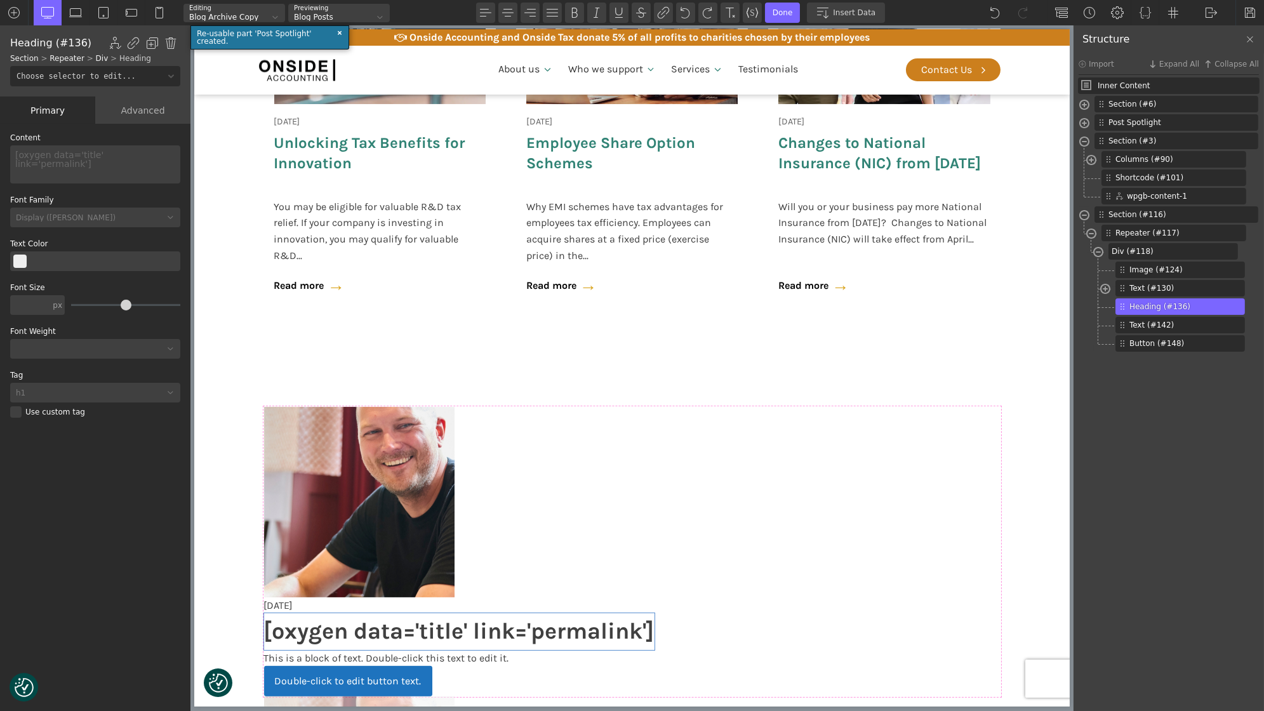
click at [88, 390] on div "h1" at bounding box center [87, 393] width 154 height 8
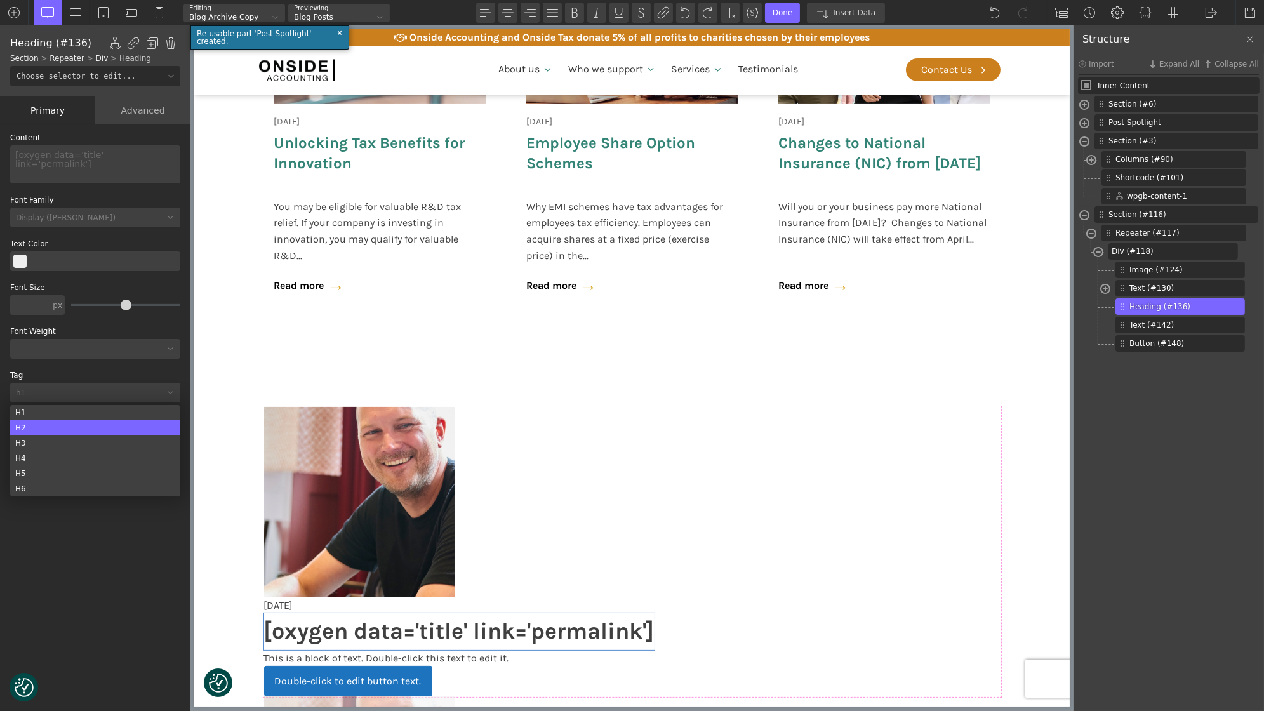
click at [72, 424] on div "H2" at bounding box center [95, 427] width 170 height 15
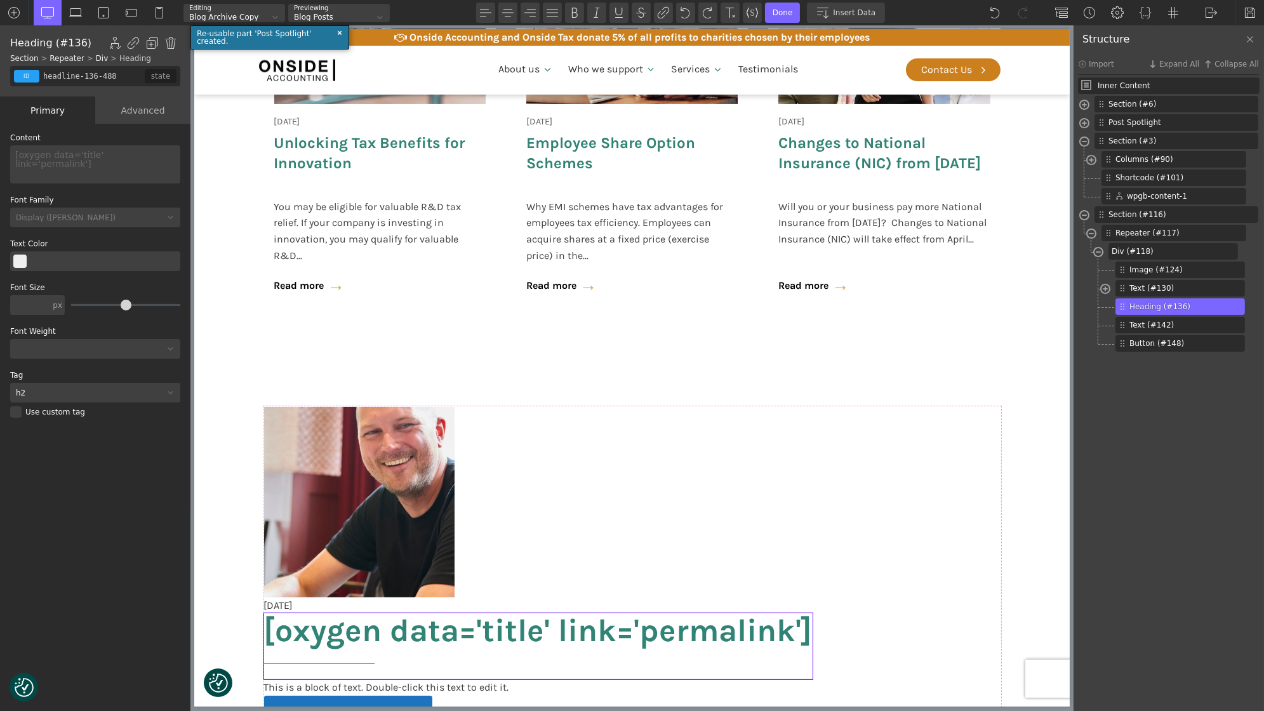
click at [90, 387] on div "h2" at bounding box center [95, 393] width 170 height 20
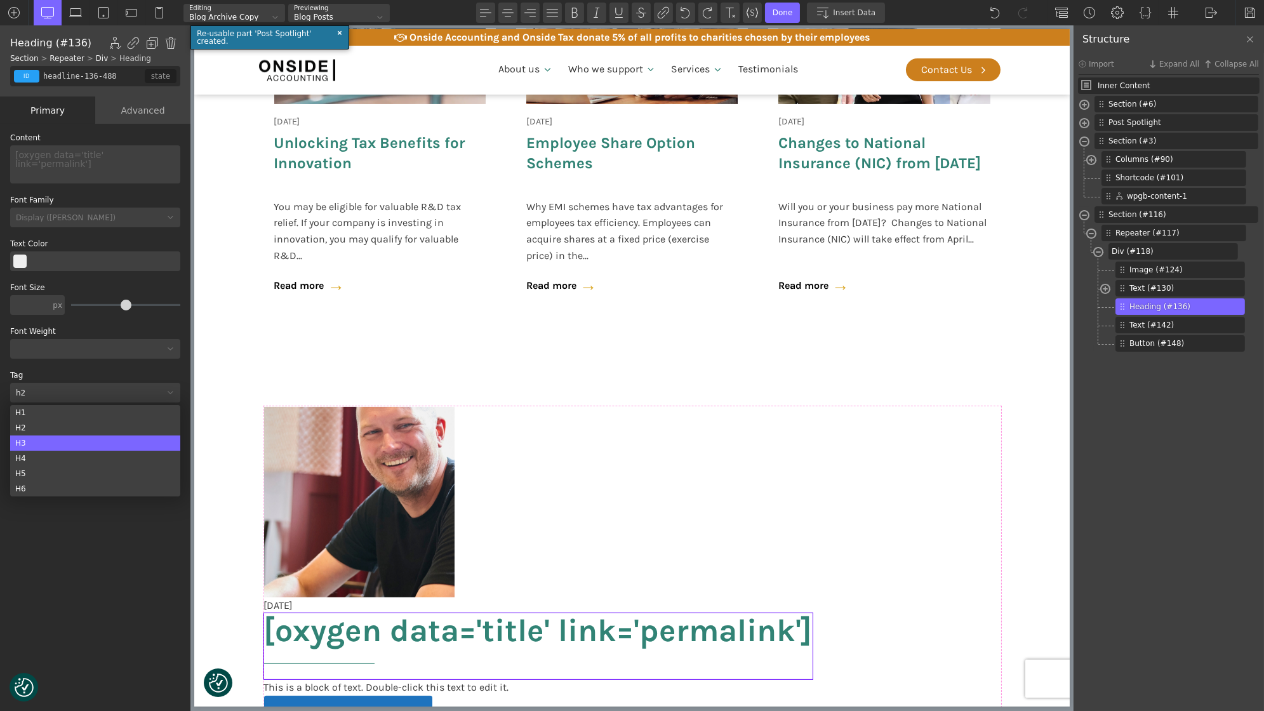
click at [80, 440] on div "H3" at bounding box center [95, 442] width 170 height 15
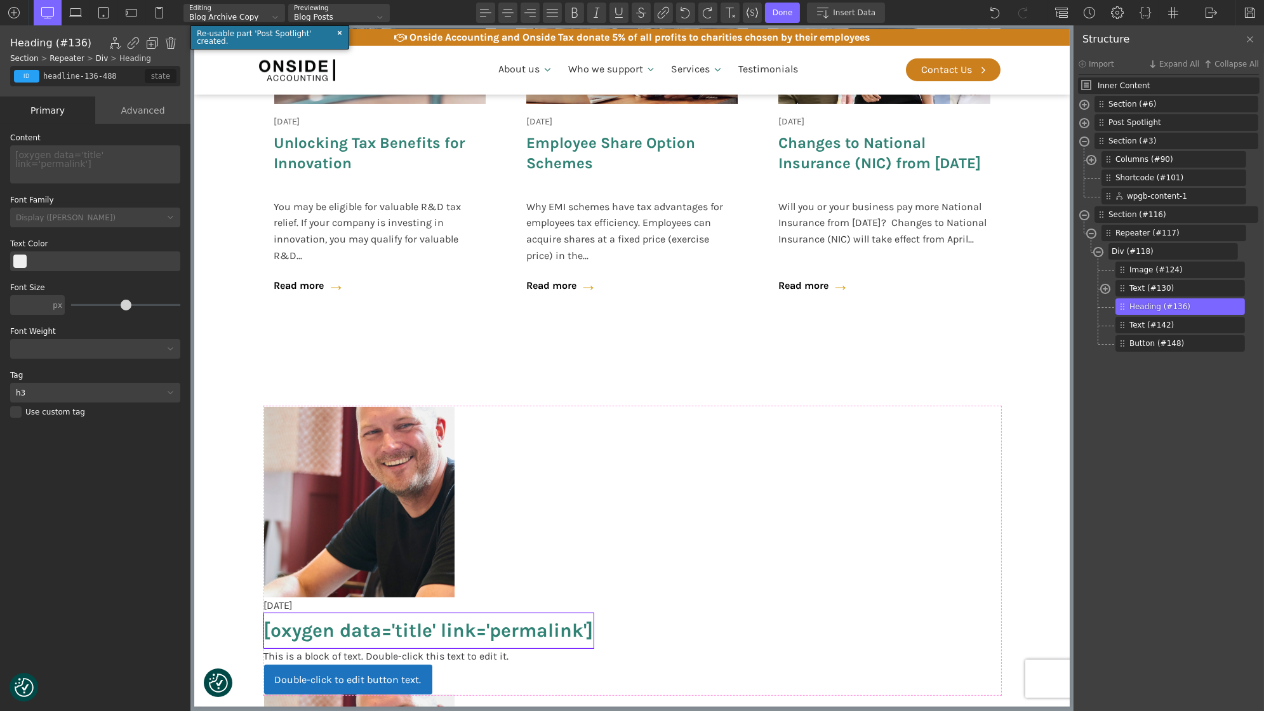
click at [65, 384] on div "h3" at bounding box center [95, 393] width 170 height 20
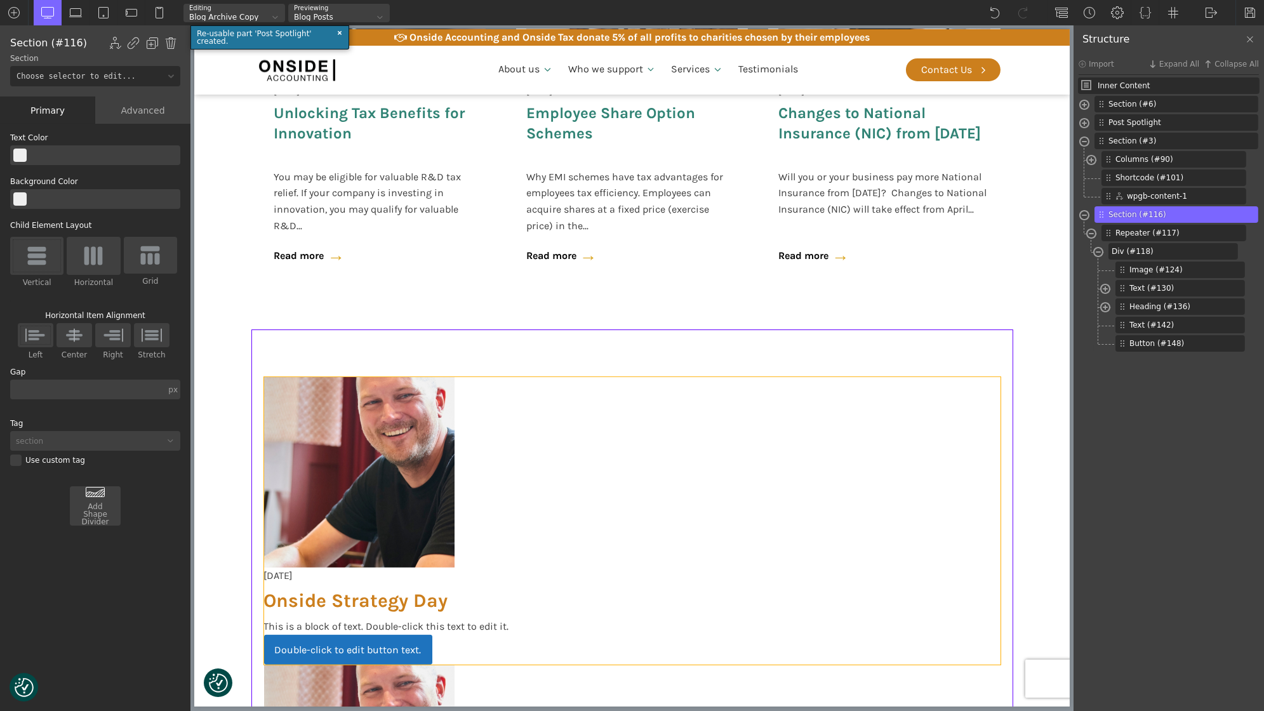
scroll to position [826, 0]
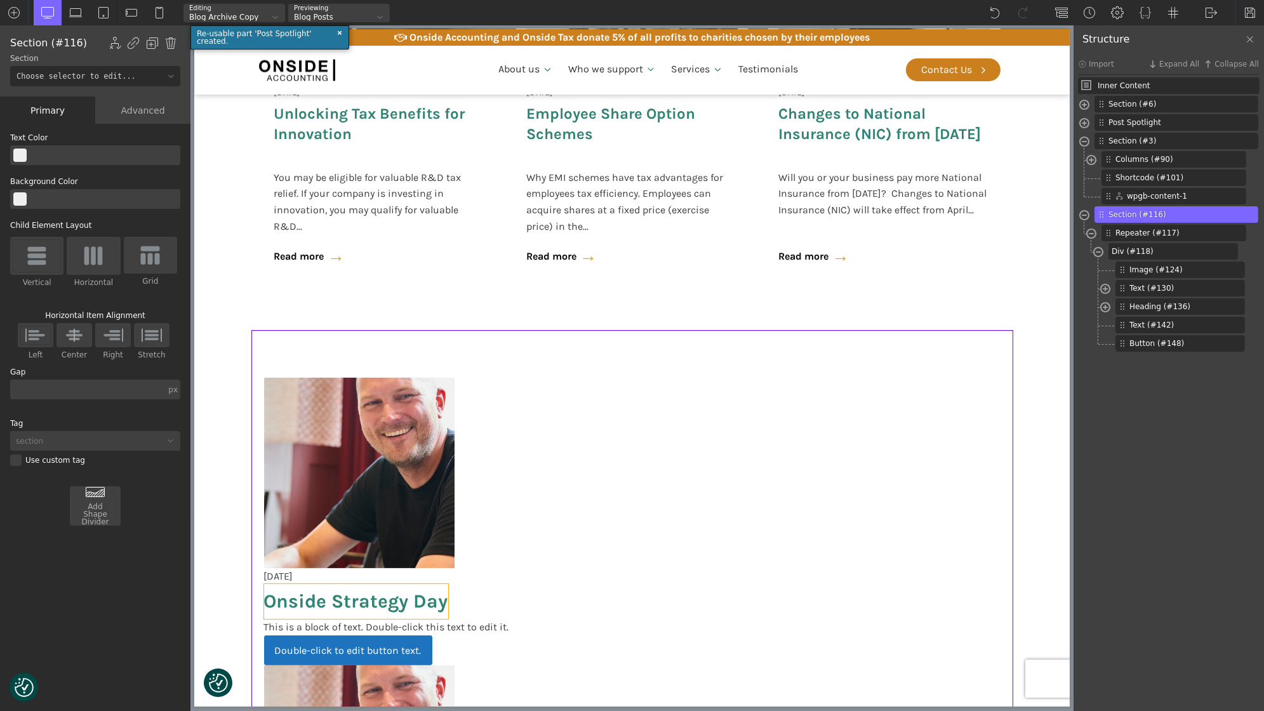
click at [376, 602] on link "Onside Strategy Day" at bounding box center [355, 601] width 184 height 23
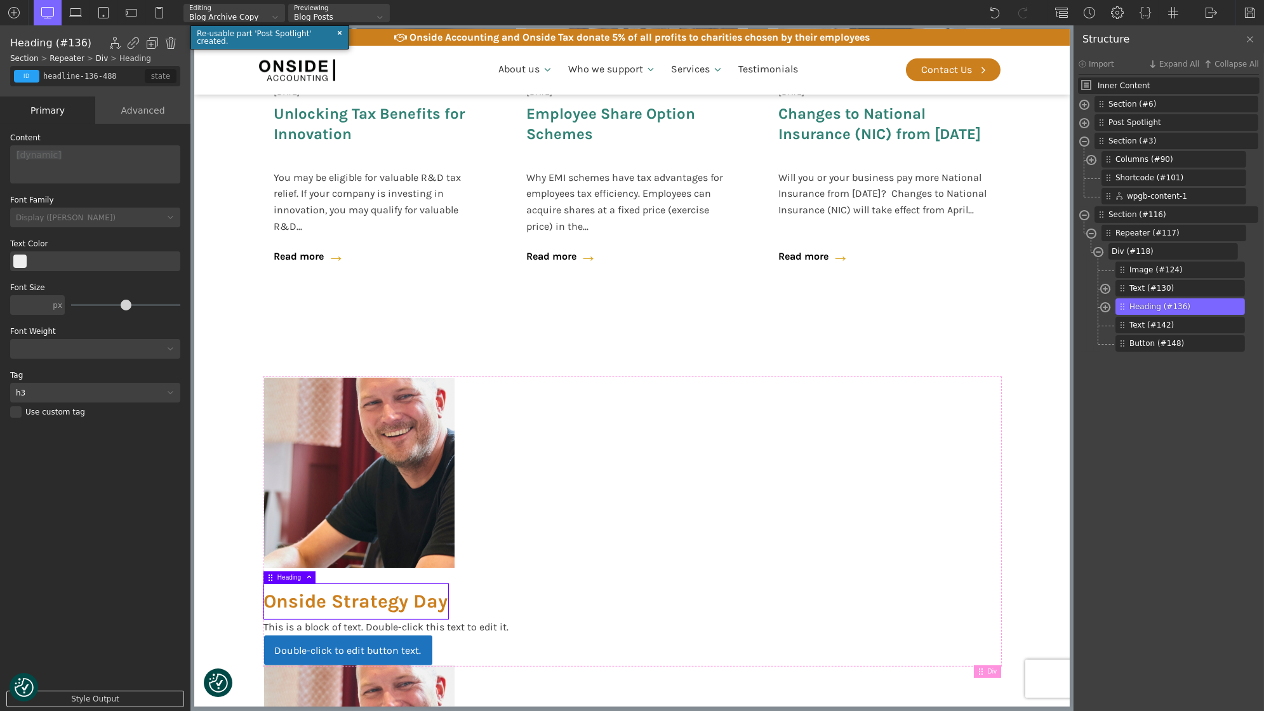
click at [129, 392] on div "h3" at bounding box center [87, 393] width 154 height 8
